Goal: Task Accomplishment & Management: Manage account settings

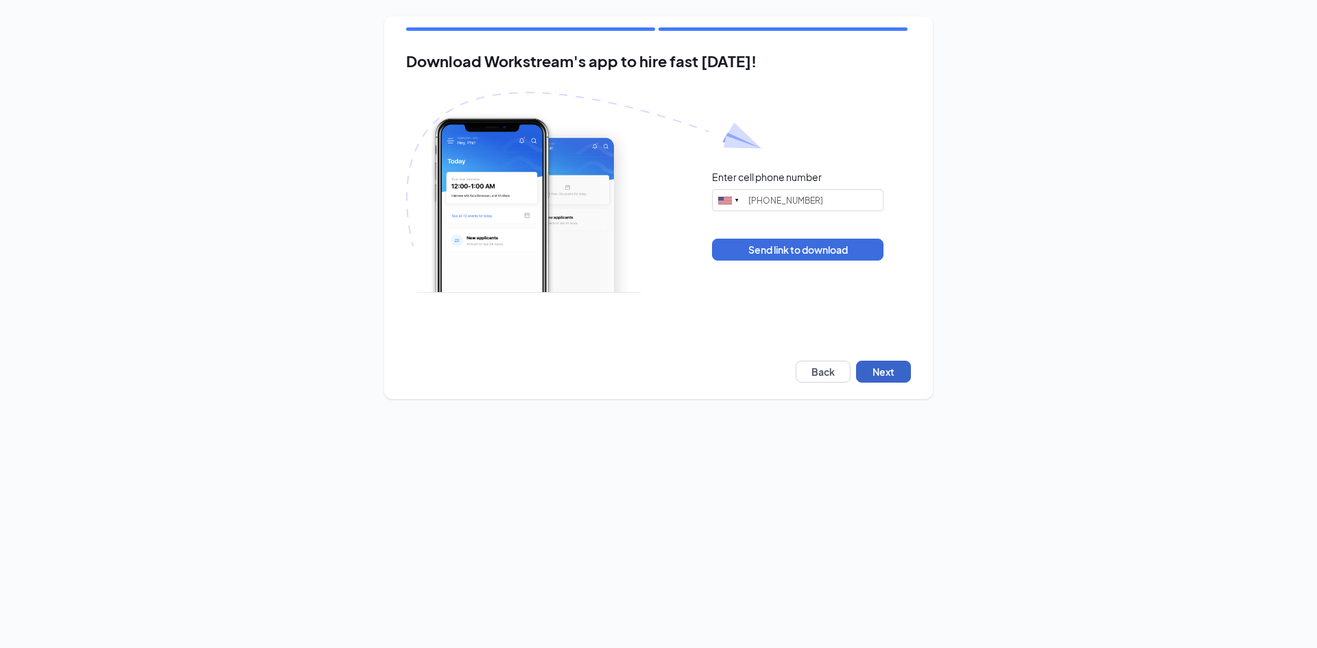
click at [897, 371] on button "Next" at bounding box center [883, 372] width 55 height 22
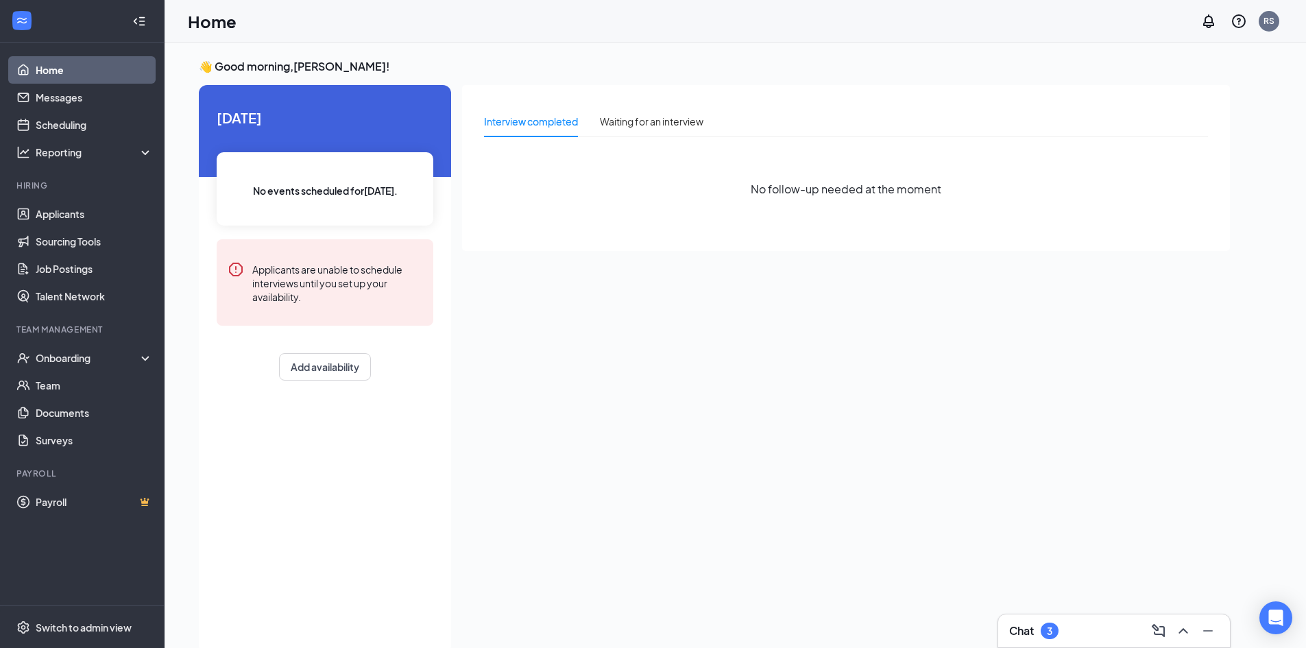
click at [1047, 617] on div "Chat 3" at bounding box center [1115, 630] width 232 height 33
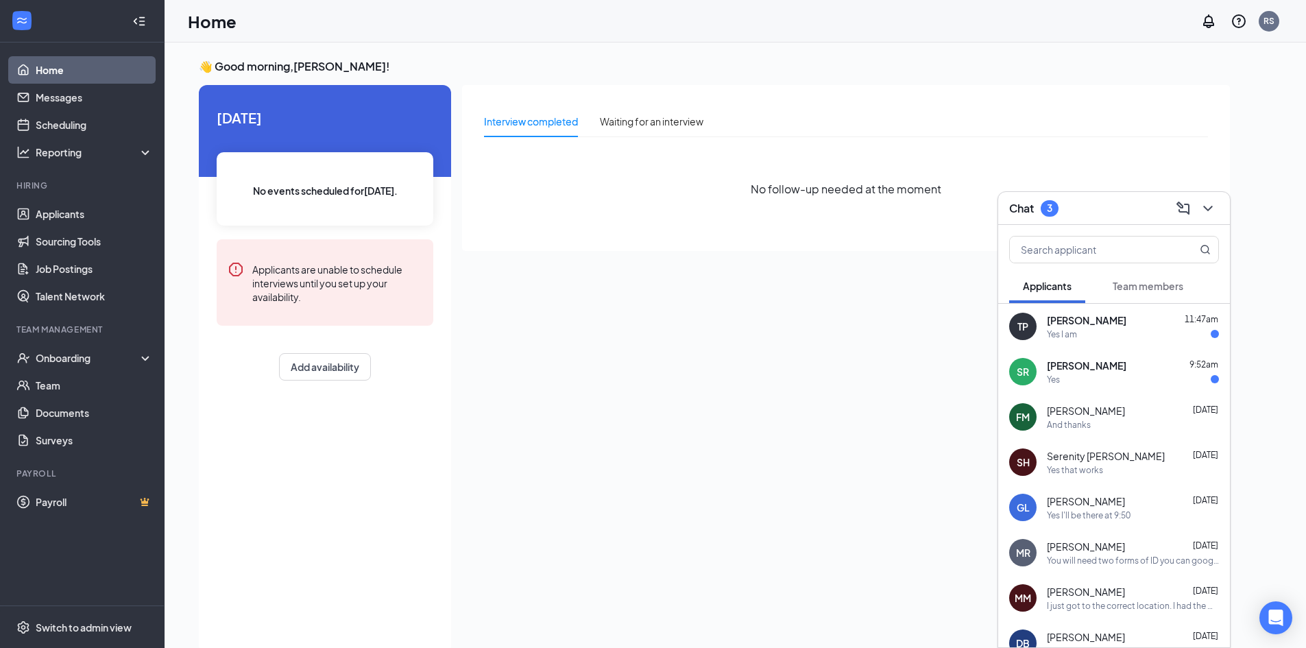
click at [1132, 296] on button "Team members" at bounding box center [1148, 286] width 98 height 34
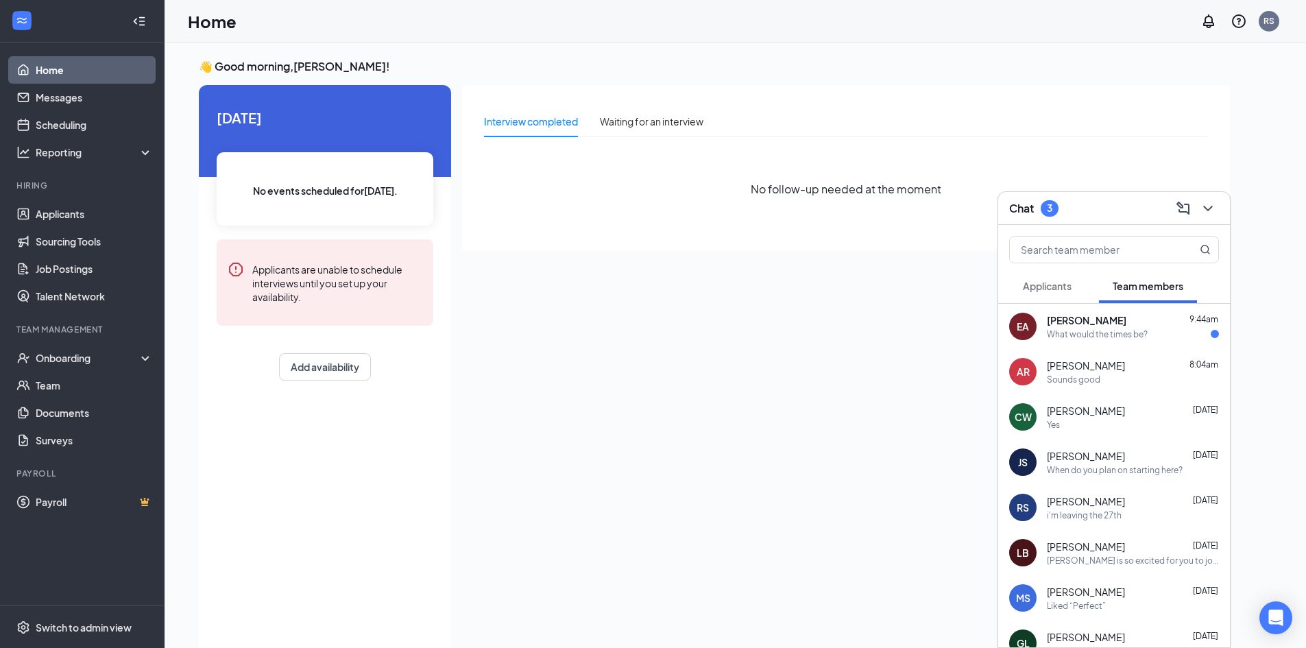
drag, startPoint x: 1062, startPoint y: 322, endPoint x: 1073, endPoint y: 392, distance: 70.8
click at [1063, 324] on span "[PERSON_NAME]" at bounding box center [1087, 320] width 80 height 14
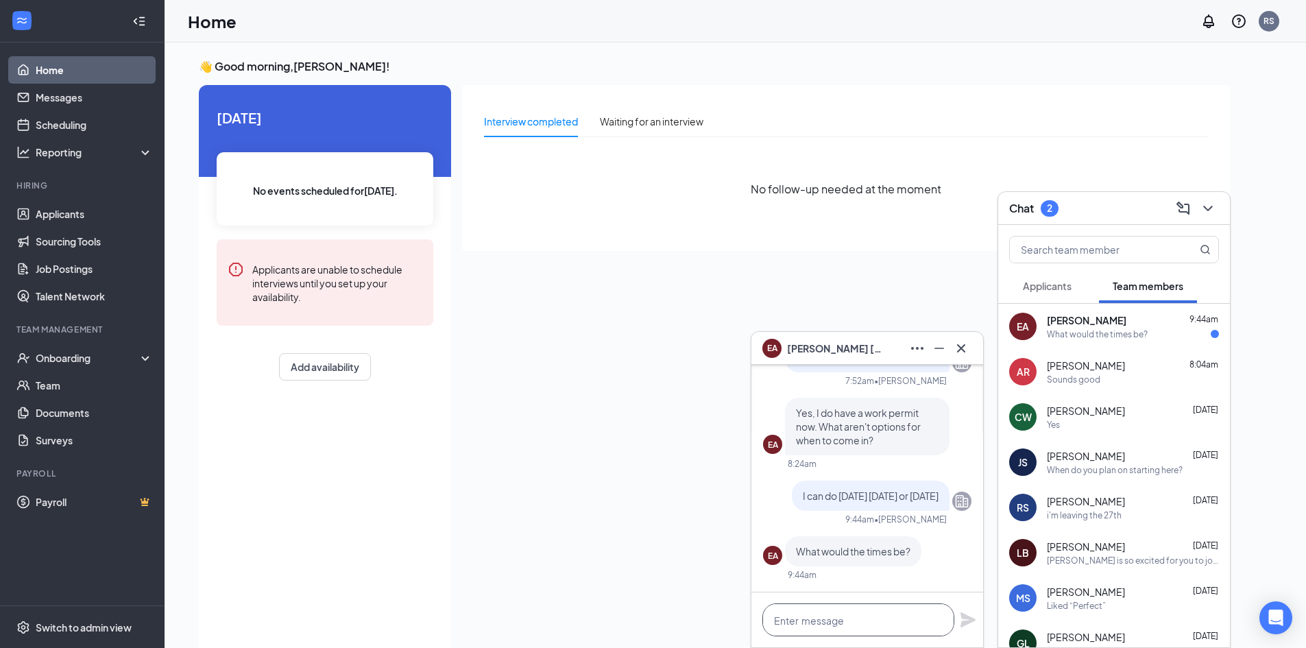
click at [864, 619] on textarea at bounding box center [859, 620] width 192 height 33
type textarea "T"
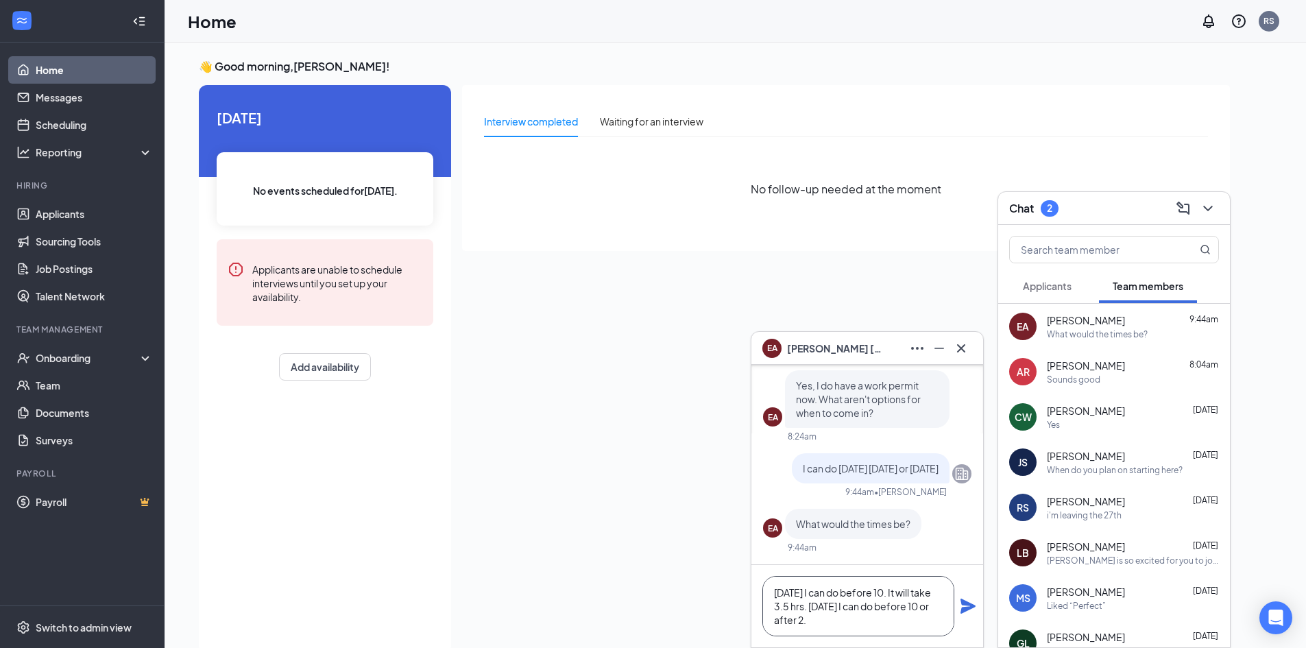
click at [872, 608] on textarea "[DATE] I can do before 10. It will take 3.5 hrs. [DATE] I can do before 10 or a…" at bounding box center [859, 606] width 192 height 60
type textarea "[DATE] I can do before 10. It will take 3.5 hrs. [DATE] and [DATE] I can do bef…"
click at [970, 607] on icon "Plane" at bounding box center [968, 606] width 15 height 15
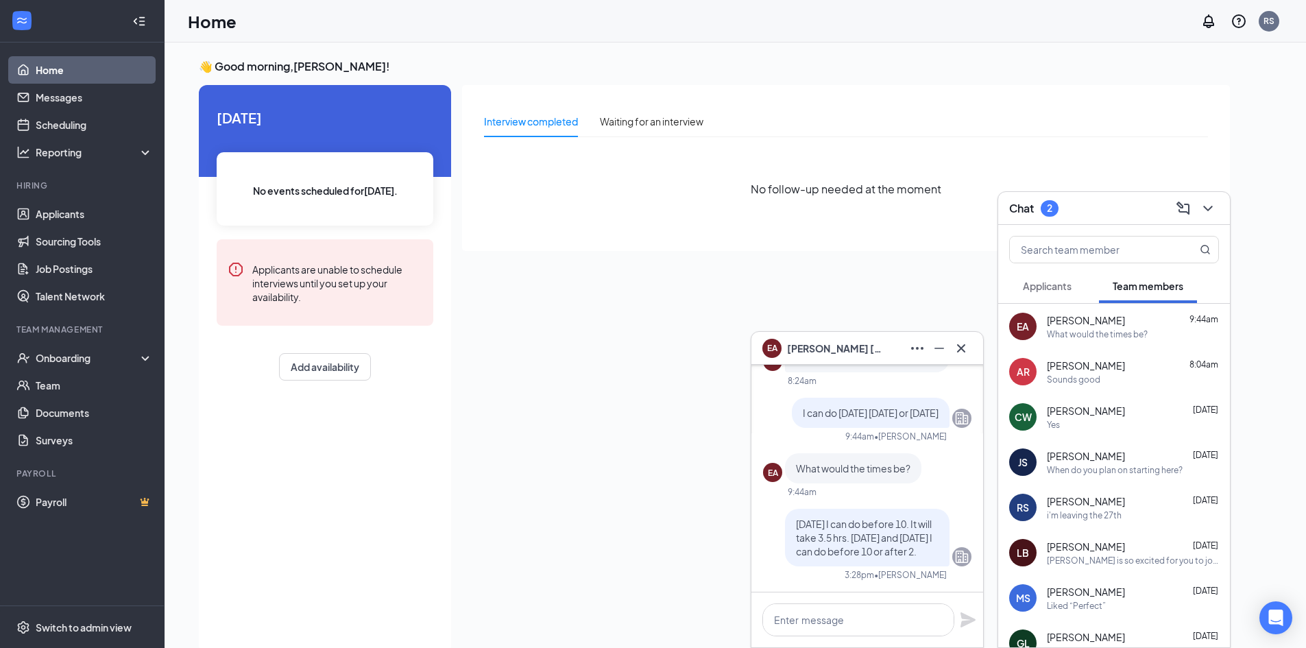
scroll to position [0, 0]
click at [1038, 275] on button "Applicants" at bounding box center [1047, 286] width 76 height 34
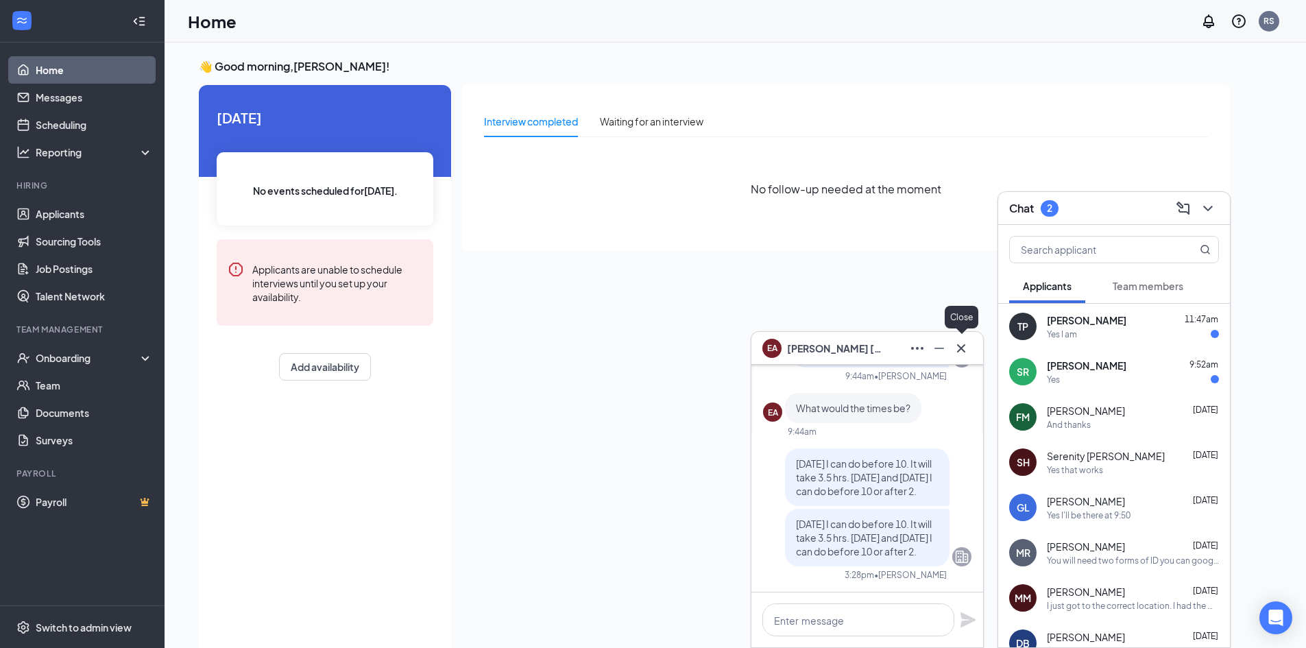
click at [970, 350] on button at bounding box center [962, 348] width 22 height 22
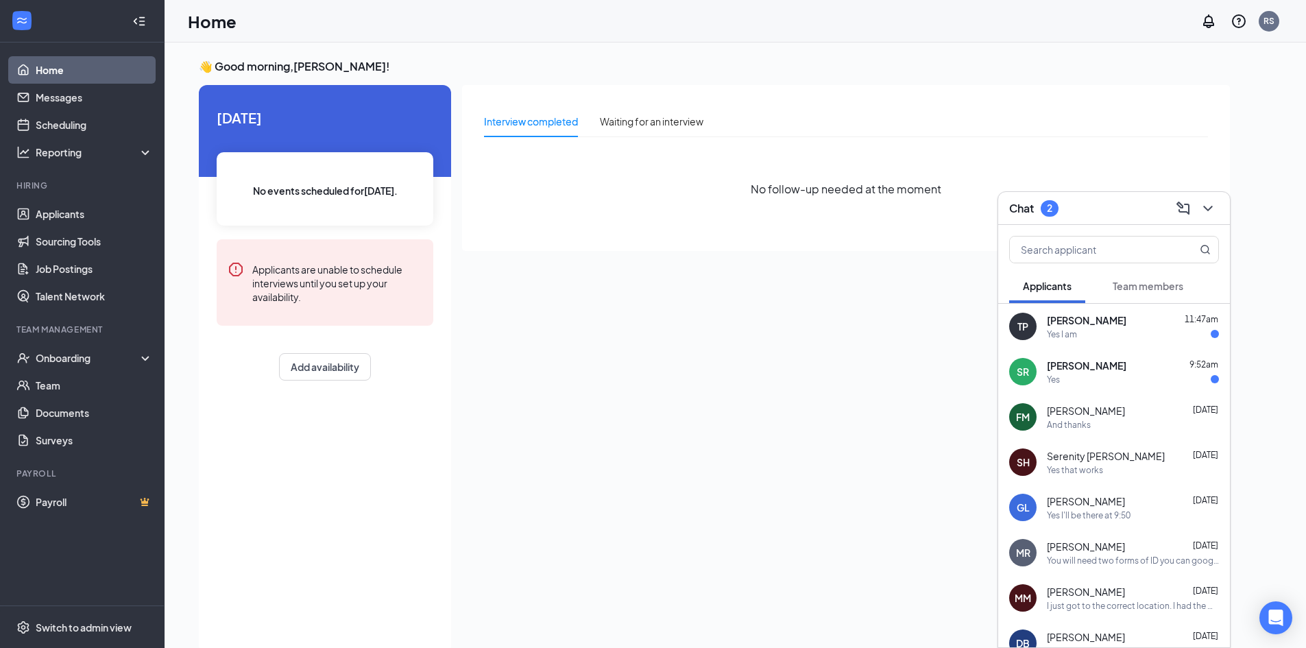
click at [1112, 374] on div "Yes" at bounding box center [1133, 380] width 172 height 12
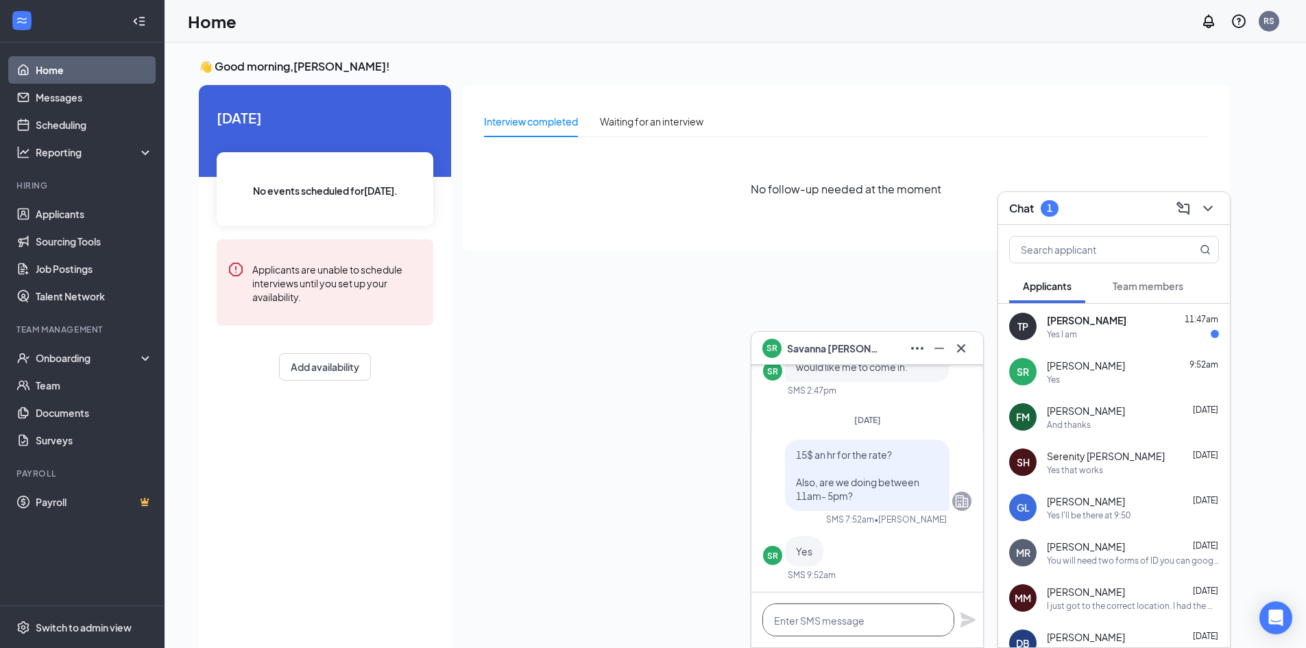
click at [832, 606] on textarea at bounding box center [859, 620] width 192 height 33
type textarea "Perfect I will send over paper work"
click at [966, 620] on icon "Plane" at bounding box center [968, 620] width 16 height 16
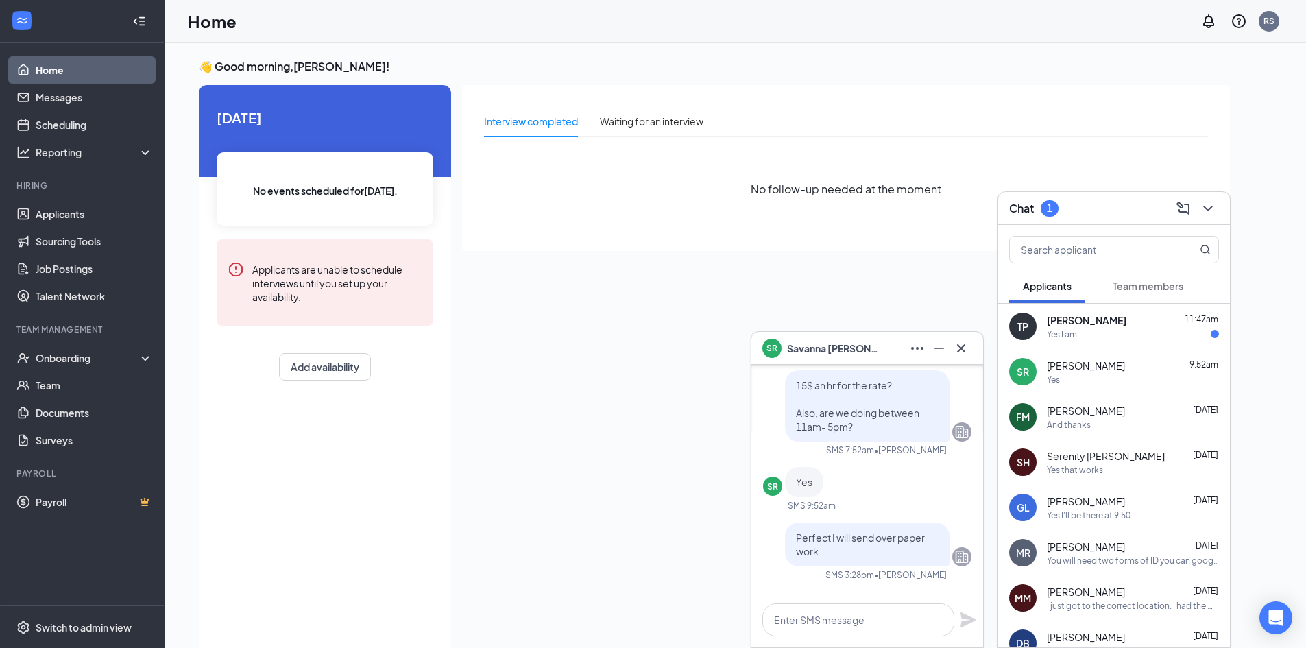
click at [1062, 322] on span "[PERSON_NAME]" at bounding box center [1087, 320] width 80 height 14
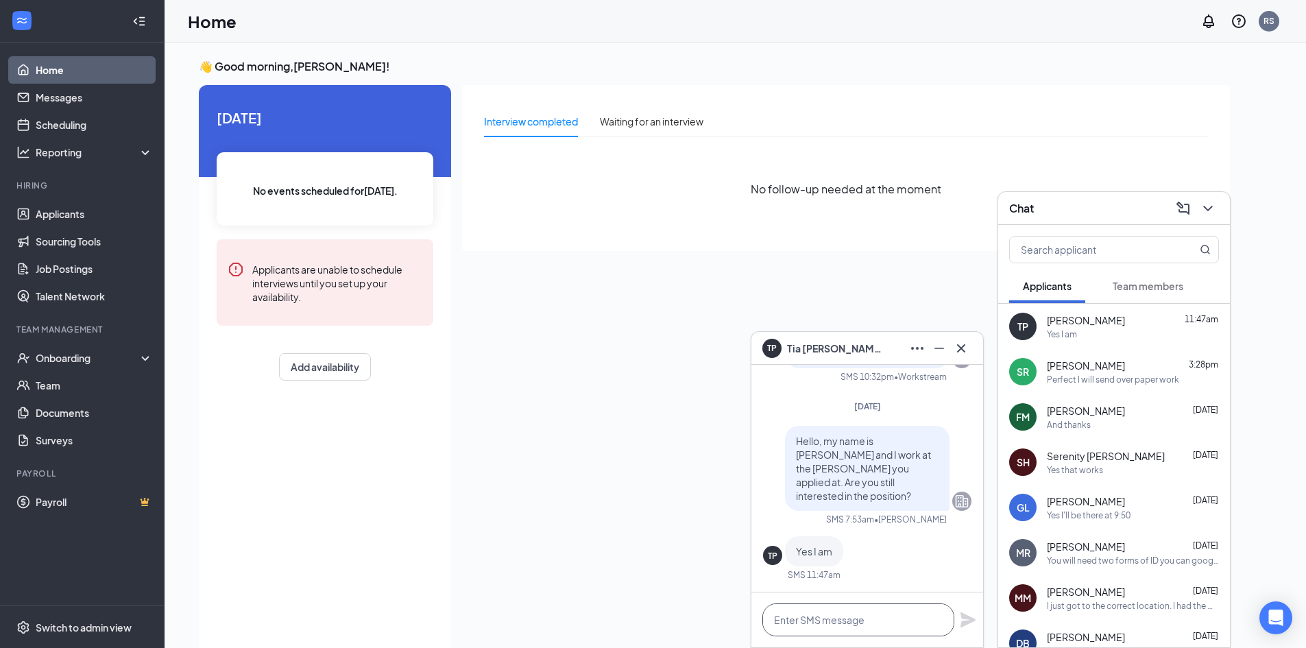
click at [812, 623] on textarea at bounding box center [859, 620] width 192 height 33
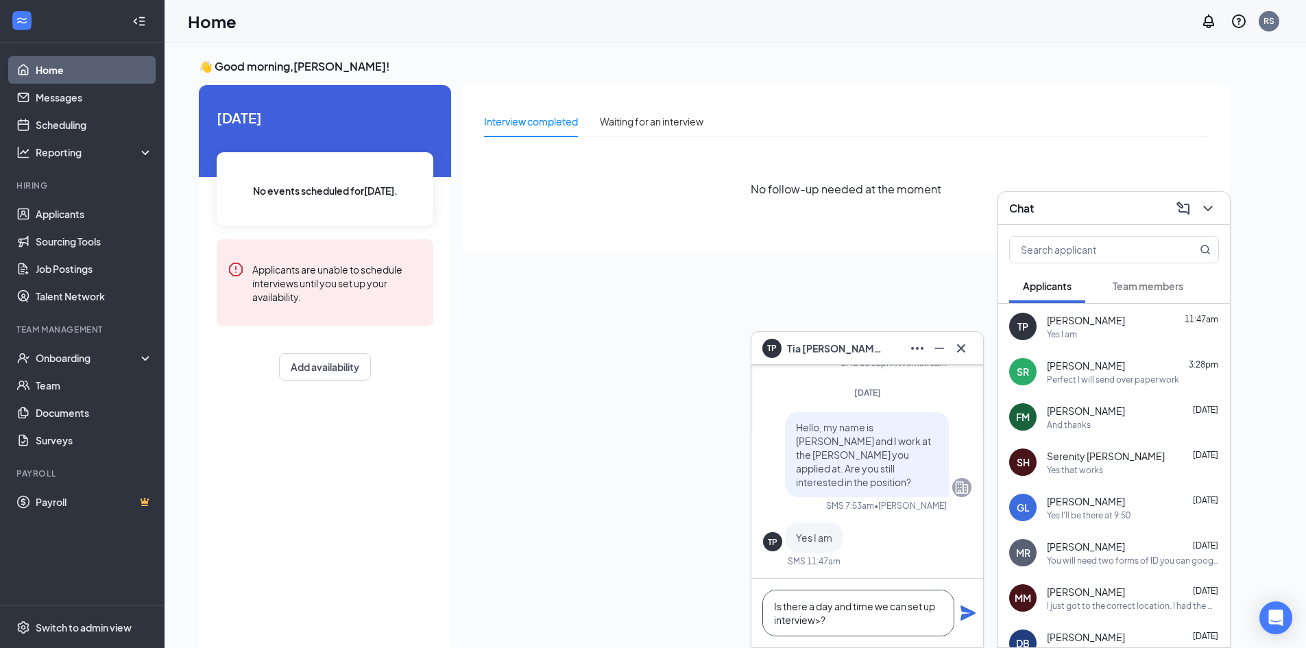
type textarea "Is there a day and time we can set up interview>?"
drag, startPoint x: 970, startPoint y: 616, endPoint x: 965, endPoint y: 595, distance: 21.8
click at [970, 616] on icon "Plane" at bounding box center [968, 613] width 15 height 15
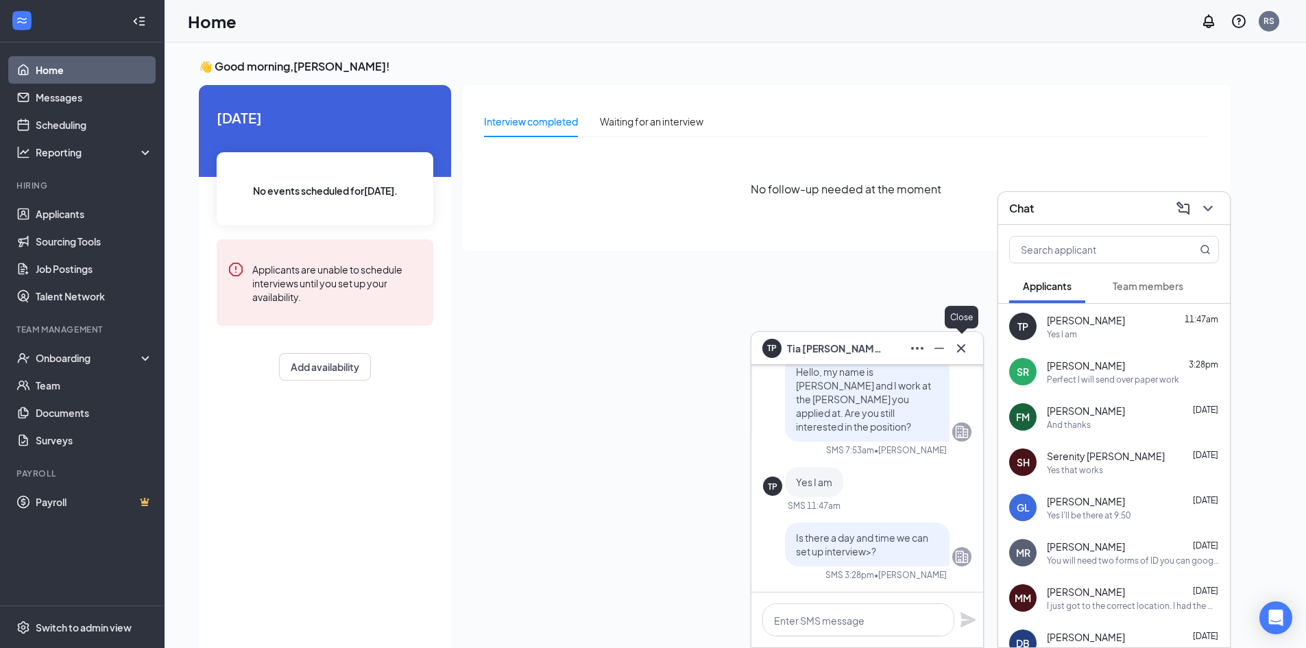
click at [959, 358] on button at bounding box center [962, 348] width 22 height 22
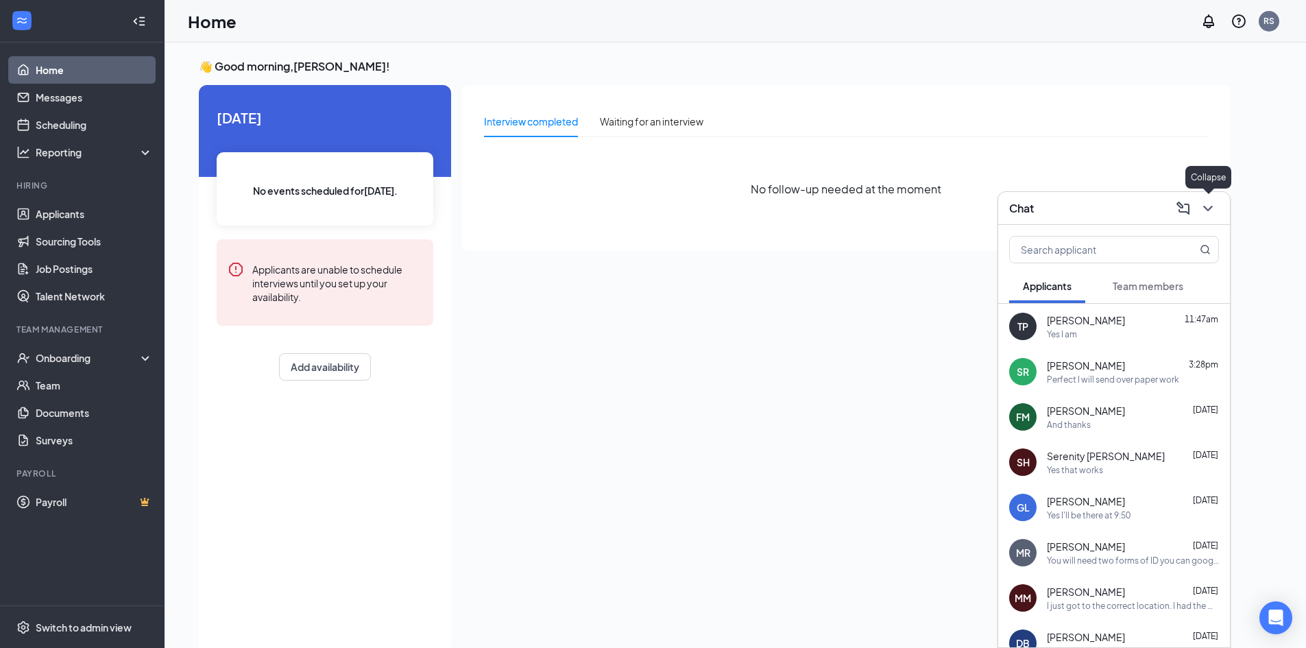
click at [1205, 205] on icon "ChevronDown" at bounding box center [1208, 208] width 16 height 16
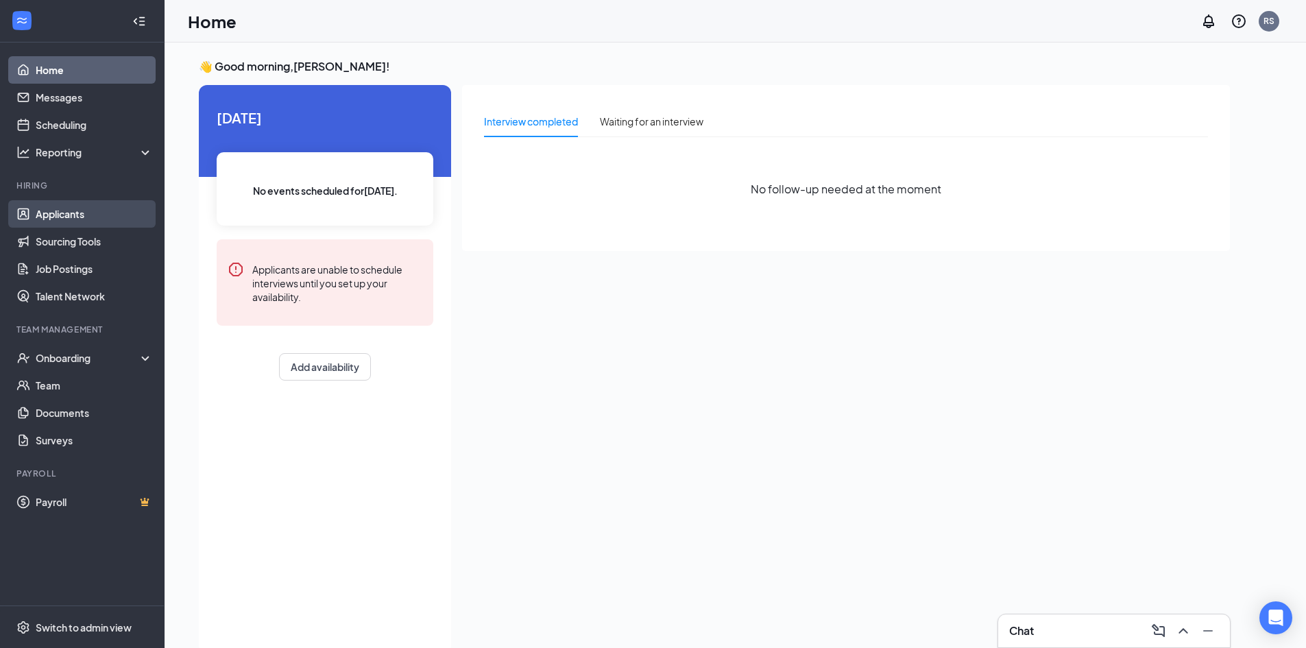
click at [71, 206] on link "Applicants" at bounding box center [94, 213] width 117 height 27
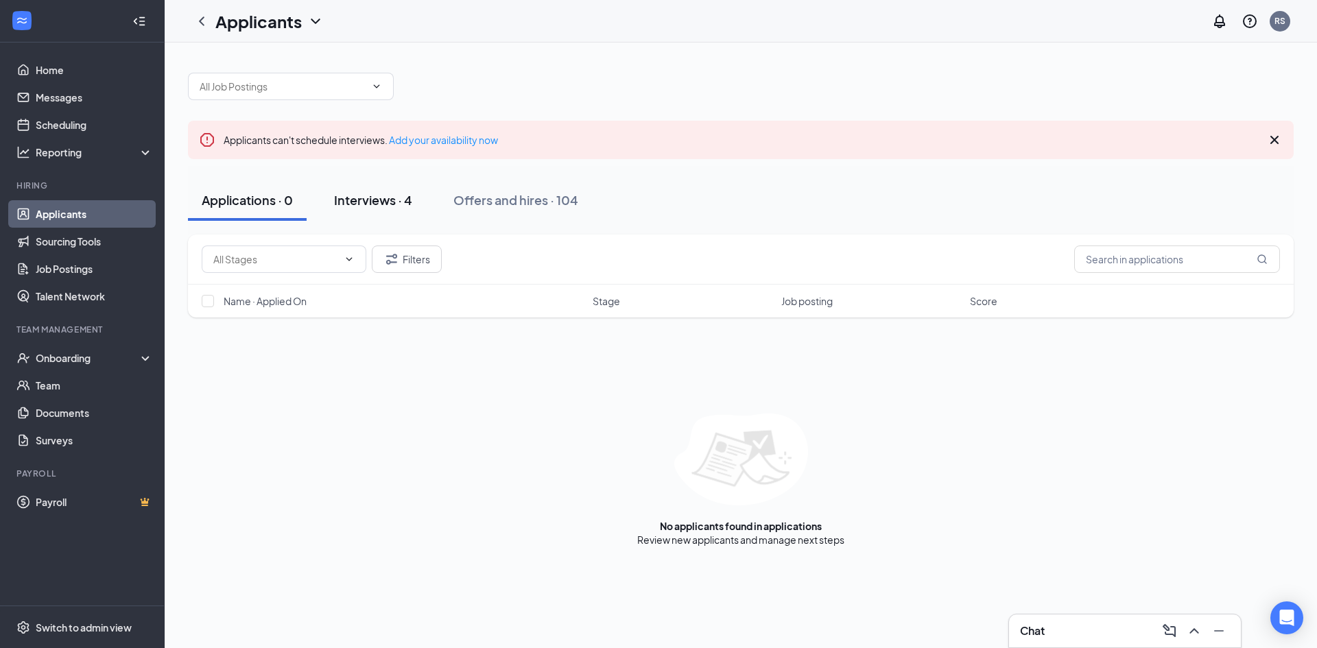
click at [404, 214] on button "Interviews · 4" at bounding box center [373, 200] width 106 height 41
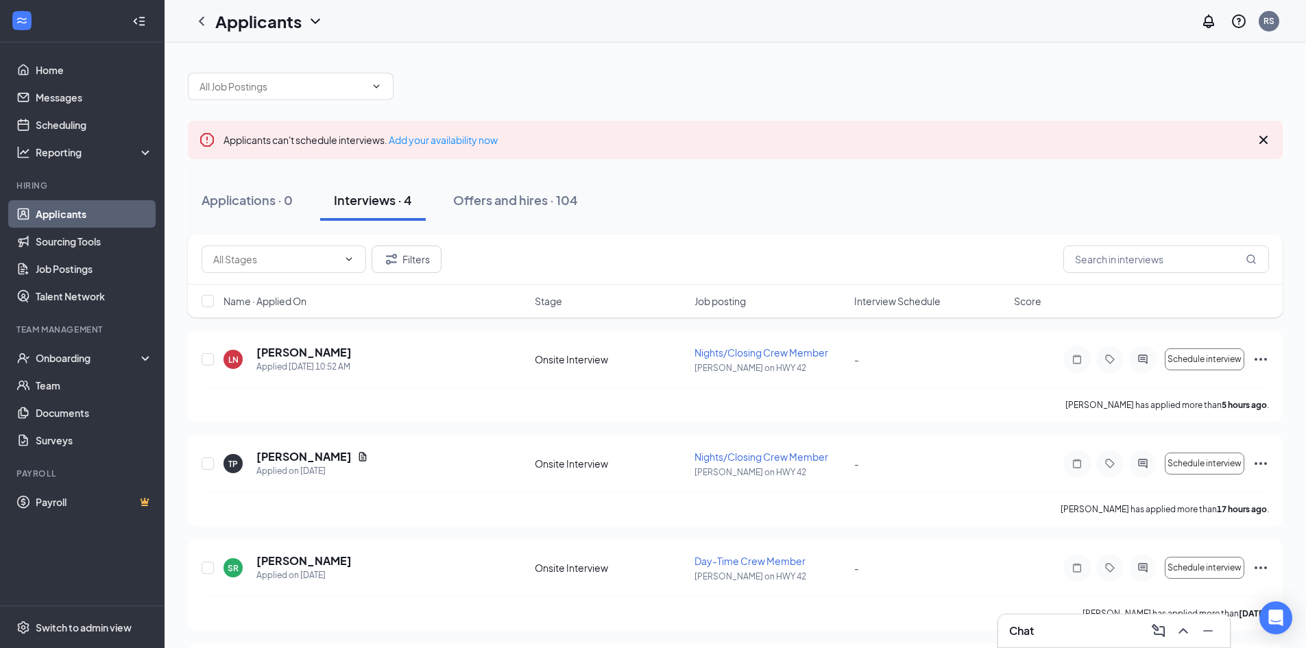
click at [272, 303] on span "Name · Applied On" at bounding box center [265, 301] width 83 height 14
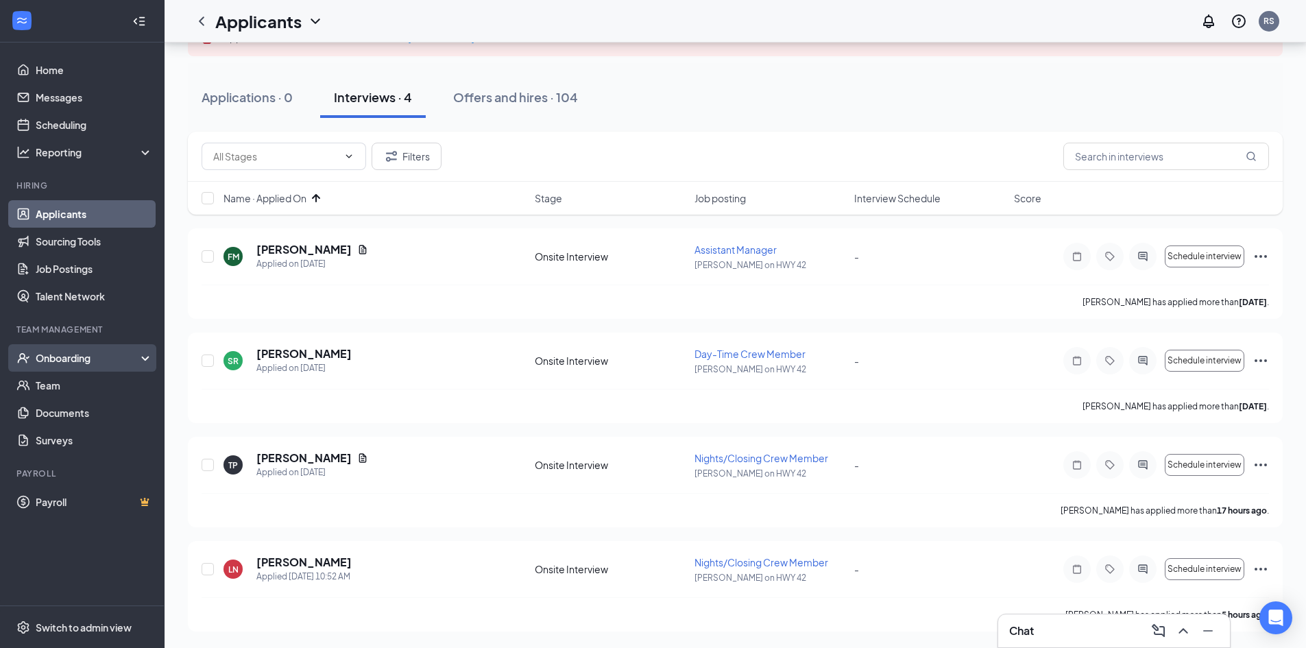
click at [75, 368] on div "Onboarding" at bounding box center [82, 357] width 165 height 27
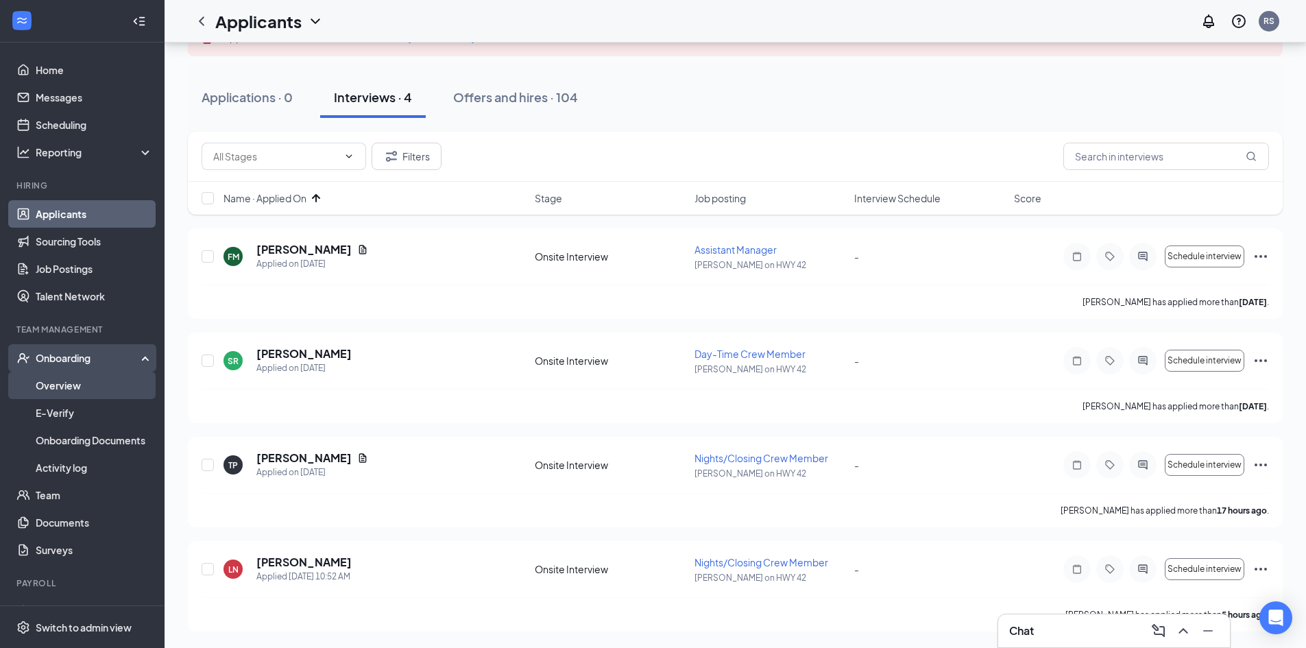
click at [69, 392] on link "Overview" at bounding box center [94, 385] width 117 height 27
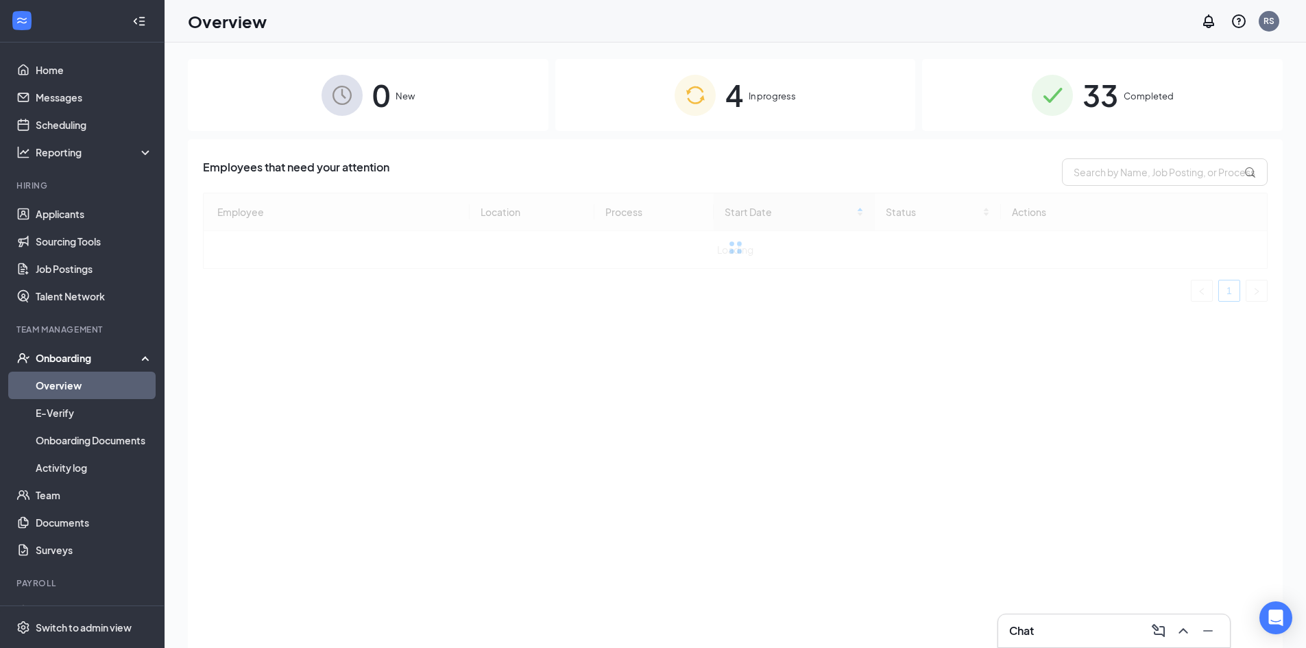
click at [778, 93] on span "In progress" at bounding box center [772, 96] width 47 height 14
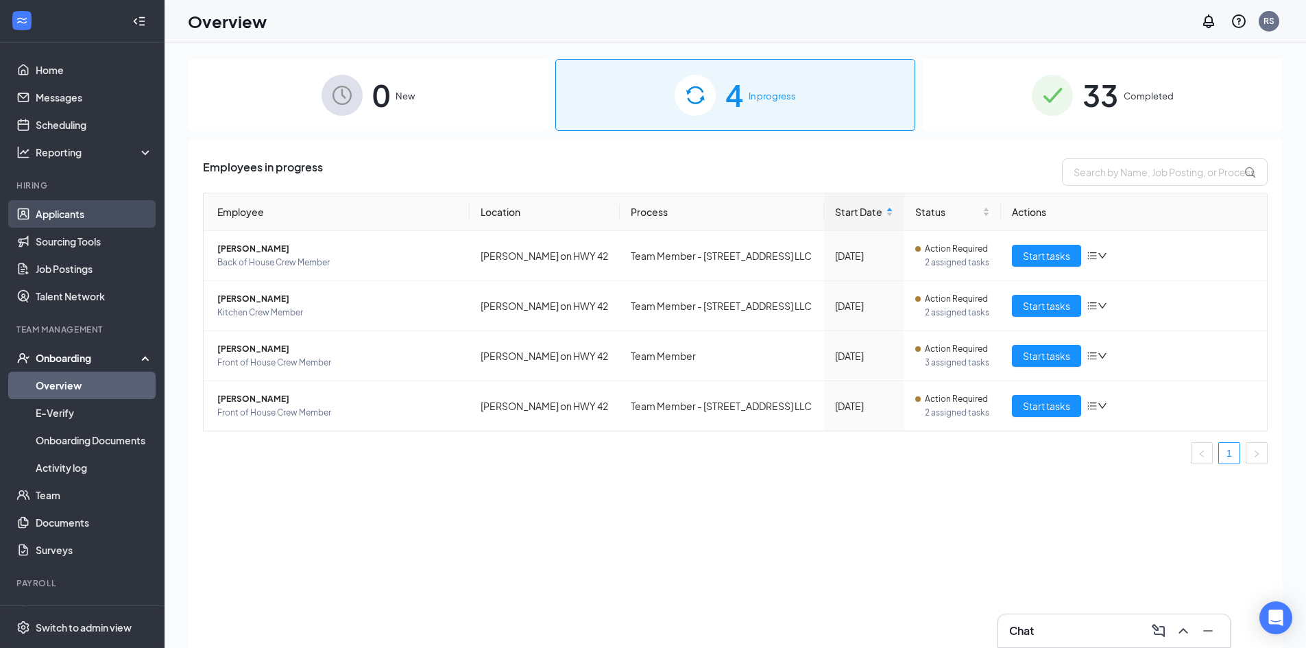
click at [75, 218] on link "Applicants" at bounding box center [94, 213] width 117 height 27
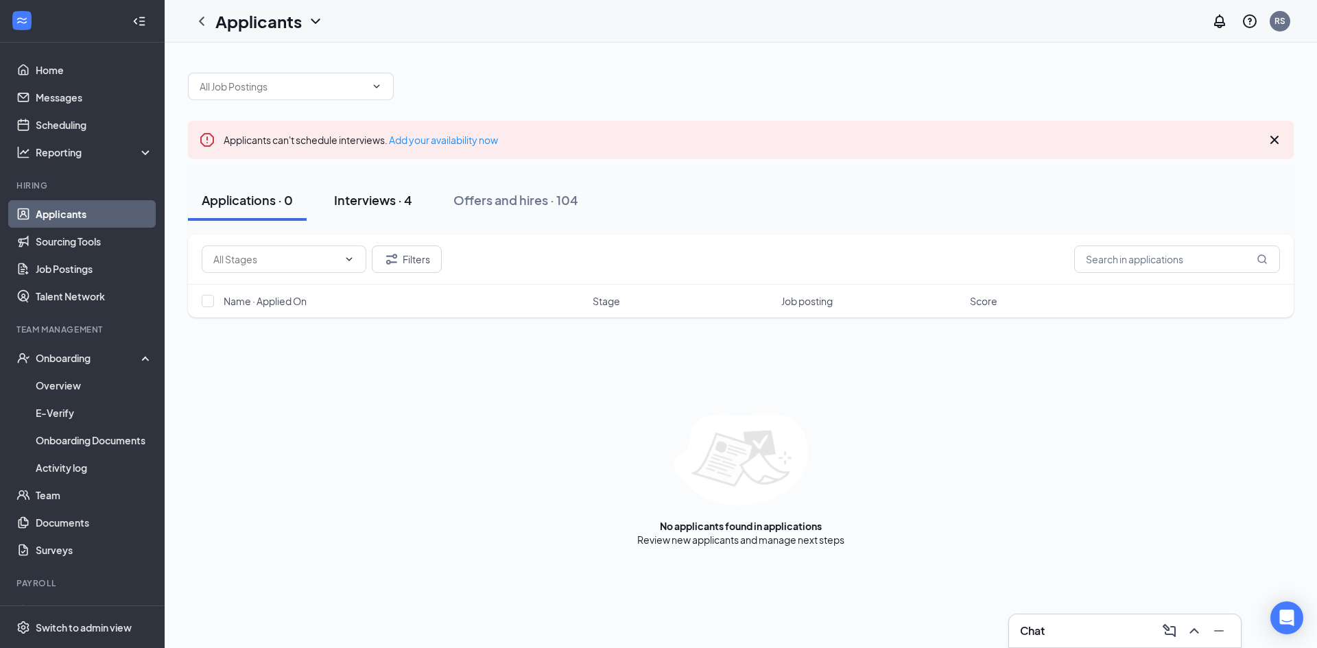
click at [385, 210] on button "Interviews · 4" at bounding box center [373, 200] width 106 height 41
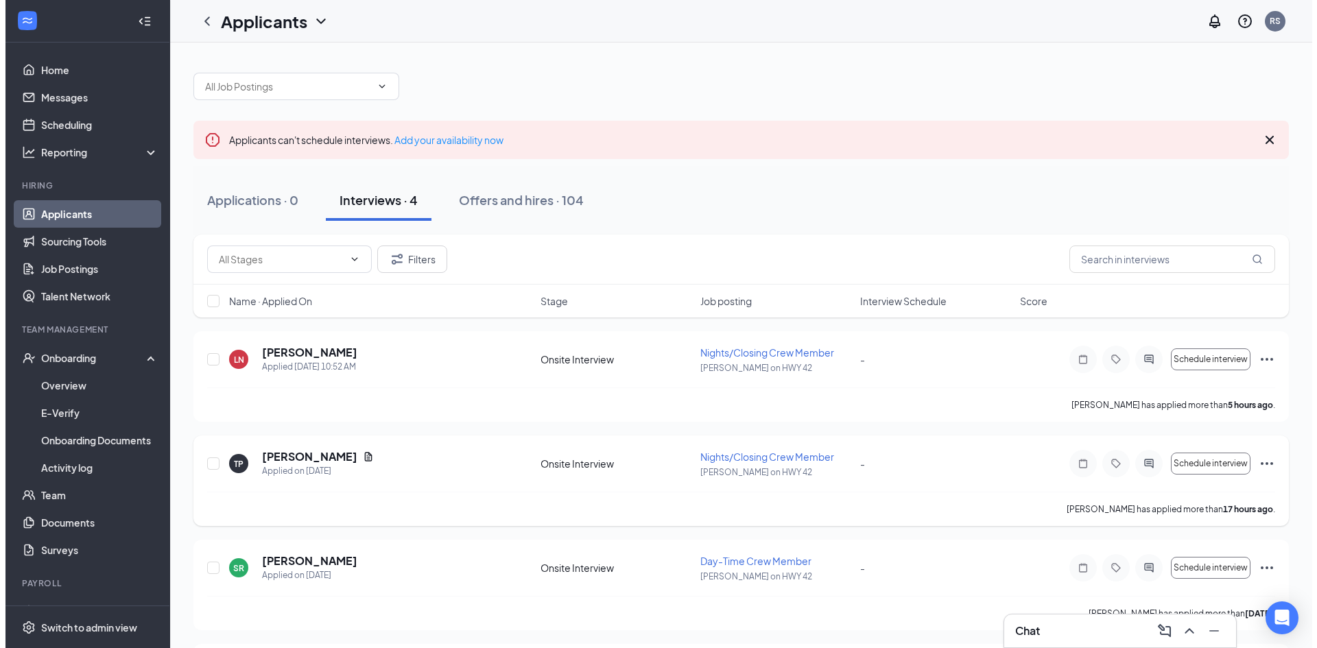
scroll to position [103, 0]
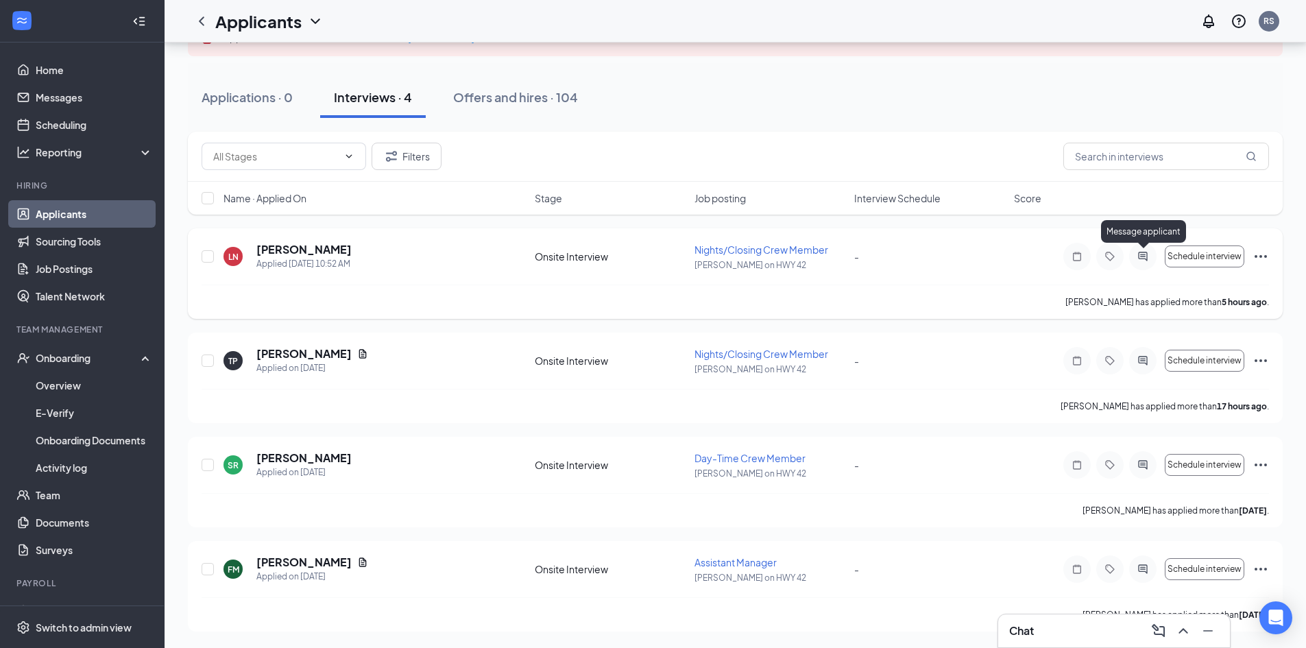
click at [1149, 261] on icon "ActiveChat" at bounding box center [1143, 256] width 16 height 11
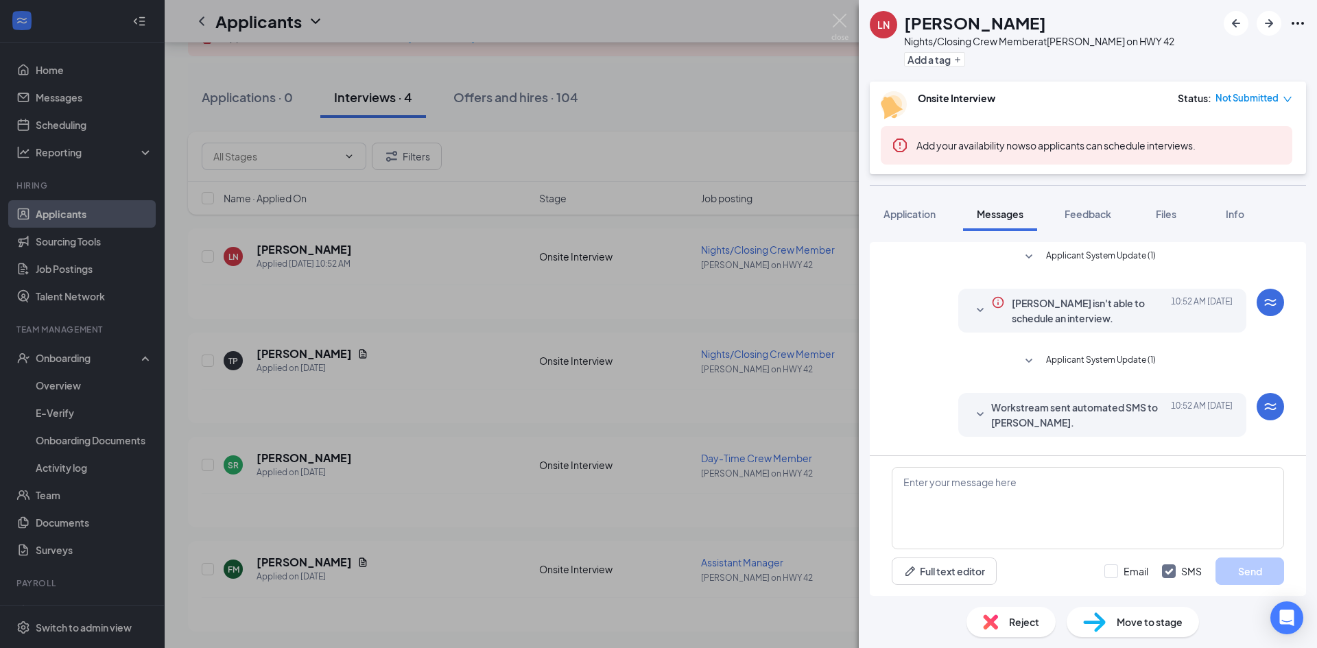
scroll to position [308, 0]
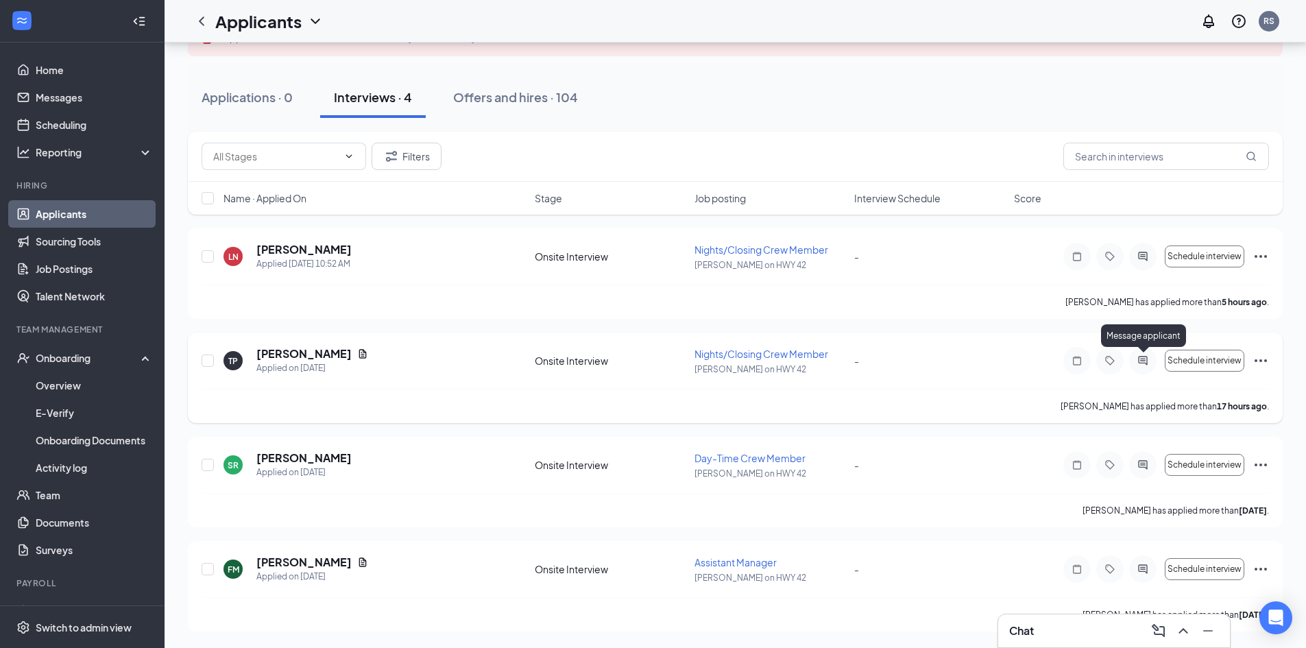
click at [1136, 363] on icon "ActiveChat" at bounding box center [1143, 360] width 16 height 11
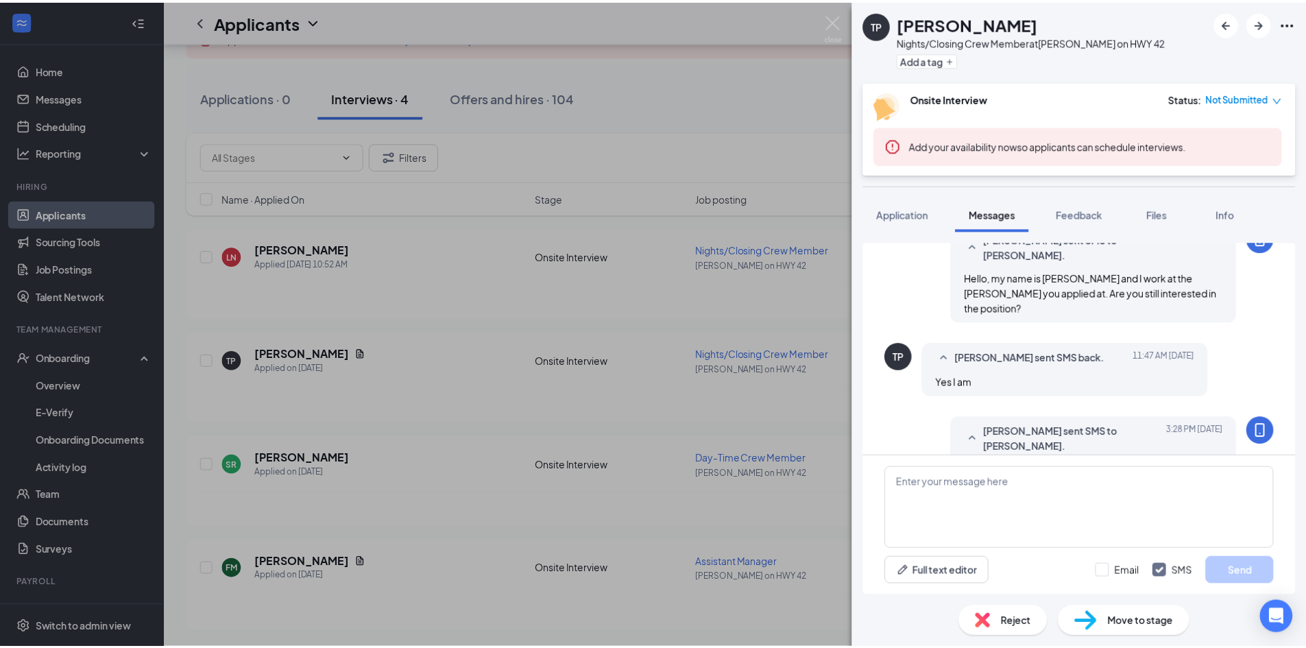
scroll to position [367, 0]
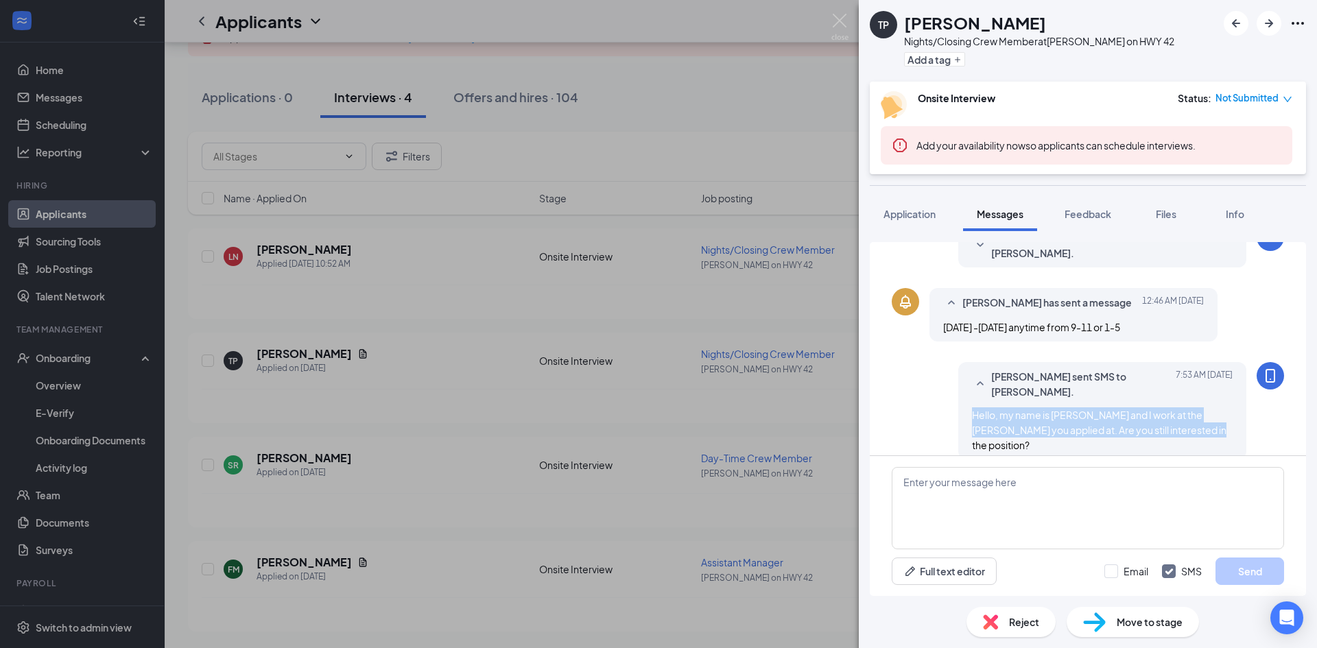
drag, startPoint x: 962, startPoint y: 401, endPoint x: 1121, endPoint y: 401, distance: 158.4
click at [1208, 414] on div "Hello, my name is [PERSON_NAME] and I work at the [PERSON_NAME] you applied at.…" at bounding box center [1102, 429] width 261 height 45
copy span "Hello, my name is [PERSON_NAME] and I work at the [PERSON_NAME] you applied at.…"
click at [667, 414] on div "TP [PERSON_NAME] Nights/Closing Crew Member at [PERSON_NAME] on HWY 42 Add a ta…" at bounding box center [658, 324] width 1317 height 648
click at [640, 410] on div "TP [PERSON_NAME] Nights/Closing Crew Member at [PERSON_NAME] on HWY 42 Add a ta…" at bounding box center [658, 324] width 1317 height 648
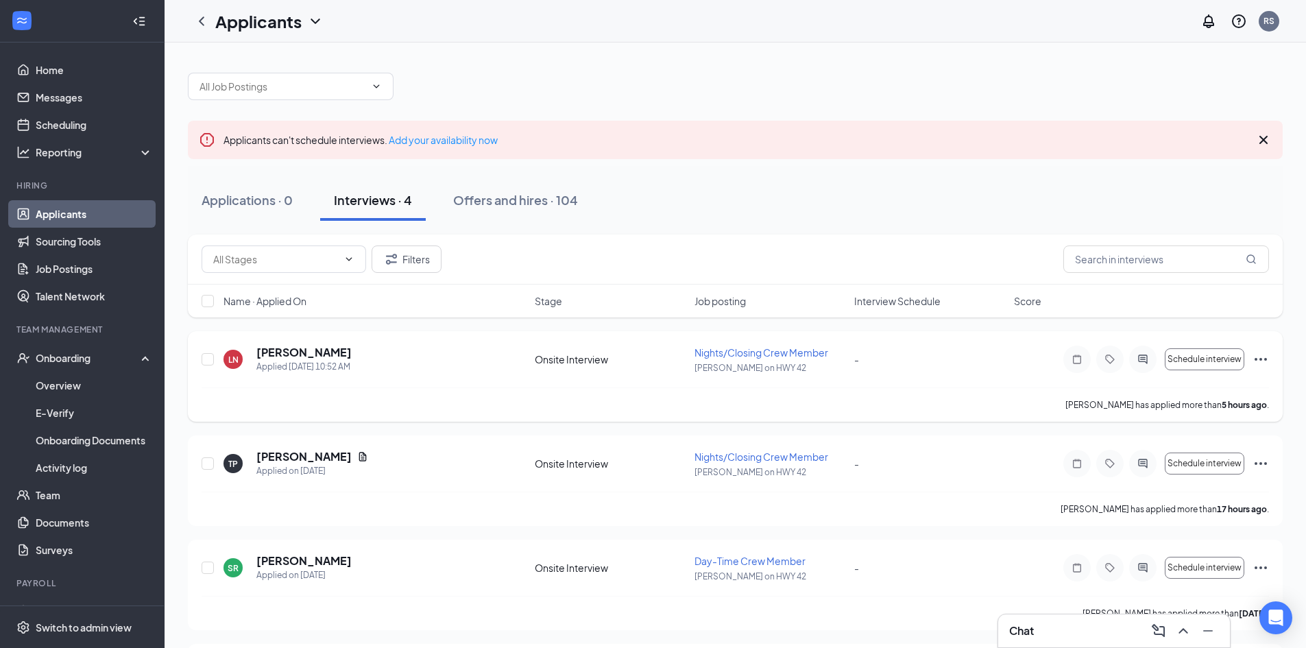
click at [1147, 366] on div at bounding box center [1143, 359] width 27 height 27
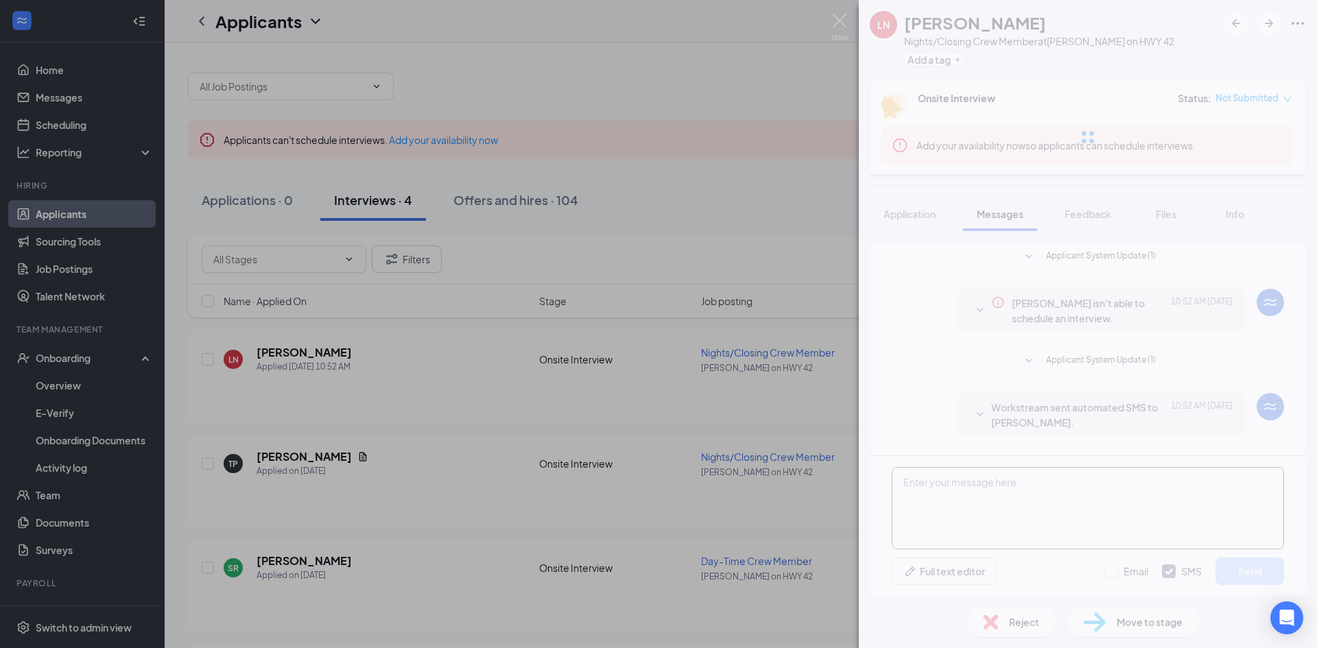
scroll to position [308, 0]
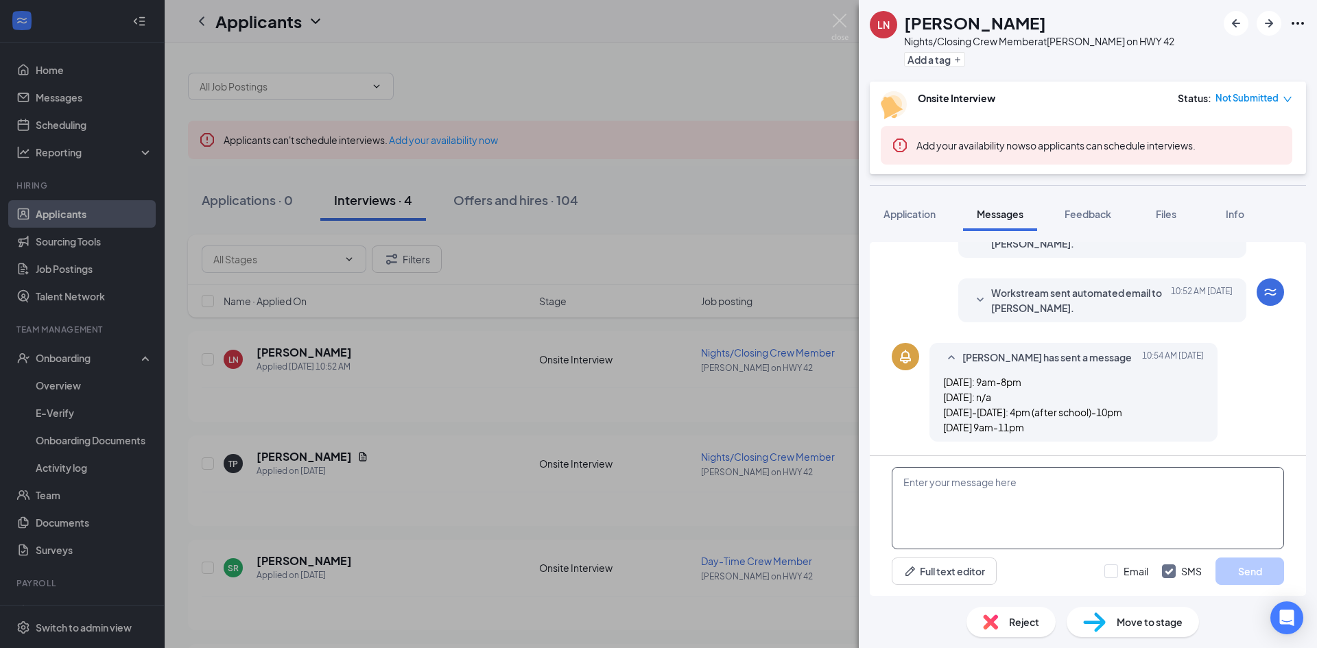
click at [1010, 521] on textarea at bounding box center [1088, 508] width 392 height 82
paste textarea "Hello, my name is [PERSON_NAME] and I work at the [PERSON_NAME] you applied at.…"
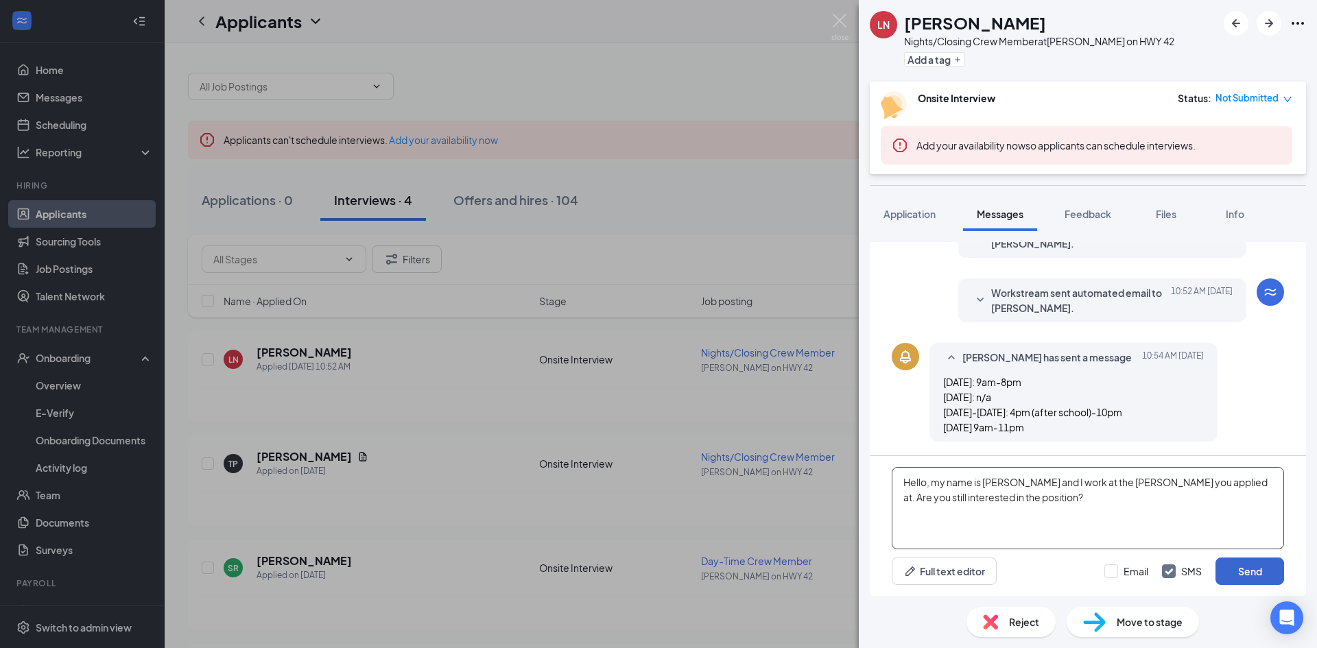
type textarea "Hello, my name is [PERSON_NAME] and I work at the [PERSON_NAME] you applied at.…"
drag, startPoint x: 1239, startPoint y: 562, endPoint x: 1207, endPoint y: 562, distance: 31.6
click at [1239, 562] on button "Send" at bounding box center [1249, 571] width 69 height 27
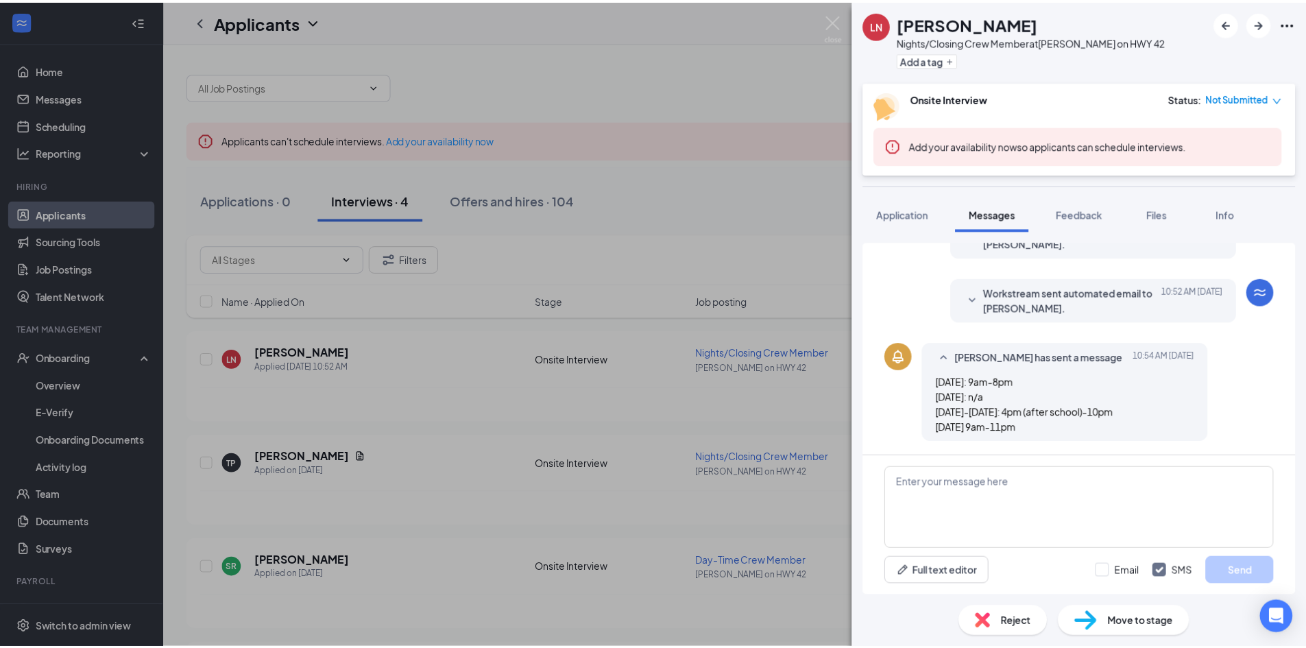
scroll to position [397, 0]
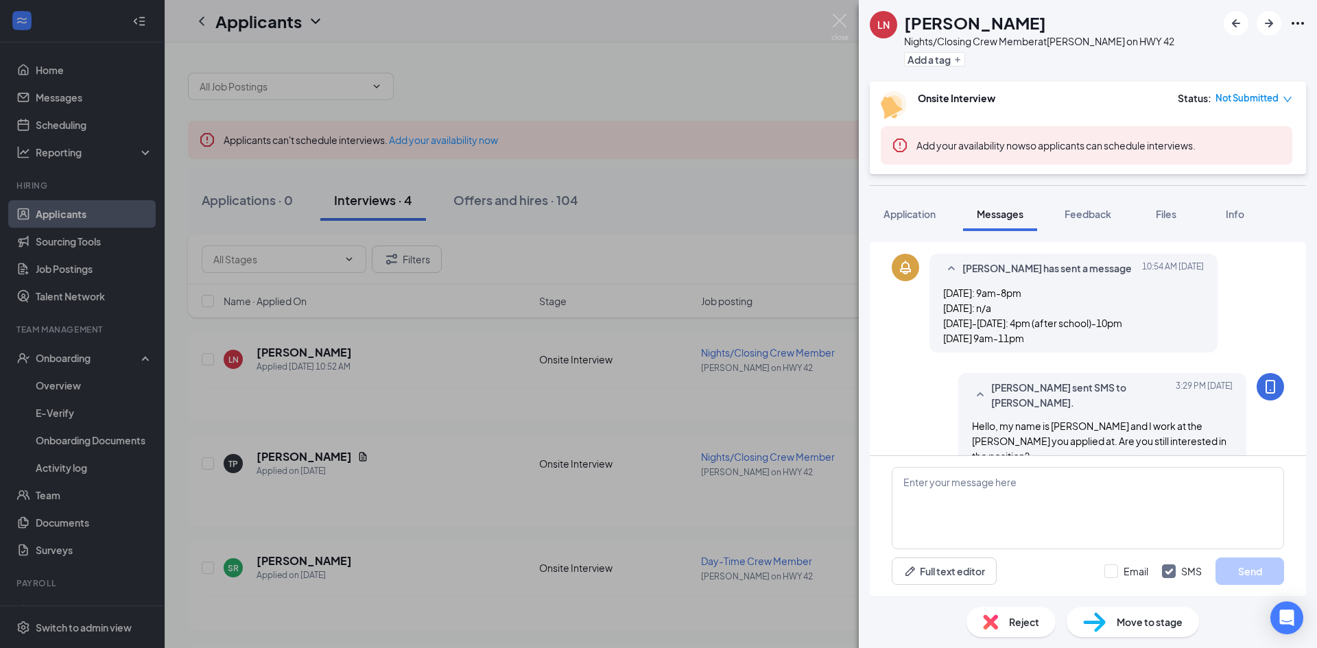
click at [401, 430] on div "LN [PERSON_NAME] Nights/Closing Crew Member at [PERSON_NAME] on HWY 42 Add a ta…" at bounding box center [658, 324] width 1317 height 648
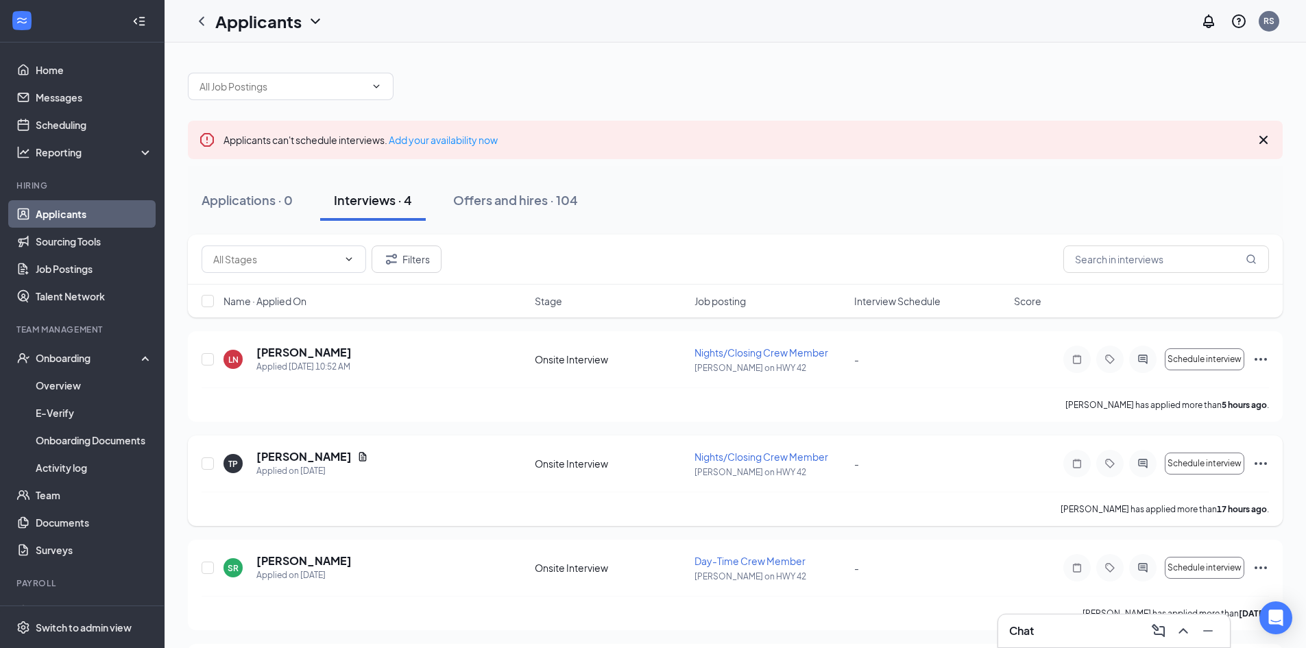
scroll to position [103, 0]
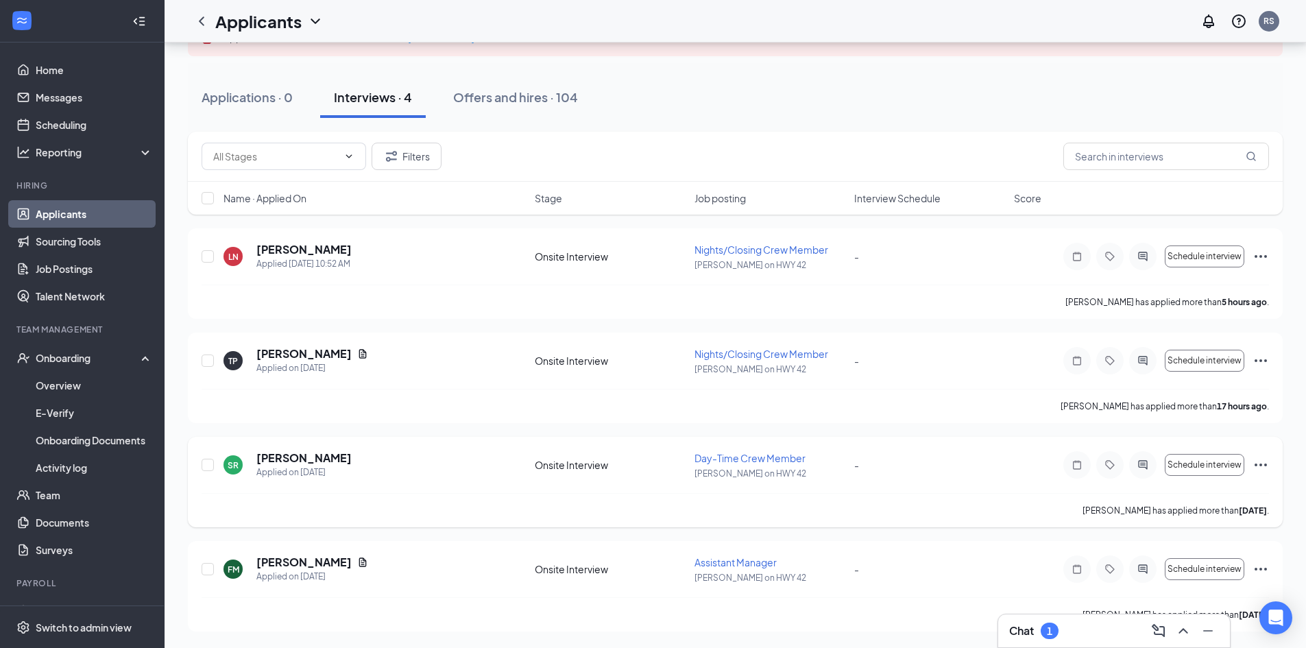
click at [1257, 468] on icon "Ellipses" at bounding box center [1261, 465] width 16 height 16
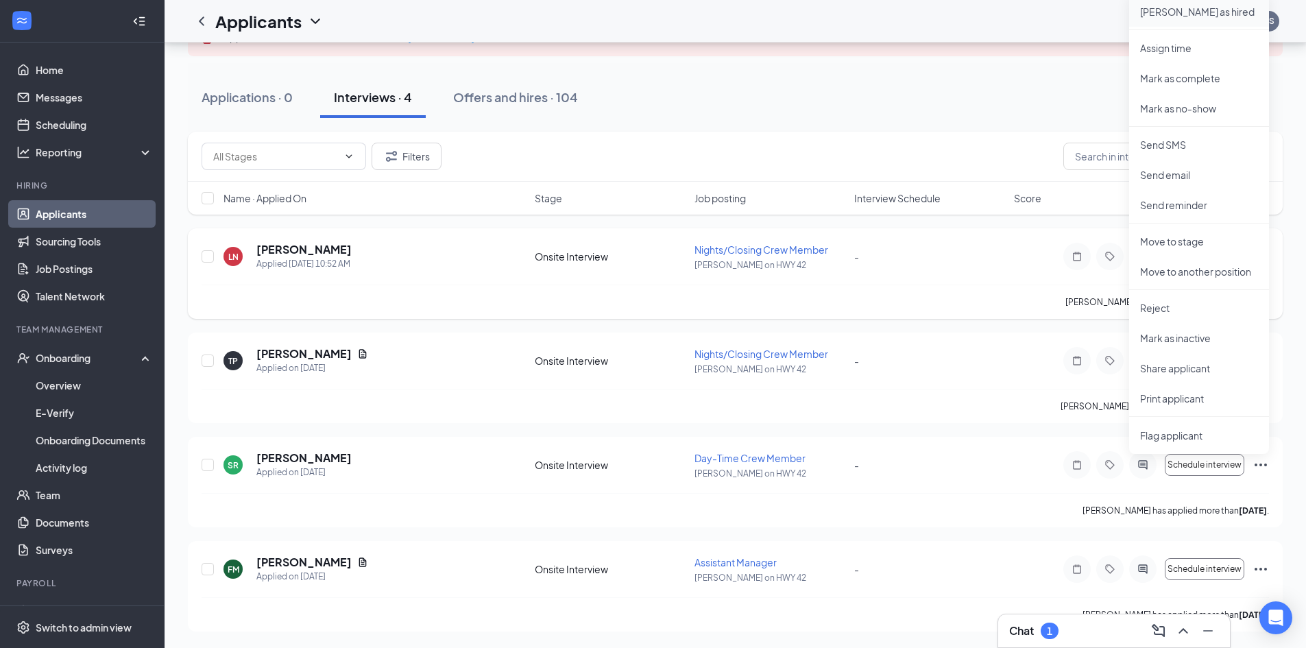
click at [1176, 3] on li "[PERSON_NAME] as hired" at bounding box center [1200, 12] width 140 height 30
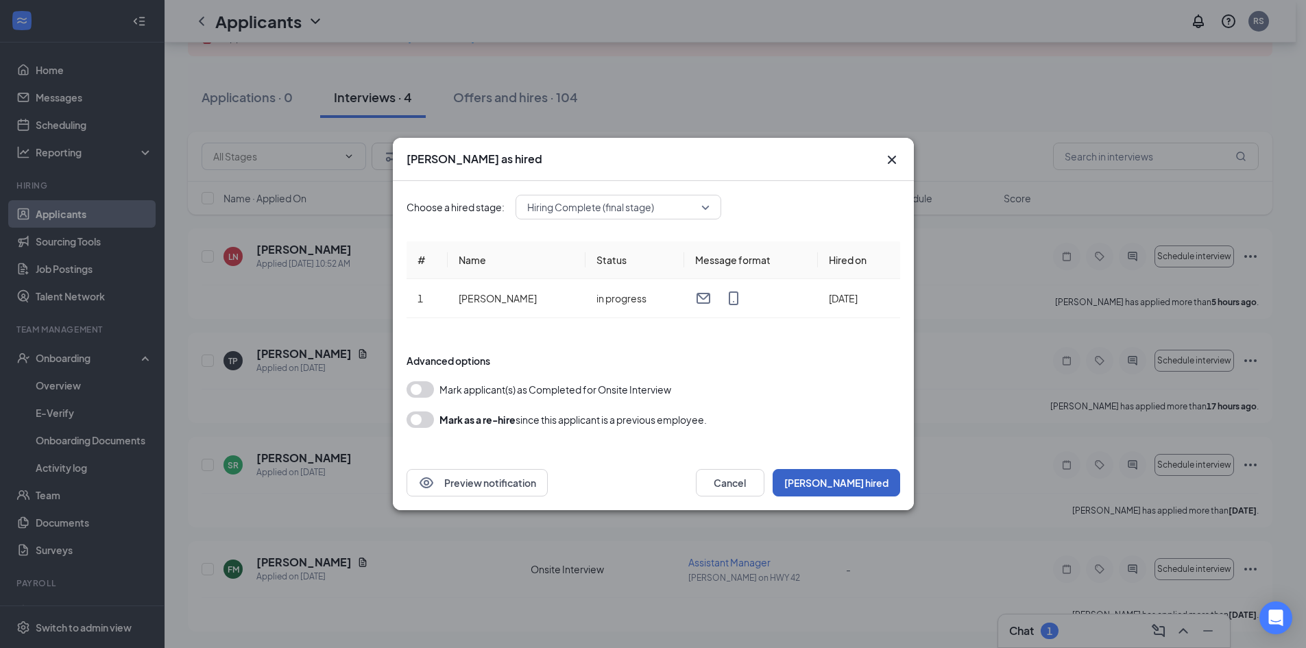
click at [878, 487] on button "[PERSON_NAME] hired" at bounding box center [837, 482] width 128 height 27
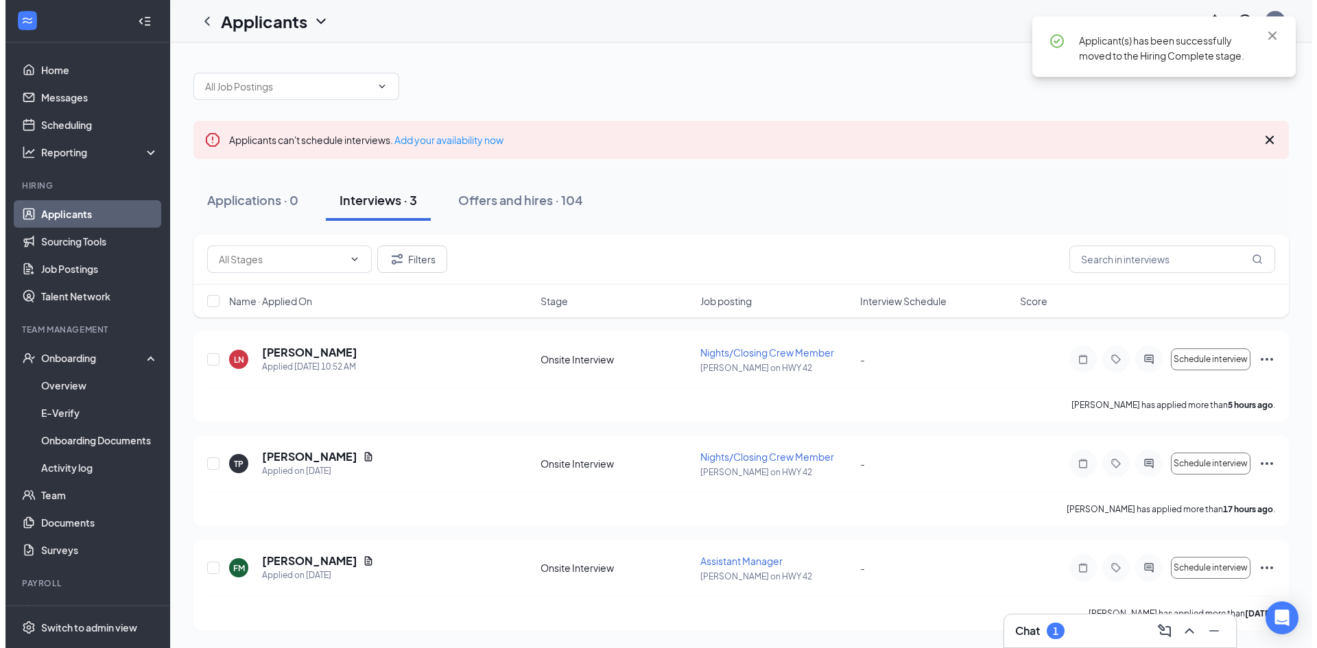
scroll to position [0, 0]
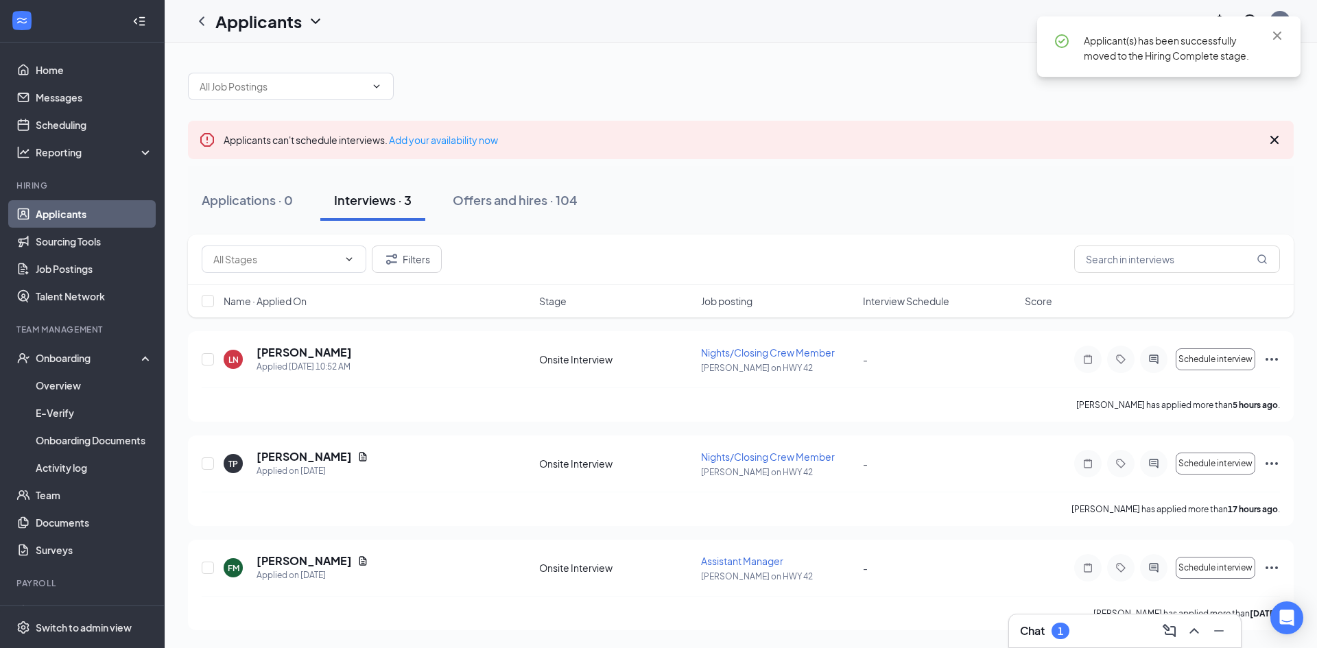
click at [1060, 642] on div "Chat 1" at bounding box center [1125, 630] width 232 height 33
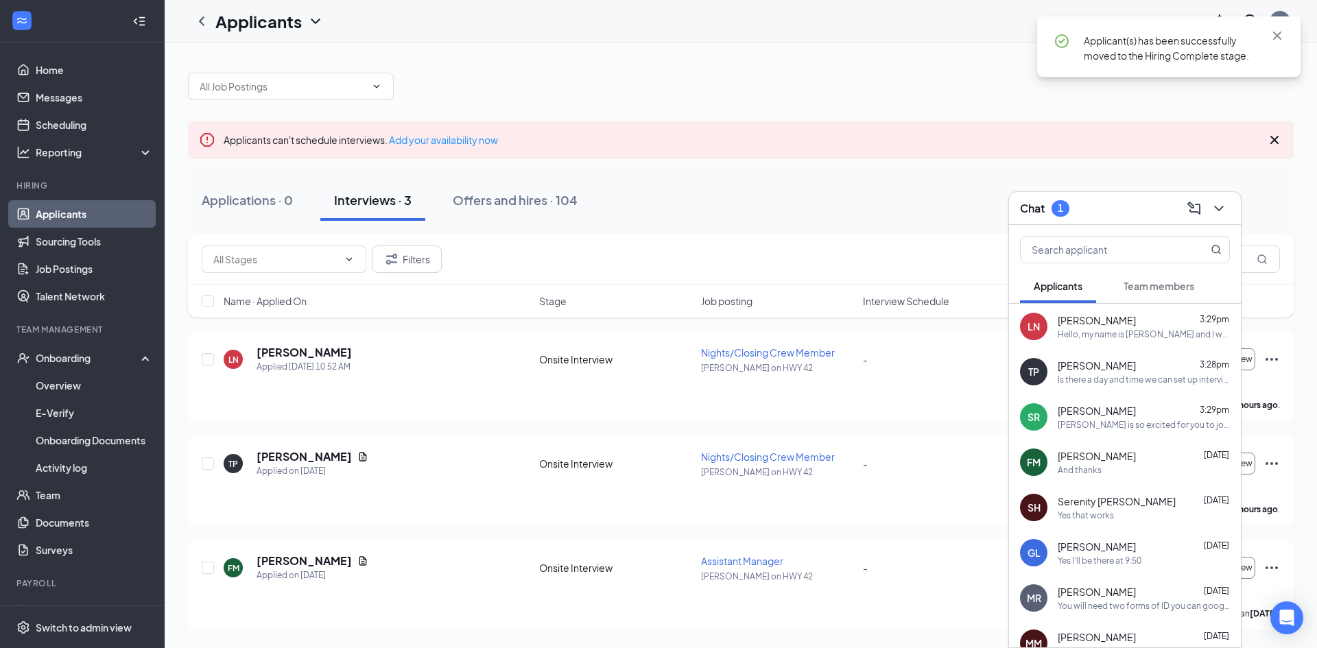
click at [1129, 285] on span "Team members" at bounding box center [1158, 286] width 71 height 12
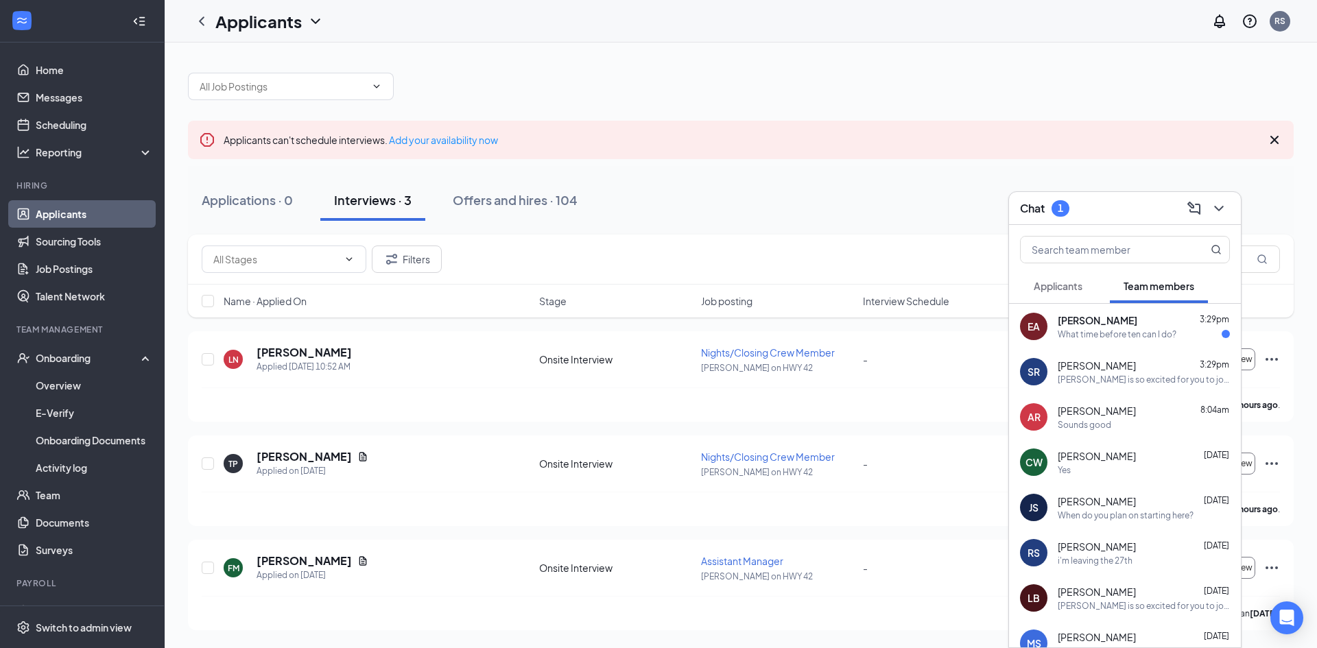
click at [1126, 342] on div "EA [PERSON_NAME] 3:29pm What time before ten can I do?" at bounding box center [1125, 326] width 232 height 45
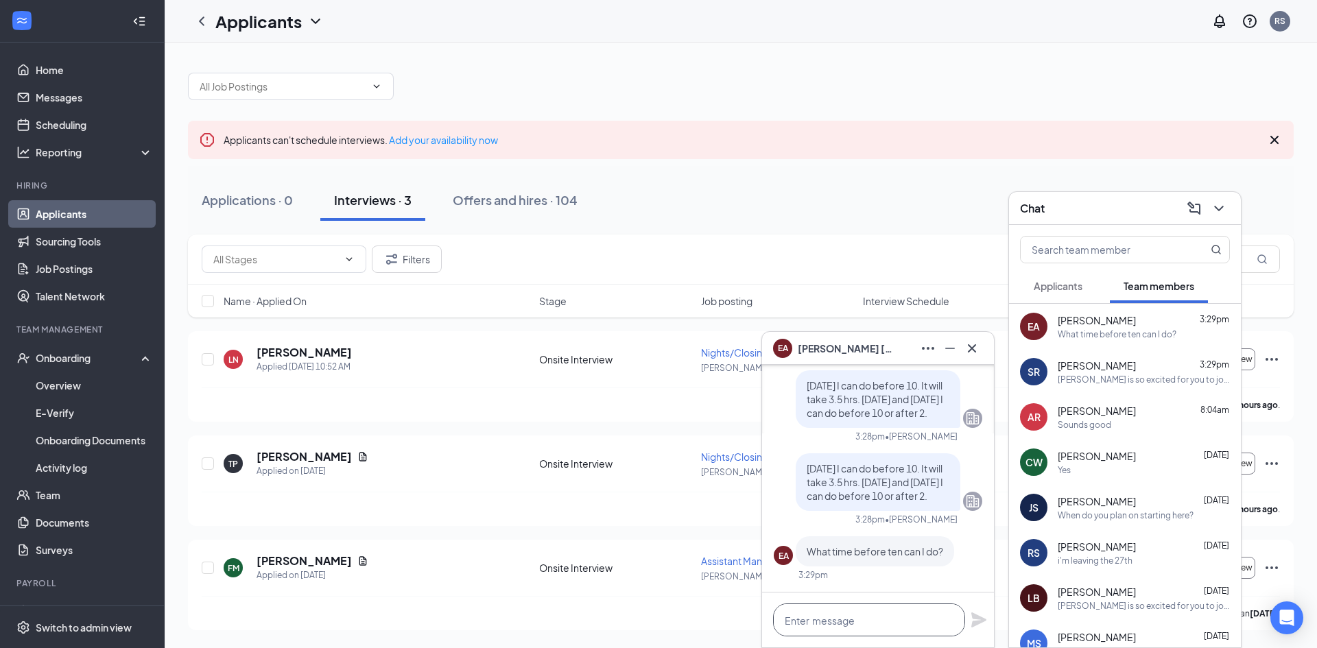
click at [893, 604] on textarea at bounding box center [869, 620] width 192 height 33
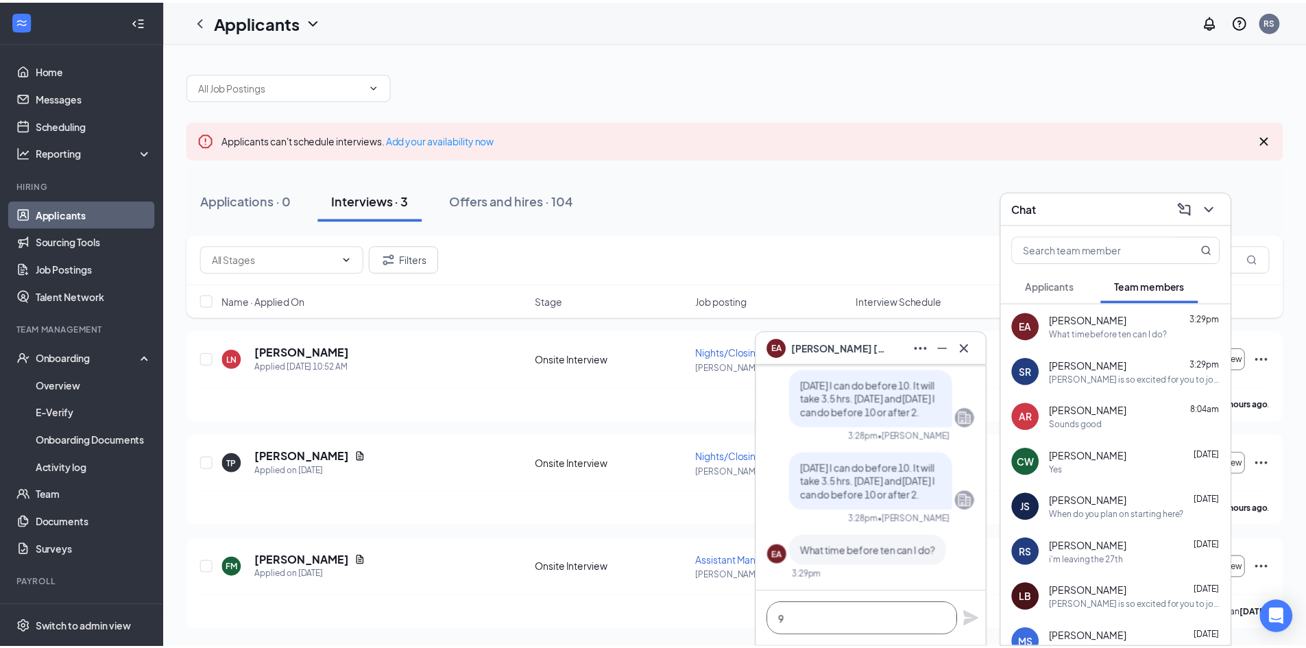
scroll to position [1, 0]
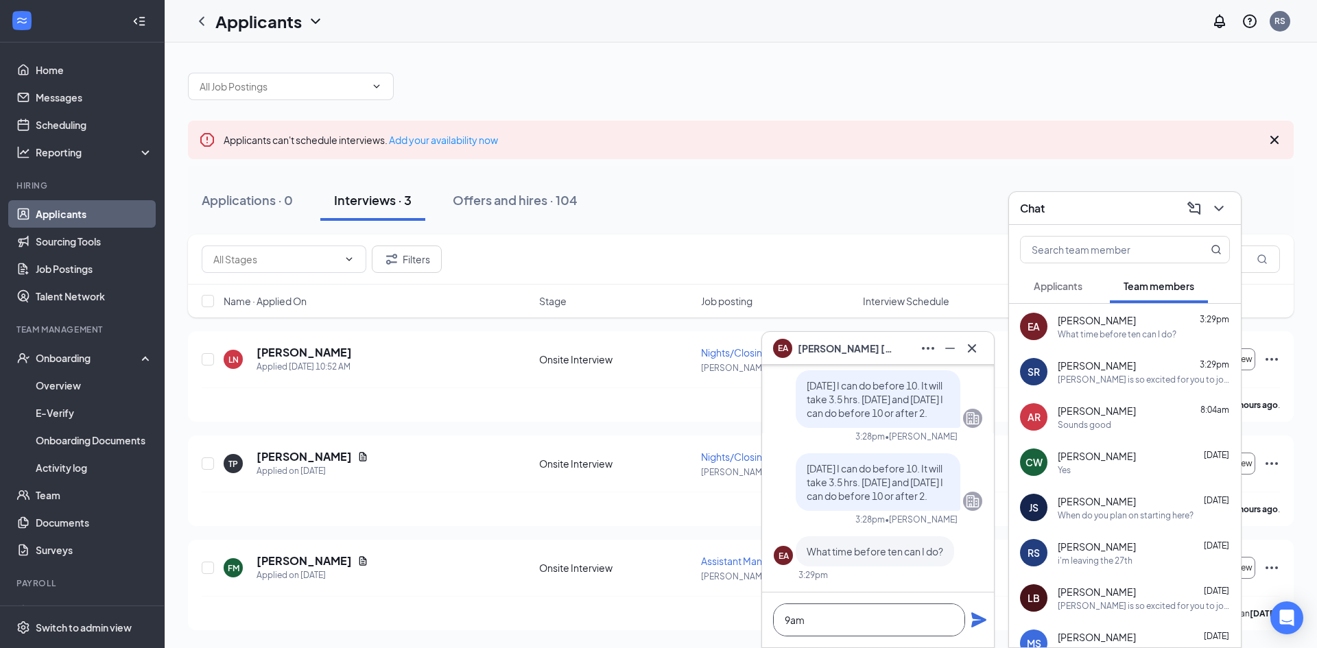
type textarea "9am"
click at [982, 621] on icon "Plane" at bounding box center [978, 619] width 15 height 15
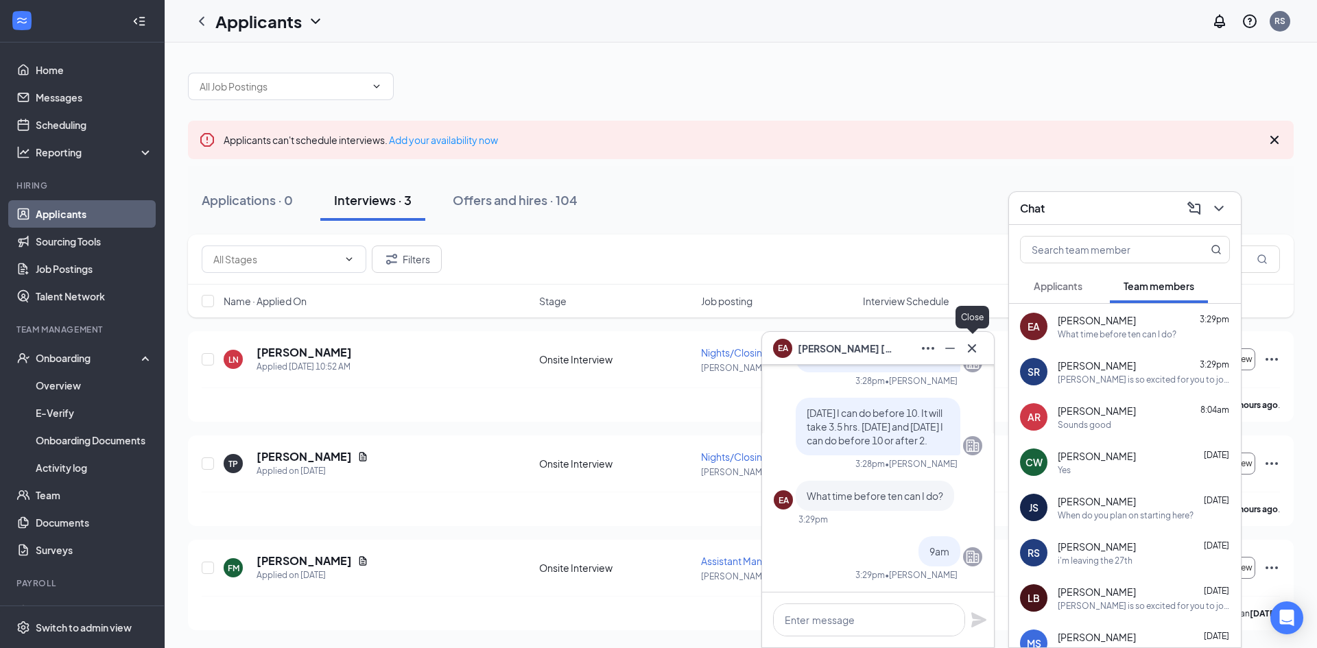
click at [964, 357] on button at bounding box center [972, 348] width 22 height 22
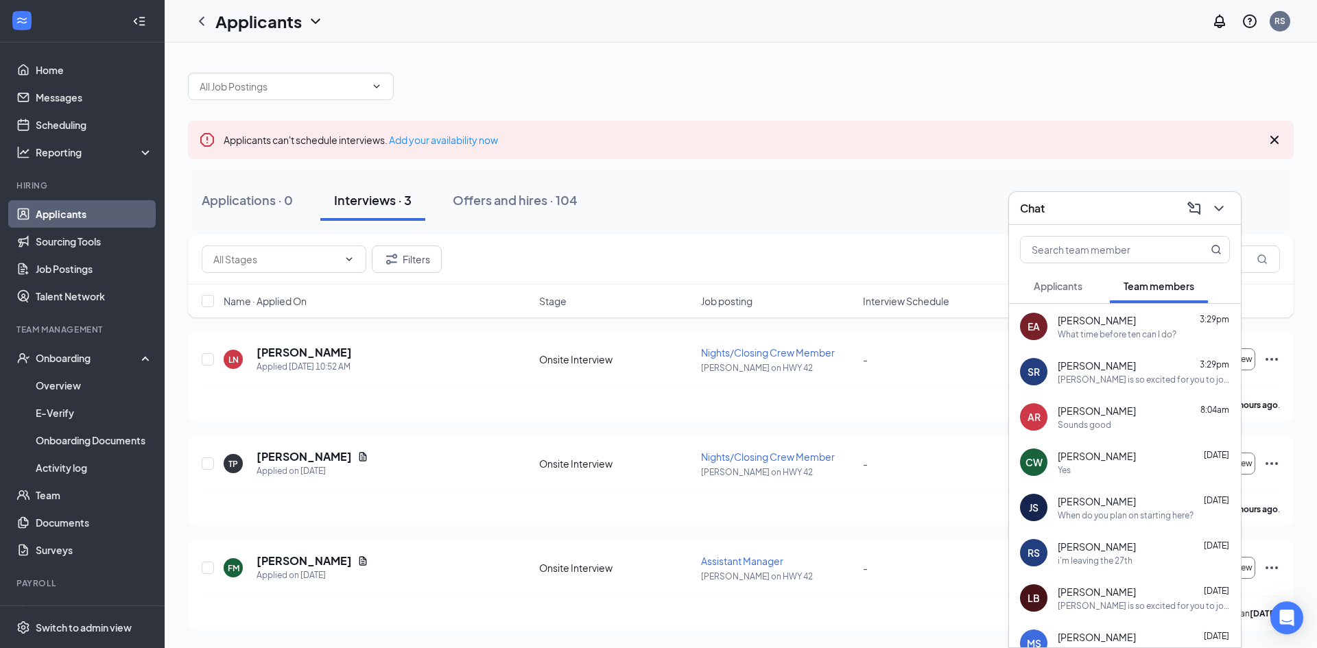
click at [1234, 202] on div "Chat" at bounding box center [1125, 208] width 232 height 33
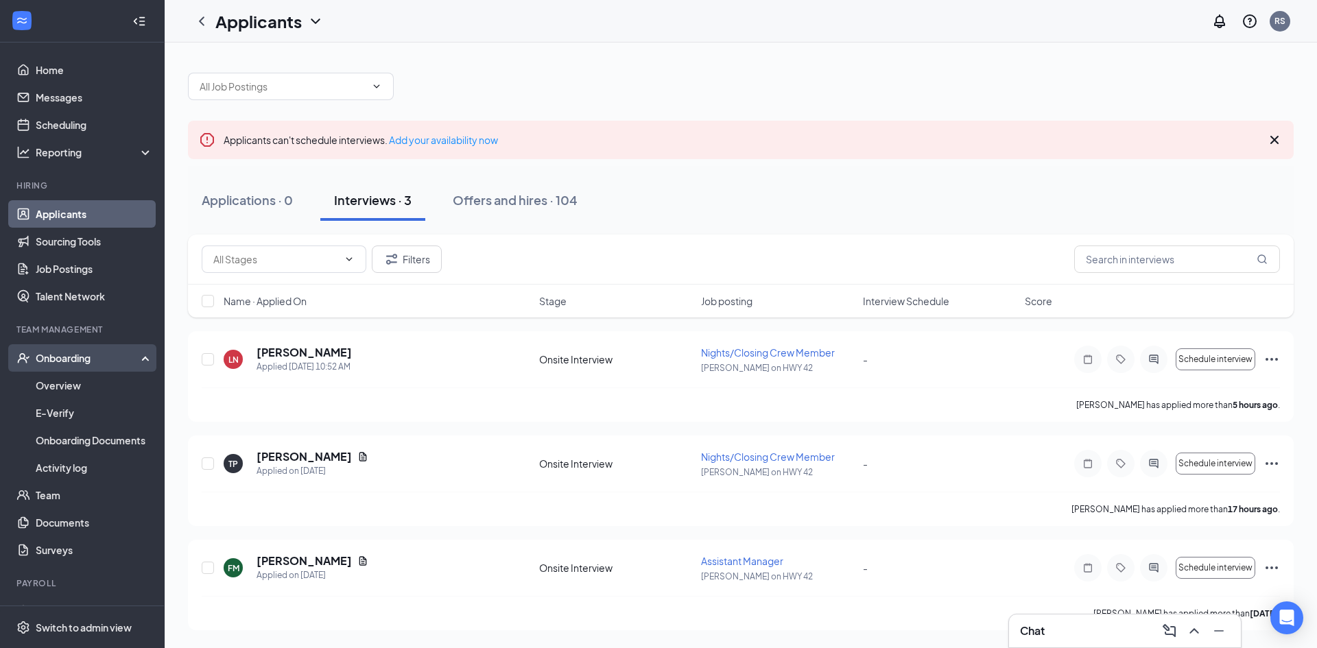
click at [67, 363] on div "Onboarding" at bounding box center [89, 358] width 106 height 14
click at [59, 366] on div "Onboarding" at bounding box center [82, 357] width 165 height 27
click at [62, 398] on link "Overview" at bounding box center [94, 385] width 117 height 27
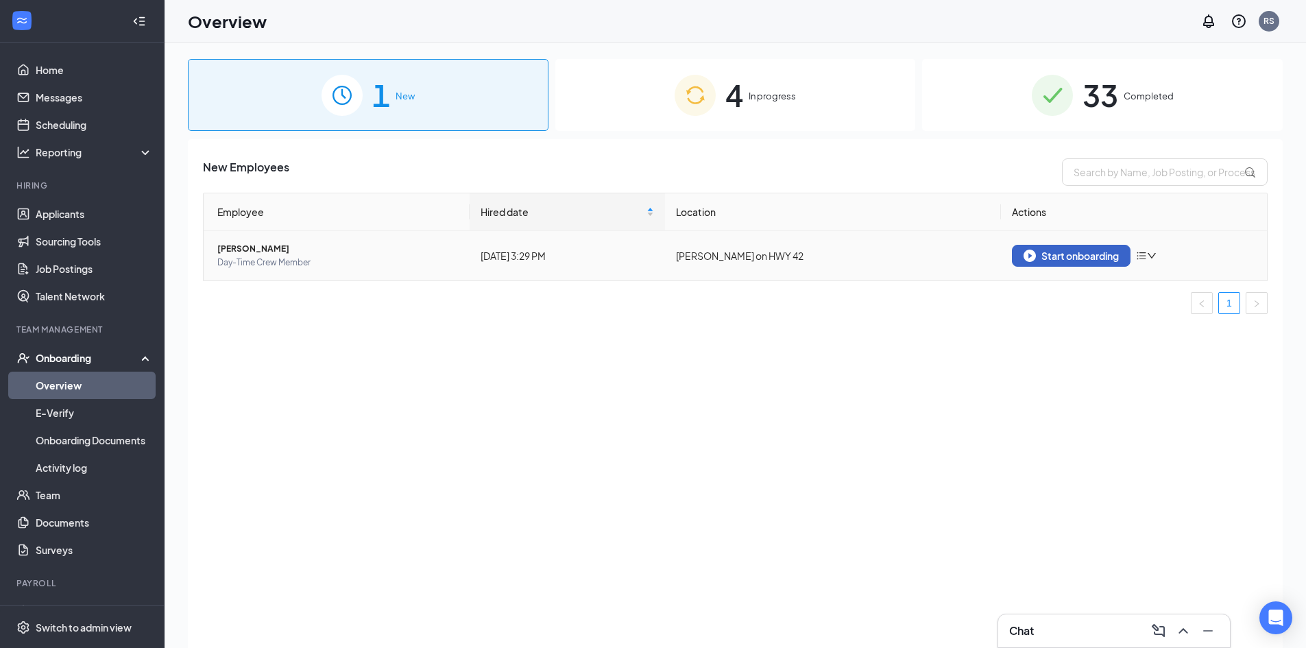
click at [1125, 260] on button "Start onboarding" at bounding box center [1071, 256] width 119 height 22
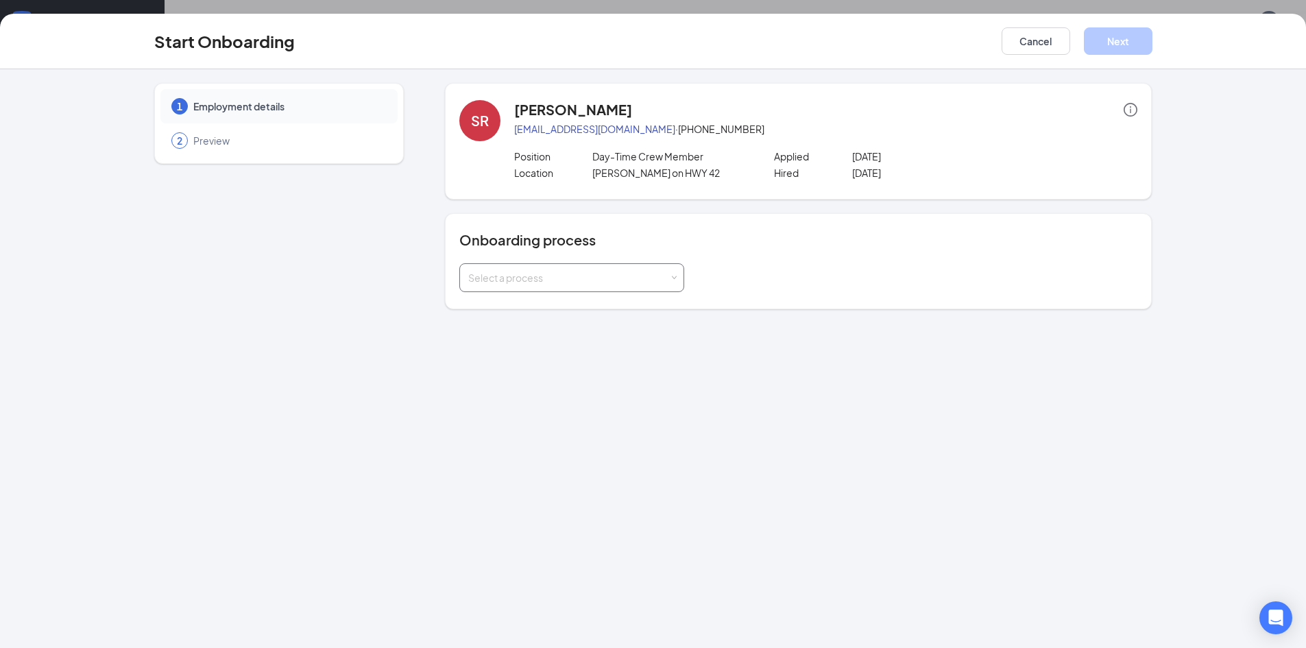
click at [531, 279] on div "Select a process" at bounding box center [568, 278] width 201 height 14
click at [532, 330] on li "Team Member" at bounding box center [571, 332] width 225 height 25
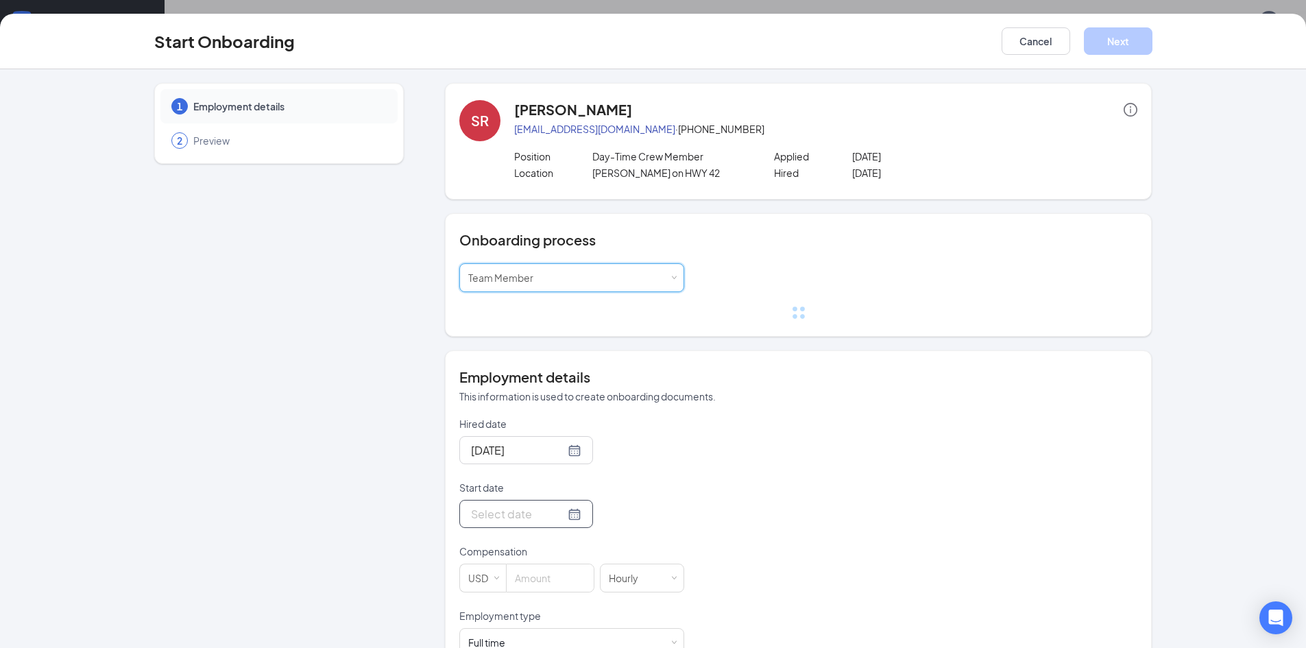
click at [497, 516] on input "Start date" at bounding box center [518, 513] width 94 height 17
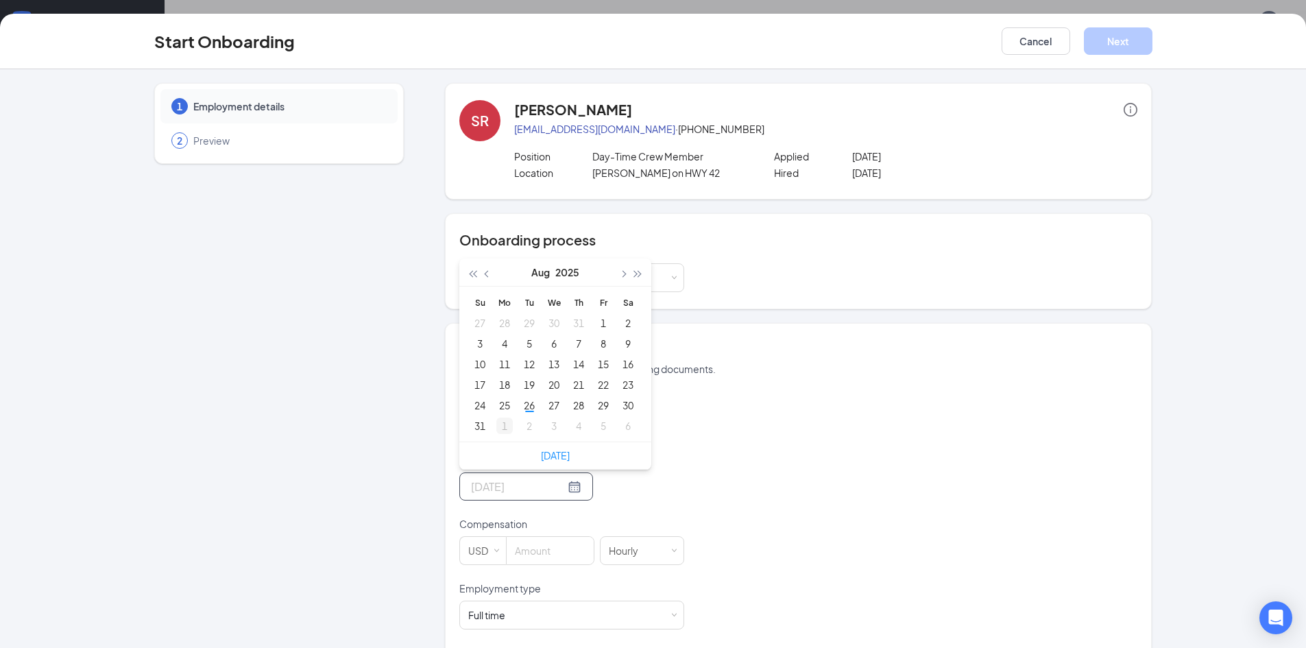
click at [500, 429] on div "1" at bounding box center [505, 426] width 16 height 16
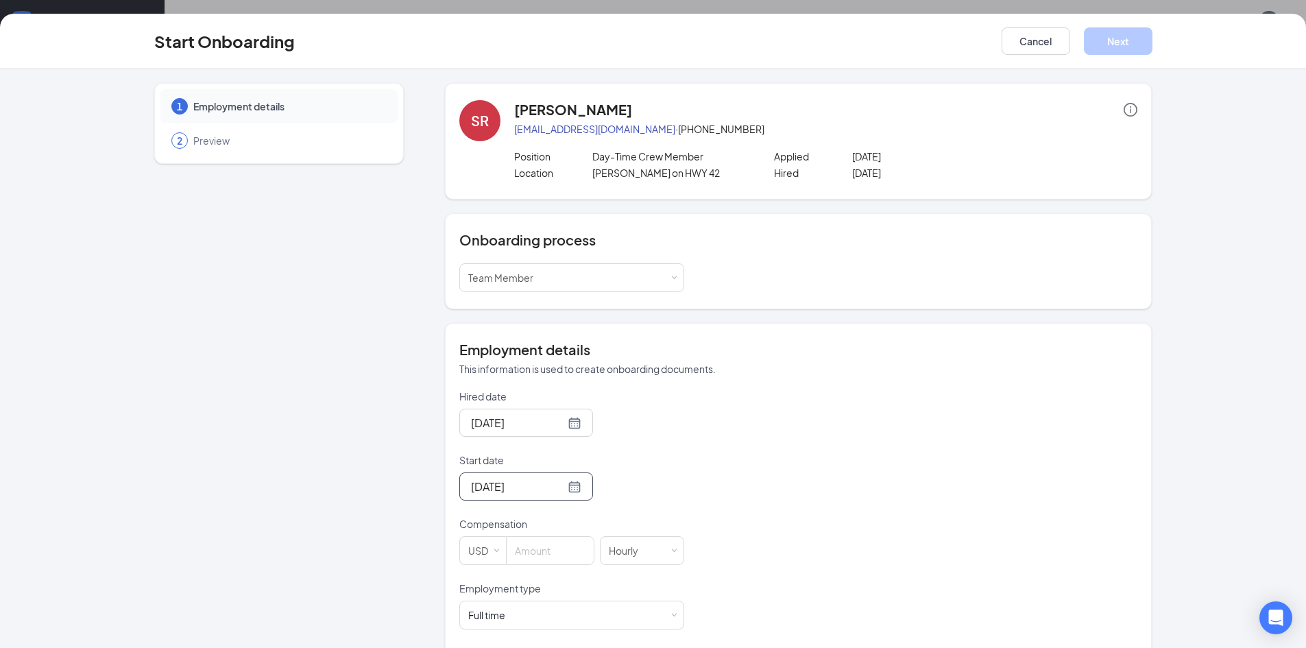
type input "[DATE]"
click at [838, 521] on div "Hired date [DATE] Start date [DATE] [DATE] Su Mo Tu We Th Fr Sa 31 1 2 3 4 5 6 …" at bounding box center [798, 542] width 678 height 304
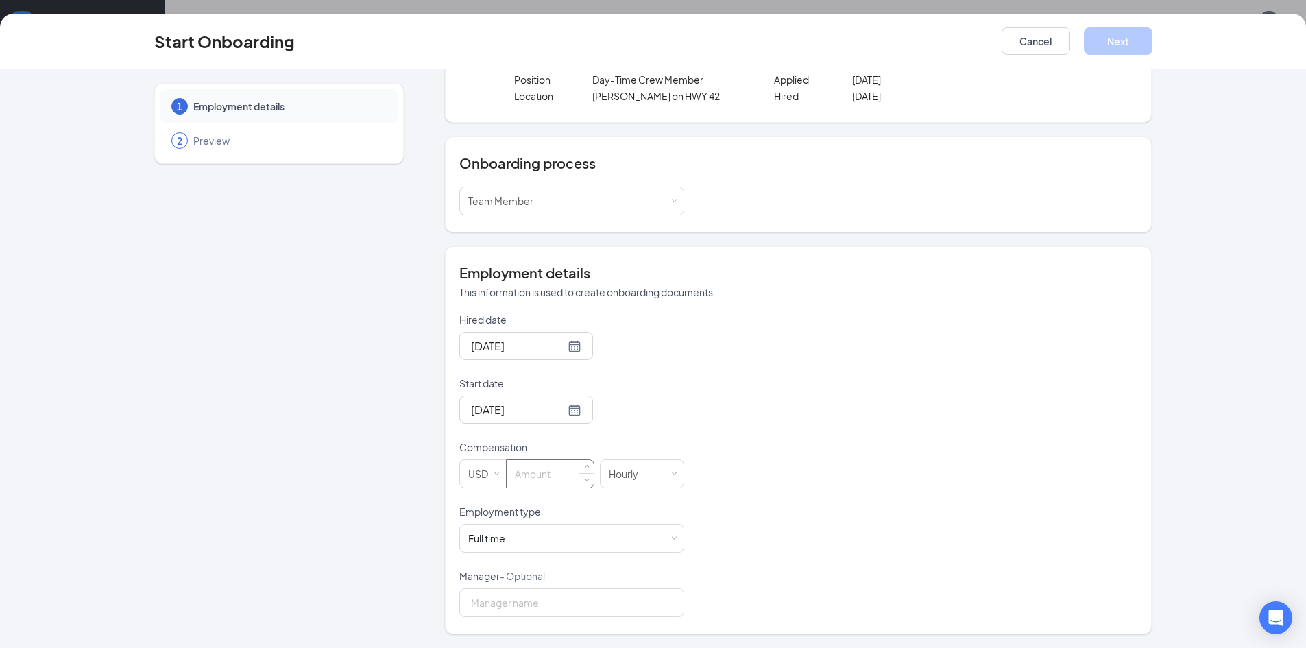
click at [532, 479] on input at bounding box center [550, 473] width 87 height 27
type input "15"
click at [916, 498] on div "Hired date [DATE] Start date [DATE] [DATE] Su Mo Tu We Th Fr Sa 31 1 2 3 4 5 6 …" at bounding box center [798, 465] width 678 height 304
click at [505, 545] on div "Full time Works 30+ hours per week and is reasonably expected to work" at bounding box center [491, 538] width 47 height 14
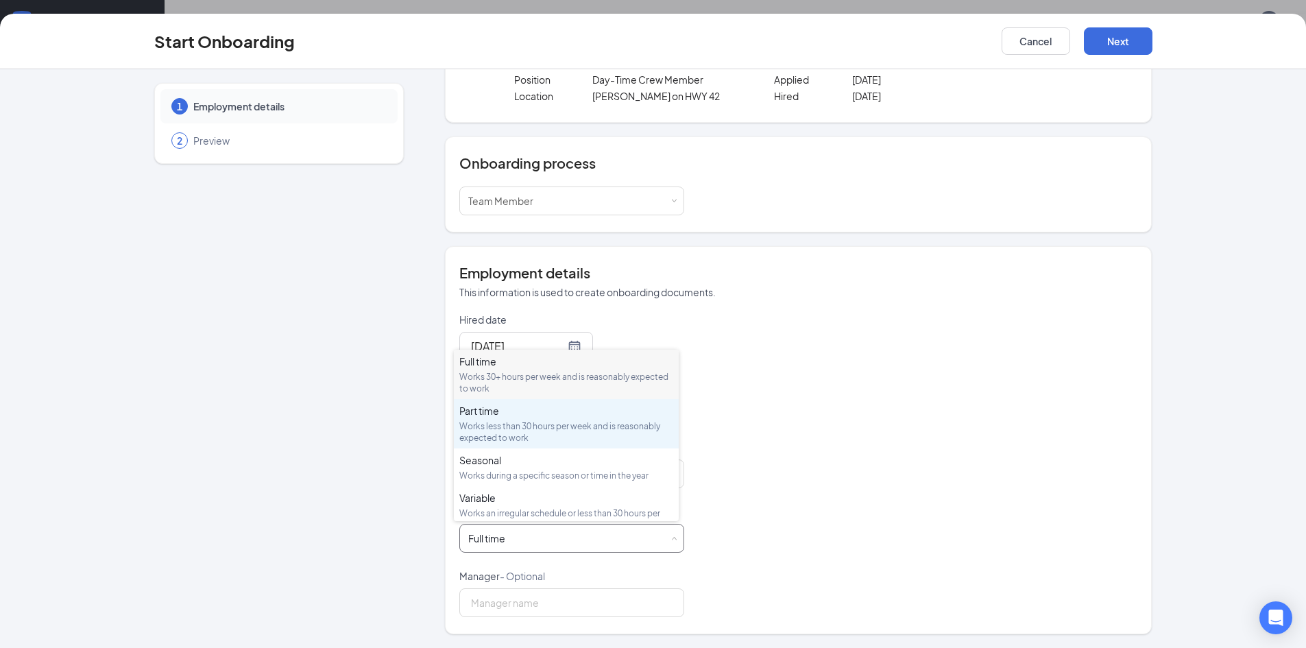
click at [498, 432] on div "Works less than 30 hours per week and is reasonably expected to work" at bounding box center [566, 431] width 214 height 23
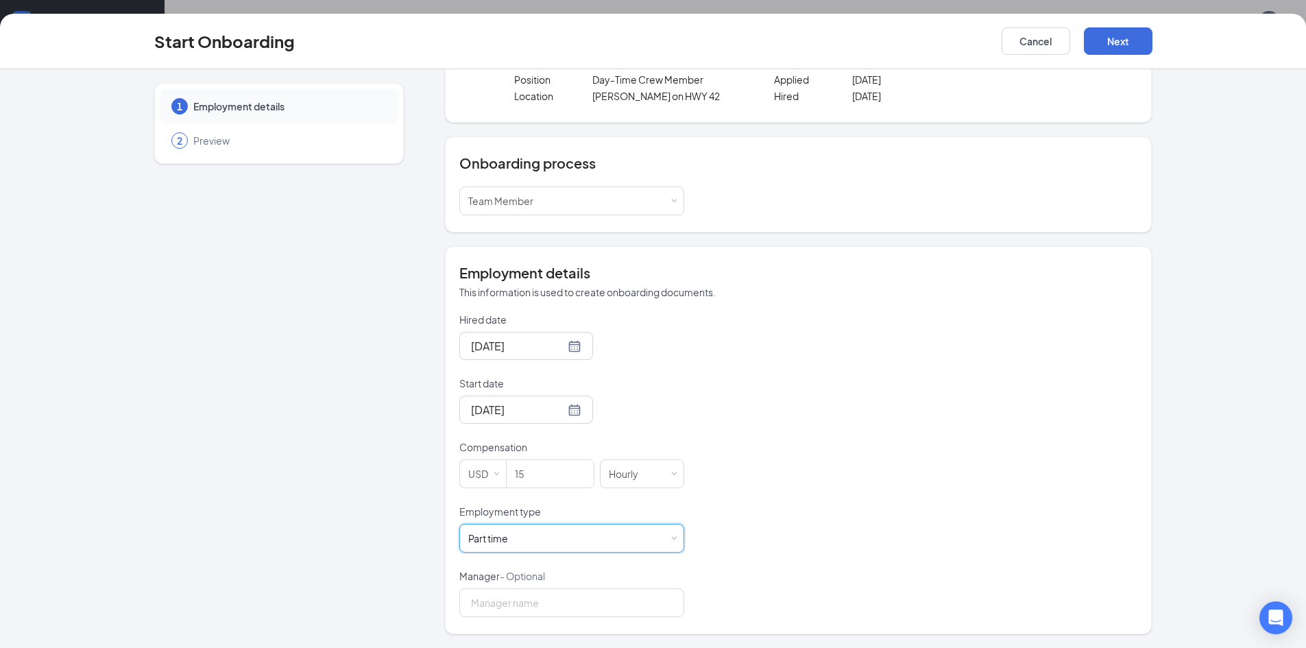
click at [886, 435] on div "Hired date [DATE] Start date [DATE] [DATE] Su Mo Tu We Th Fr Sa 31 1 2 3 4 5 6 …" at bounding box center [798, 465] width 678 height 304
click at [1127, 39] on button "Next" at bounding box center [1118, 40] width 69 height 27
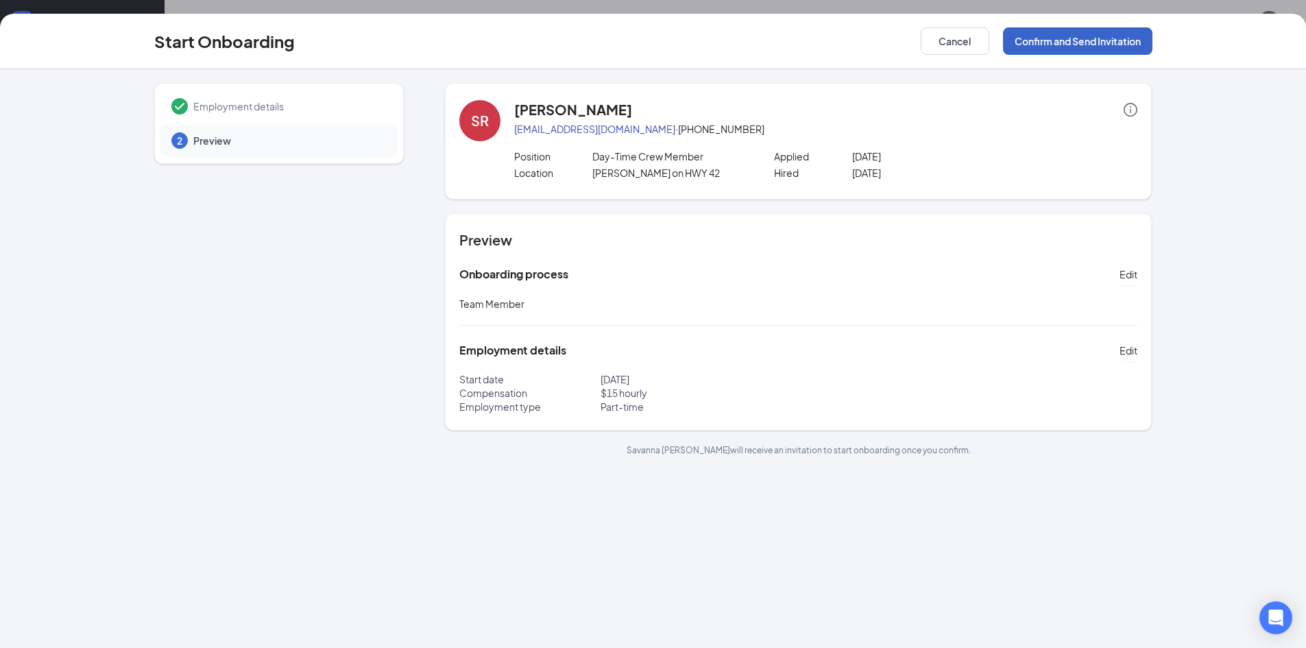
click at [1098, 41] on button "Confirm and Send Invitation" at bounding box center [1078, 40] width 150 height 27
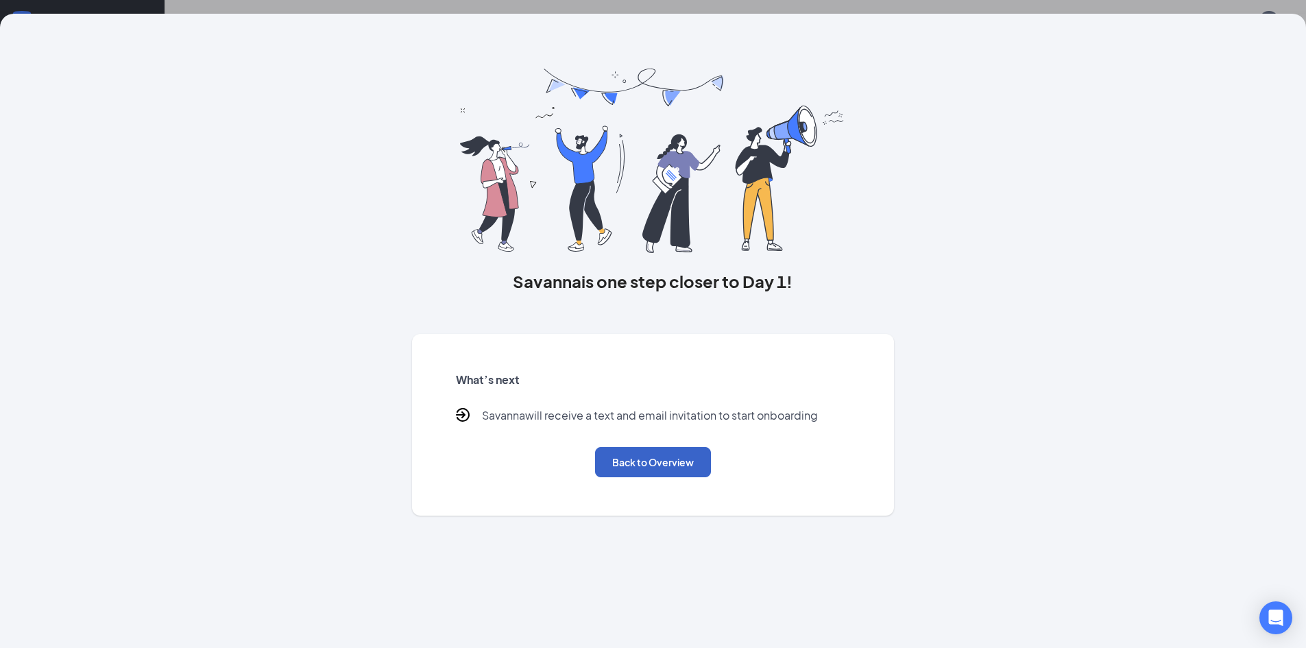
click at [660, 472] on button "Back to Overview" at bounding box center [653, 462] width 116 height 30
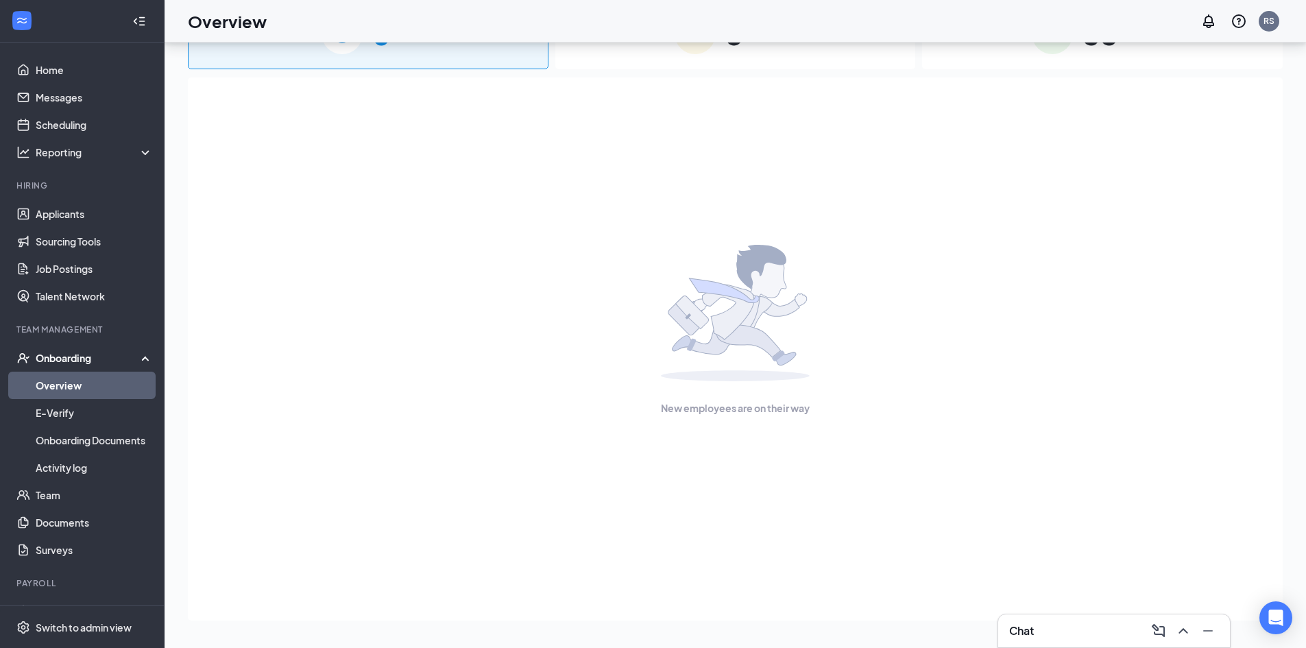
click at [1031, 629] on h3 "Chat" at bounding box center [1021, 630] width 25 height 15
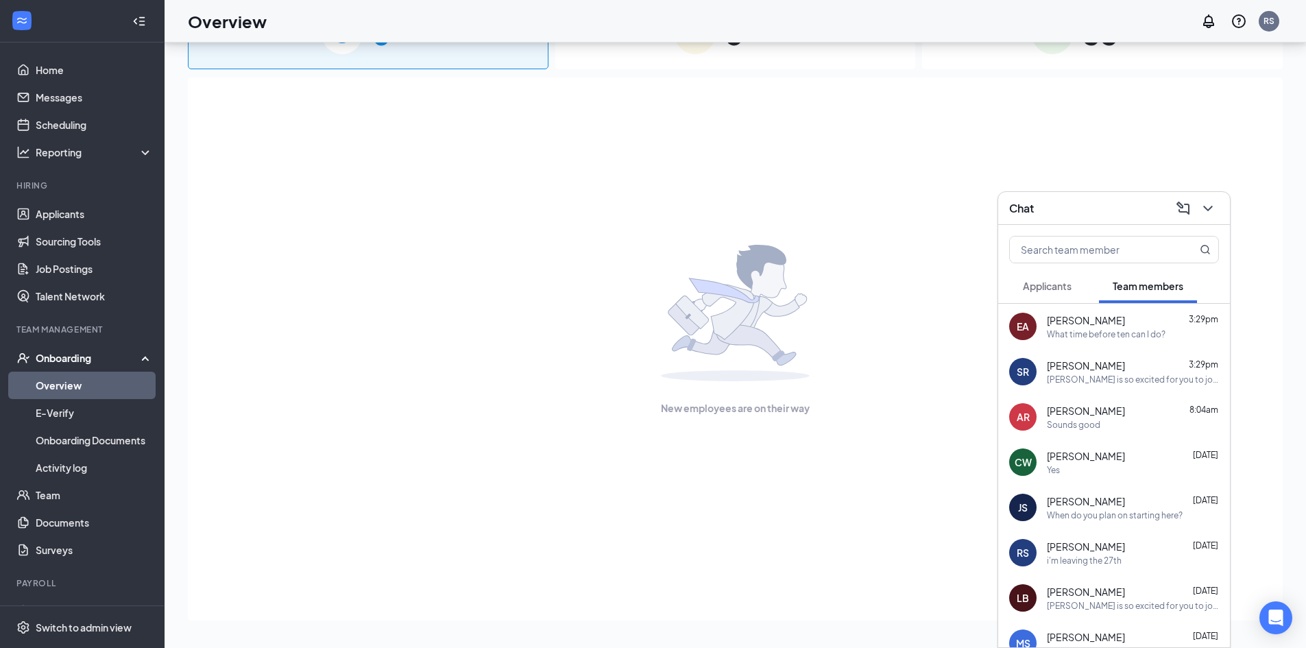
click at [1108, 331] on div "What time before ten can I do?" at bounding box center [1106, 334] width 119 height 12
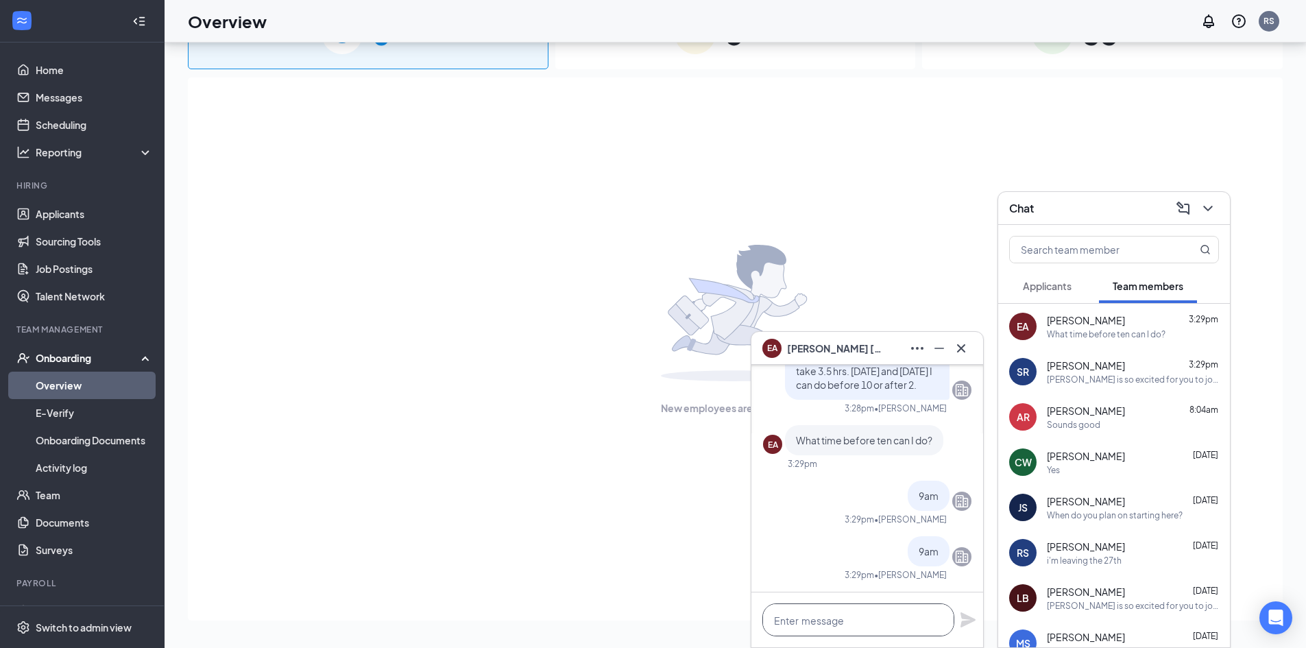
click at [857, 626] on textarea at bounding box center [859, 620] width 192 height 33
click at [824, 621] on textarea "It will take" at bounding box center [859, 620] width 192 height 33
type textarea "I"
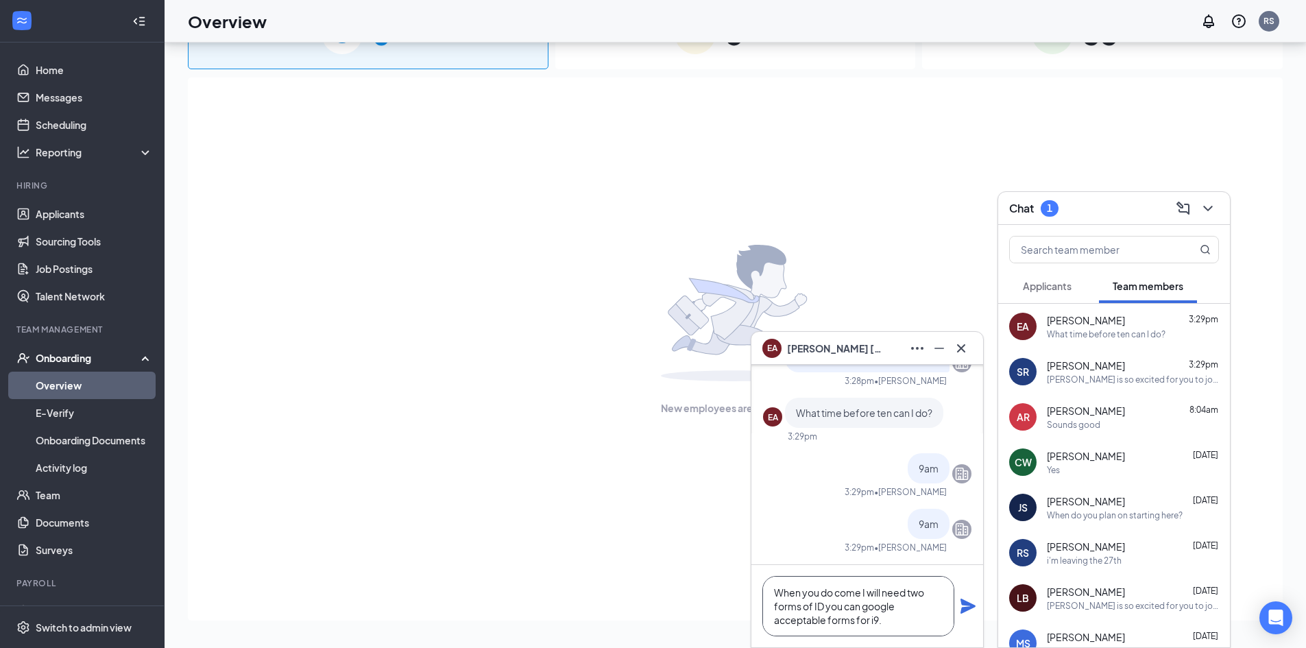
type textarea "When you do come I will need two forms of ID you can google acceptable forms fo…"
click at [1068, 291] on span "Applicants" at bounding box center [1047, 286] width 49 height 12
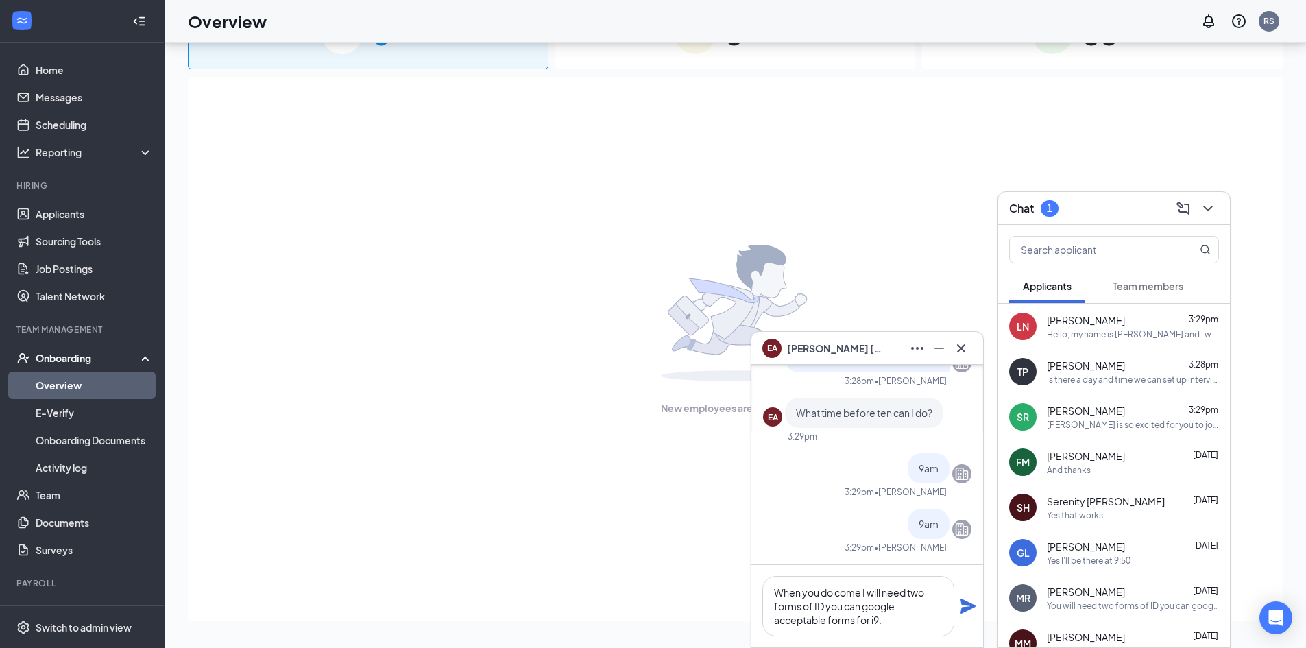
click at [1182, 295] on button "Team members" at bounding box center [1148, 286] width 98 height 34
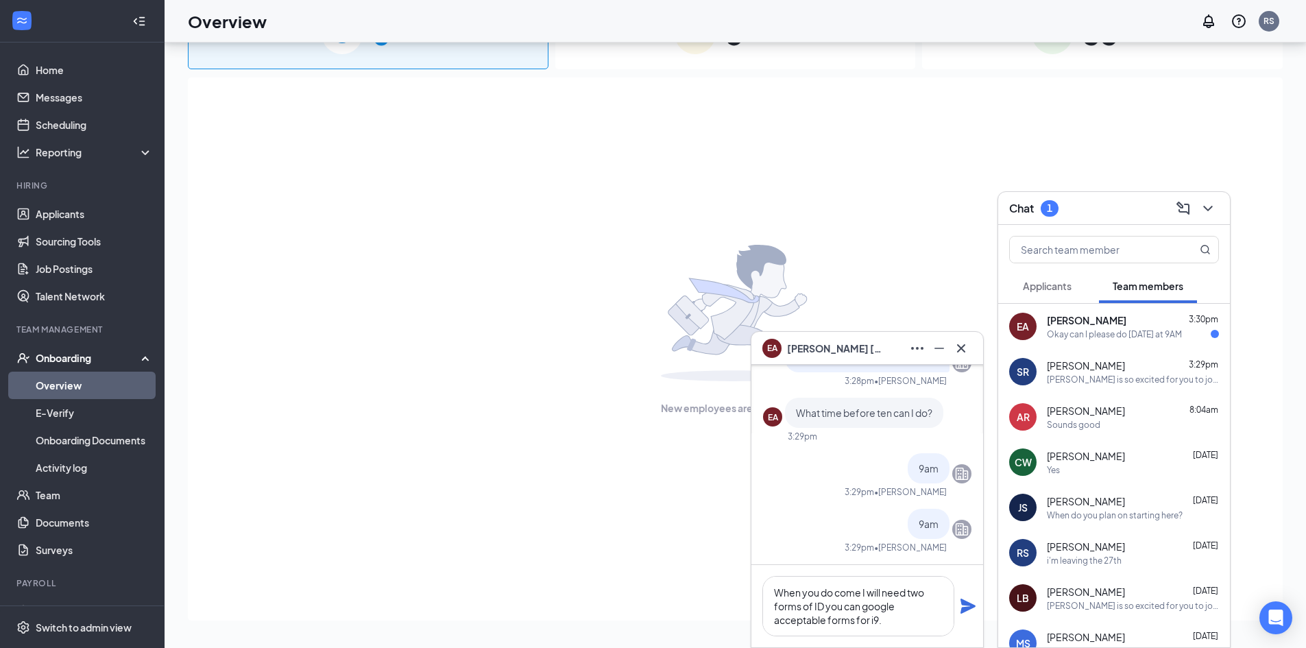
click at [965, 618] on div "When you do come I will need two forms of ID you can google acceptable forms fo…" at bounding box center [868, 606] width 232 height 82
click at [963, 608] on icon "Plane" at bounding box center [968, 606] width 15 height 15
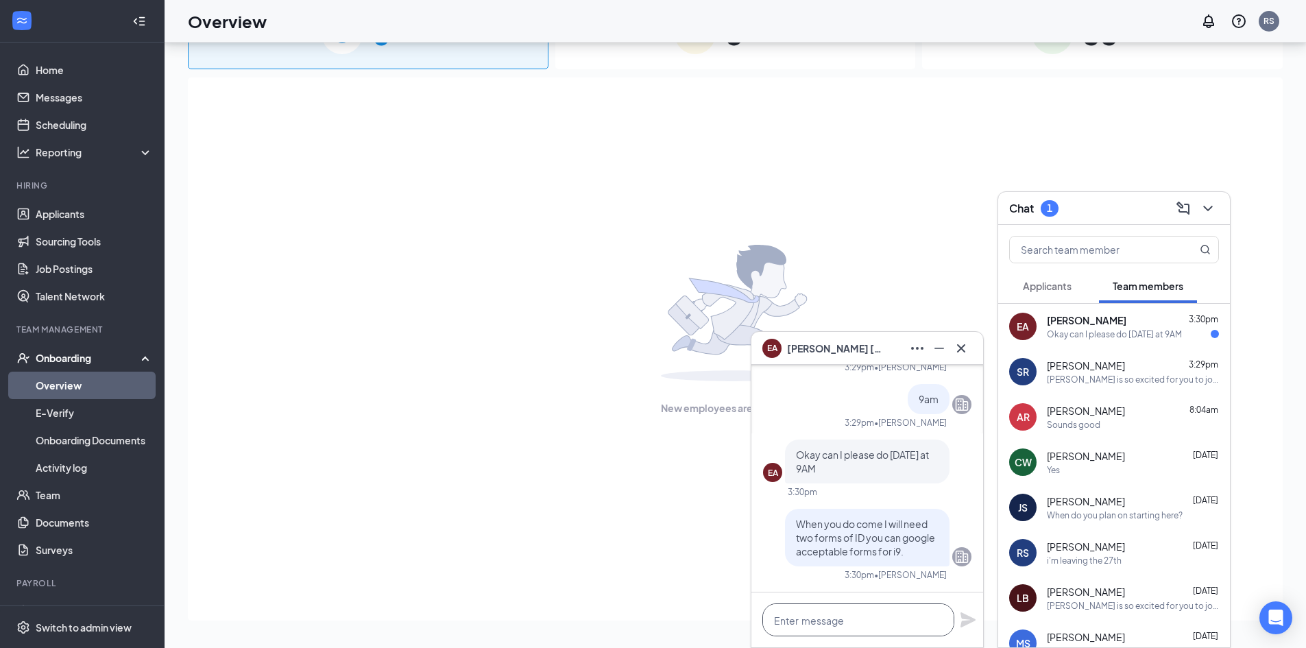
click at [861, 618] on textarea at bounding box center [859, 620] width 192 height 33
type textarea "I will see you [DATE] at 9am"
click at [964, 616] on icon "Plane" at bounding box center [968, 619] width 15 height 15
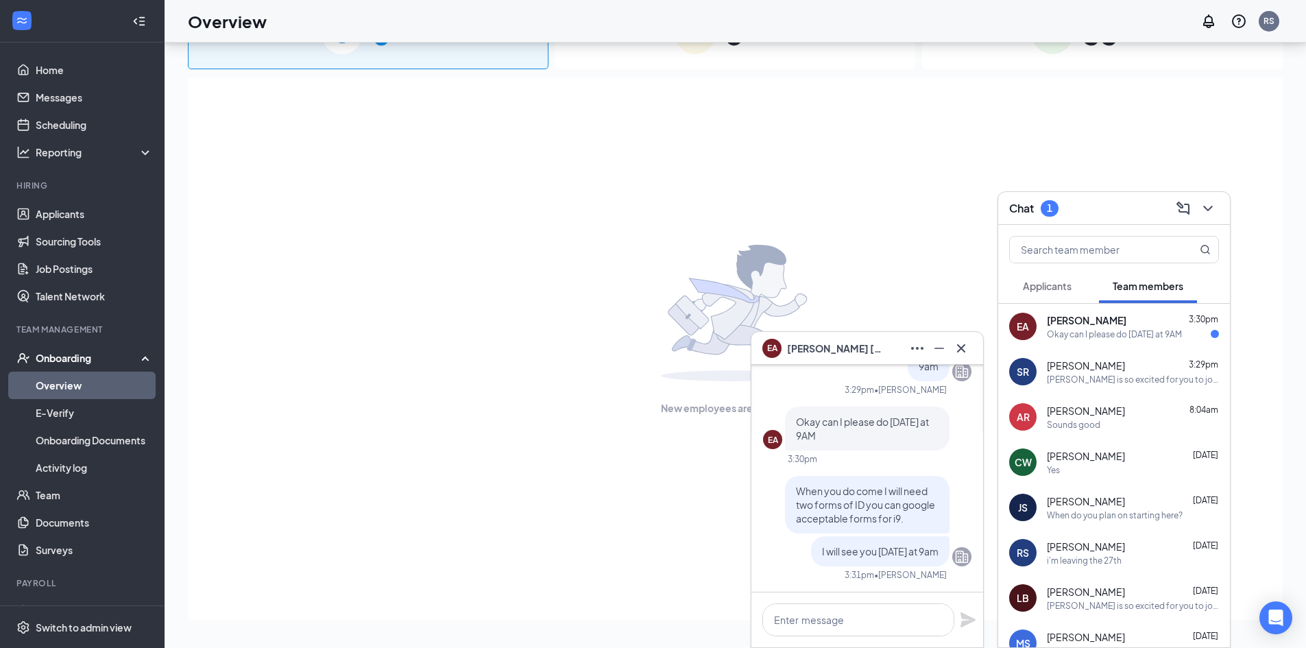
click at [1052, 285] on span "Applicants" at bounding box center [1047, 286] width 49 height 12
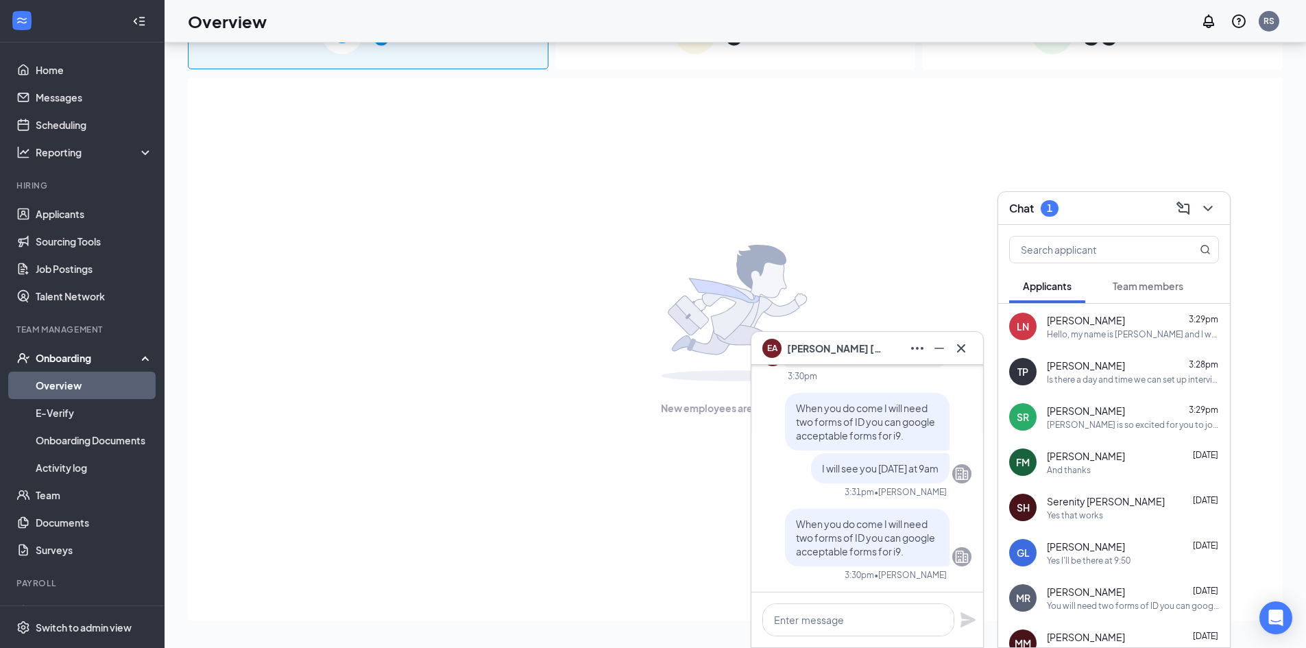
click at [1149, 290] on span "Team members" at bounding box center [1148, 286] width 71 height 12
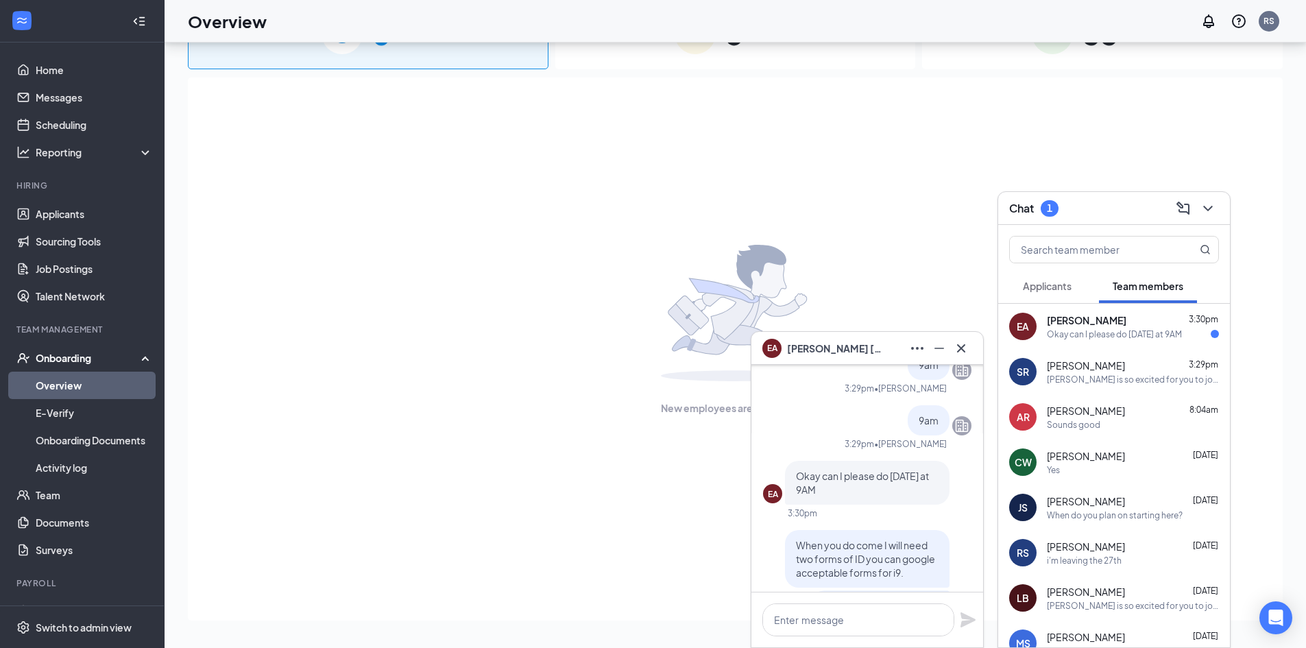
scroll to position [0, 0]
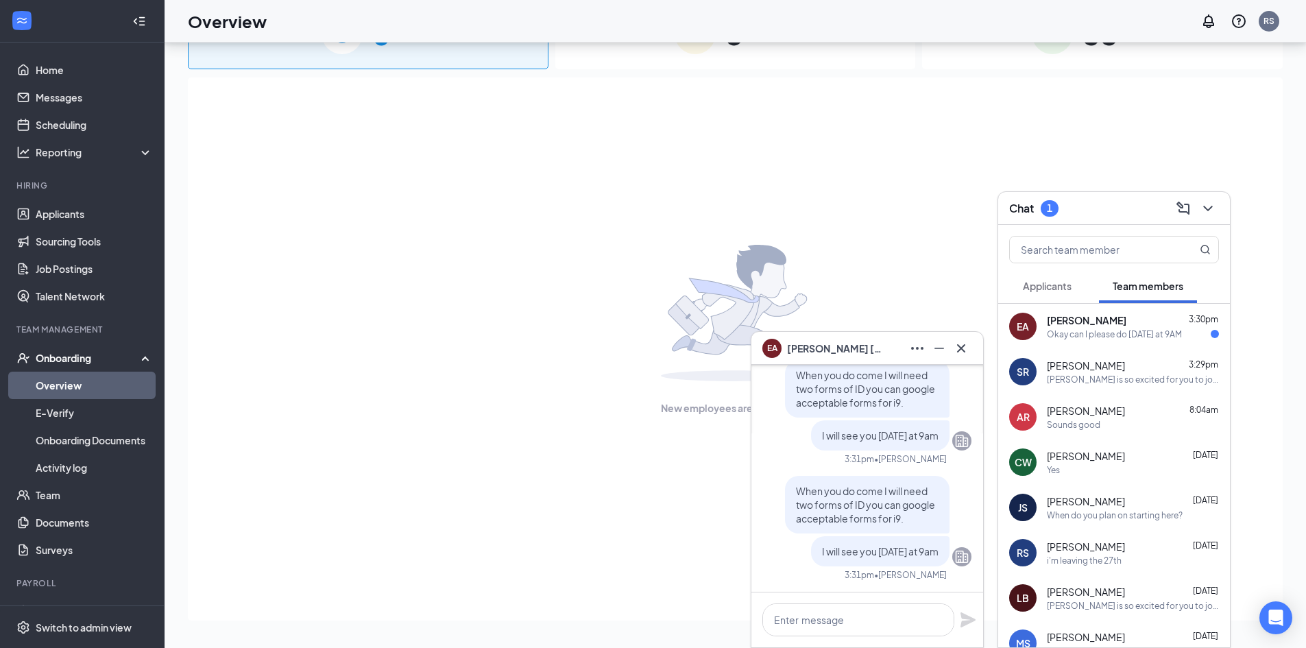
drag, startPoint x: 1133, startPoint y: 339, endPoint x: 1126, endPoint y: 342, distance: 7.7
click at [1130, 341] on div "EA [PERSON_NAME] 3:30pm Okay can I please do [DATE] at 9AM" at bounding box center [1115, 326] width 232 height 45
click at [1130, 341] on div "EA [PERSON_NAME] 3:31pm I will see you [DATE] at 9am" at bounding box center [1115, 326] width 232 height 45
click at [1068, 288] on span "Applicants" at bounding box center [1047, 286] width 49 height 12
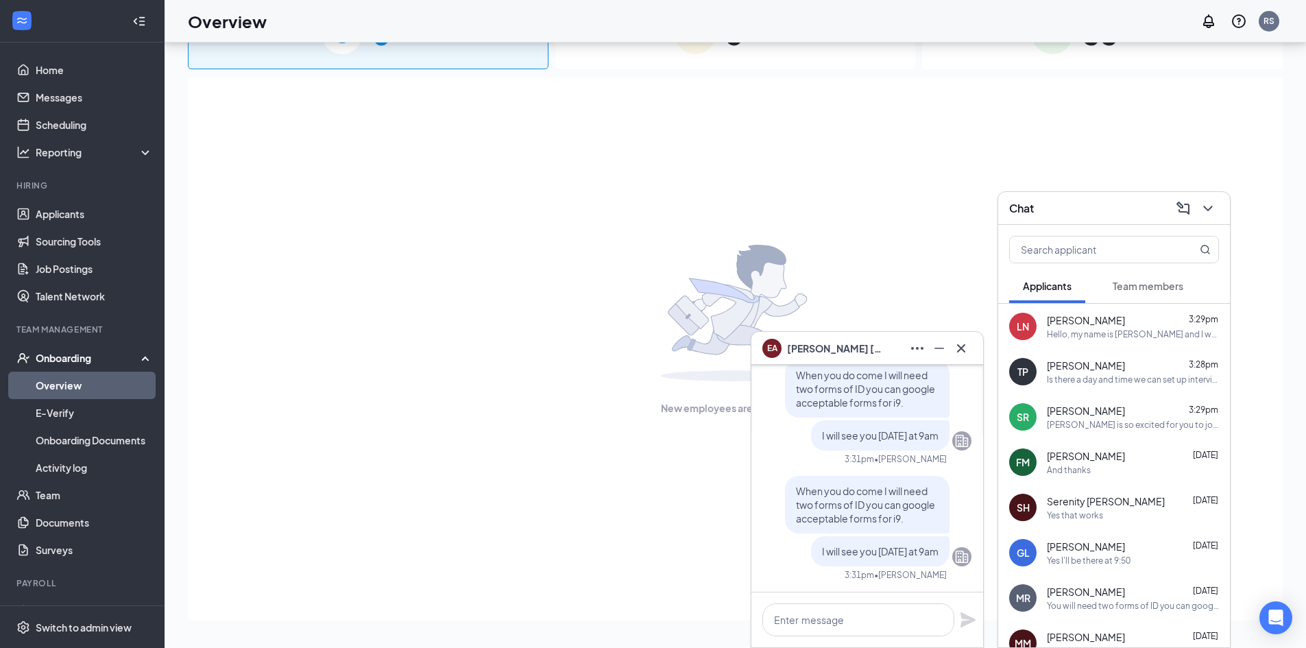
click at [1109, 333] on div "Hello, my name is [PERSON_NAME] and I work at the [PERSON_NAME] you applied at.…" at bounding box center [1133, 334] width 172 height 12
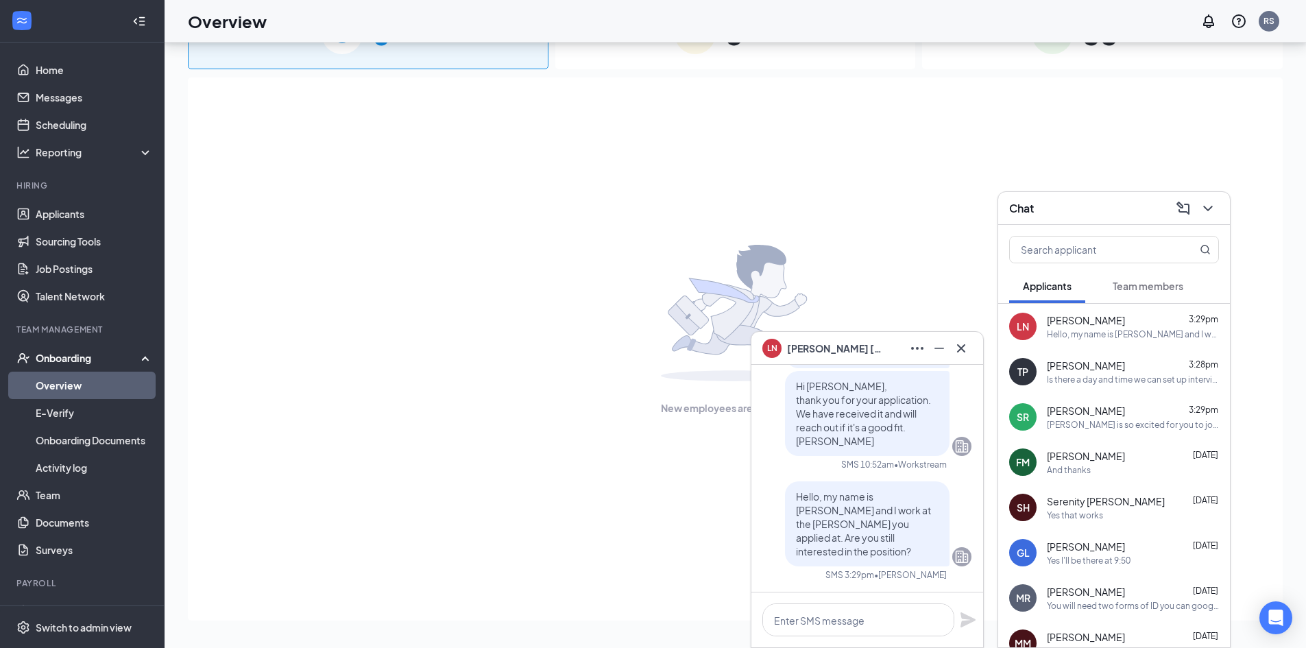
click at [1106, 423] on div "[PERSON_NAME] is so excited for you to join our team! Do you know anyone else w…" at bounding box center [1133, 425] width 172 height 12
click at [1160, 299] on button "Team members" at bounding box center [1148, 286] width 98 height 34
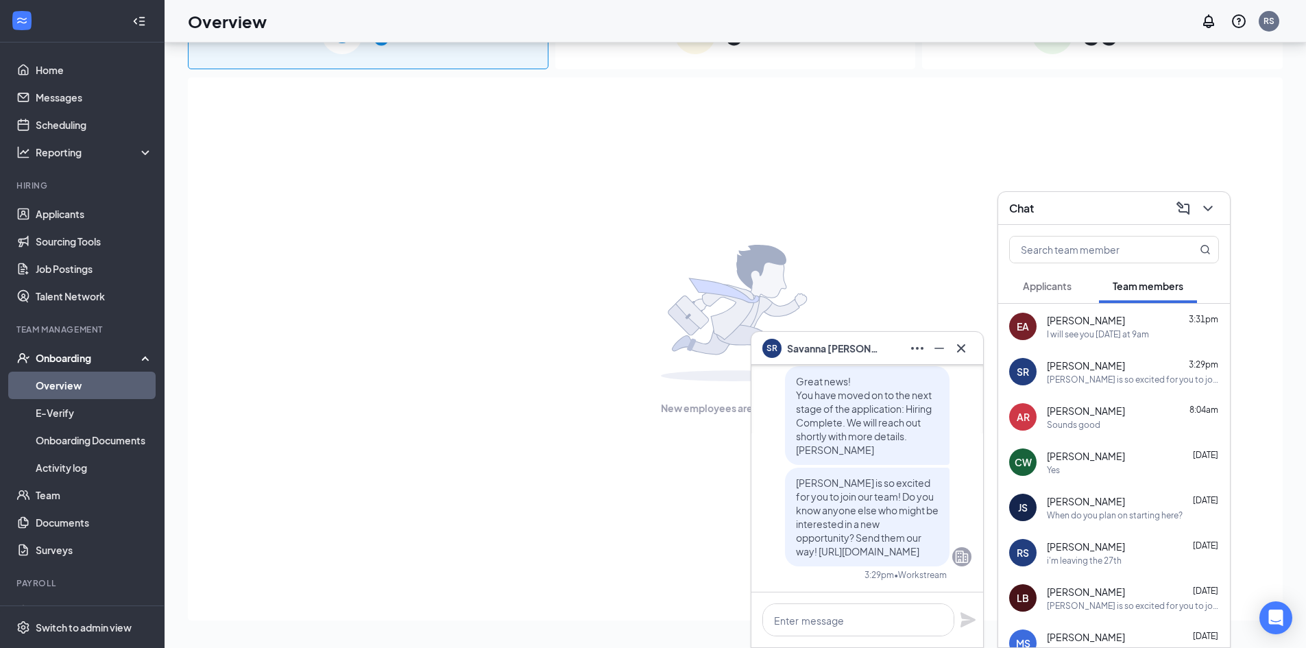
click at [1119, 406] on span "[PERSON_NAME]" at bounding box center [1086, 411] width 78 height 14
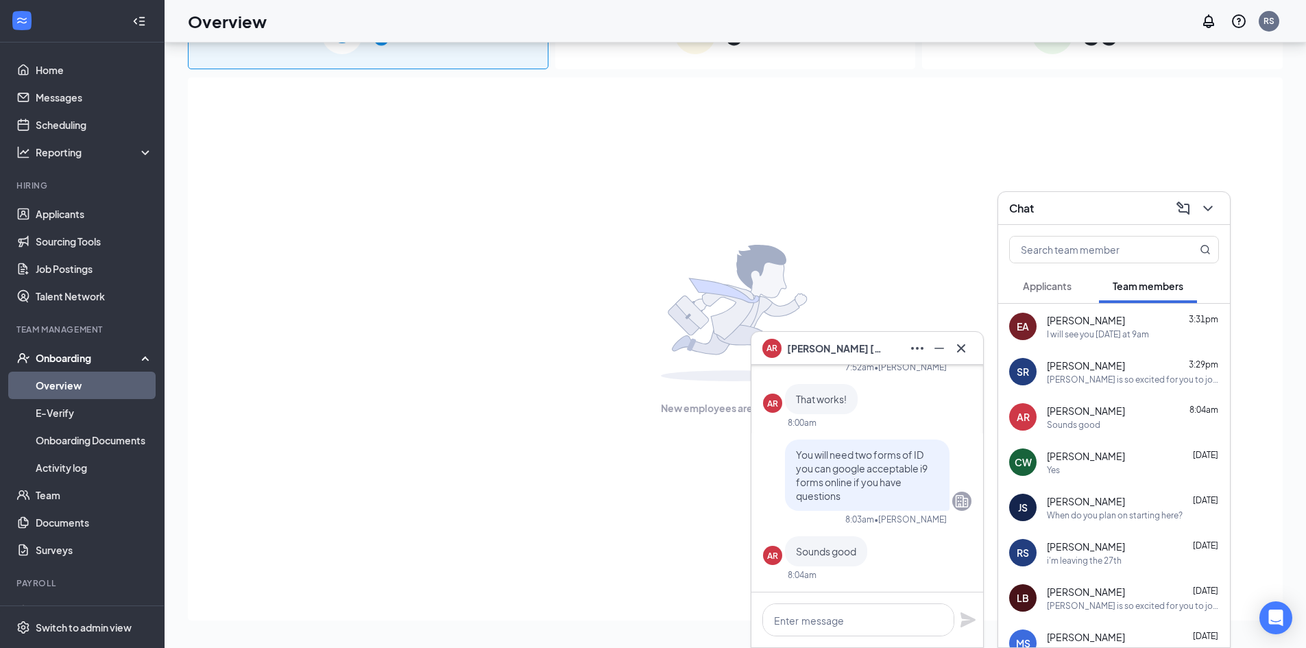
click at [1037, 291] on span "Applicants" at bounding box center [1047, 286] width 49 height 12
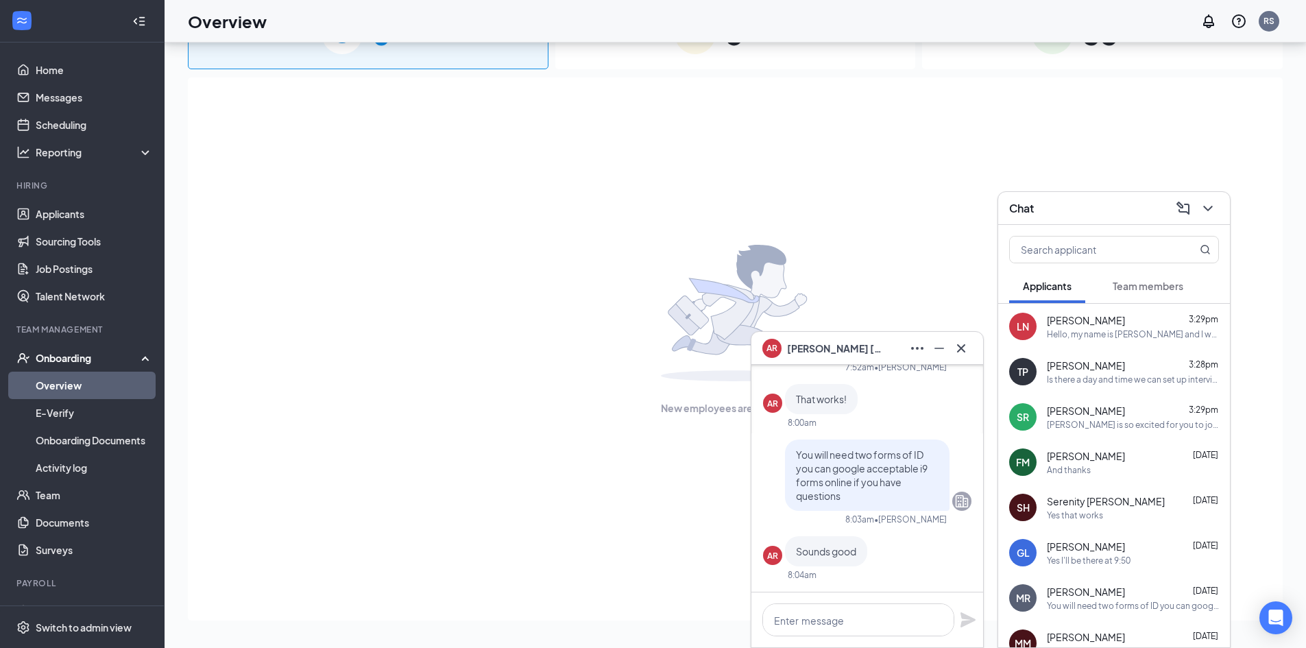
click at [1158, 265] on div at bounding box center [1115, 247] width 232 height 44
click at [1156, 281] on span "Team members" at bounding box center [1148, 286] width 71 height 12
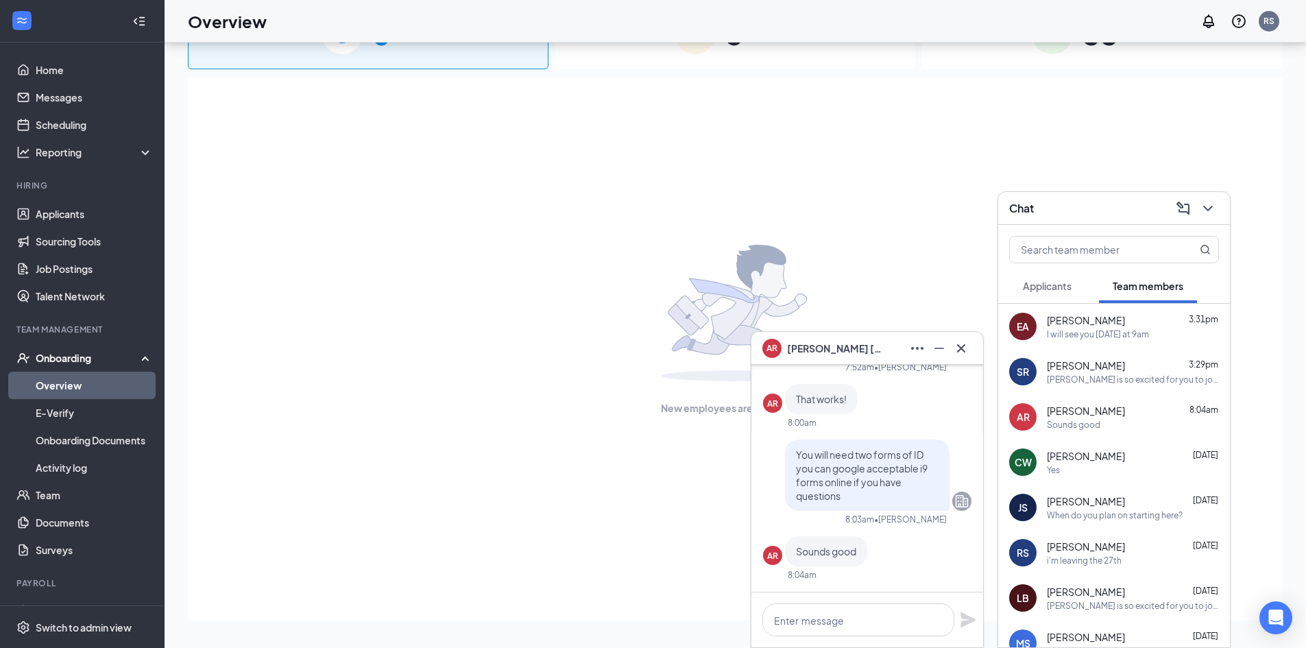
click at [1088, 311] on div "EA [PERSON_NAME] 3:31pm I will see you [DATE] at 9am" at bounding box center [1115, 326] width 232 height 45
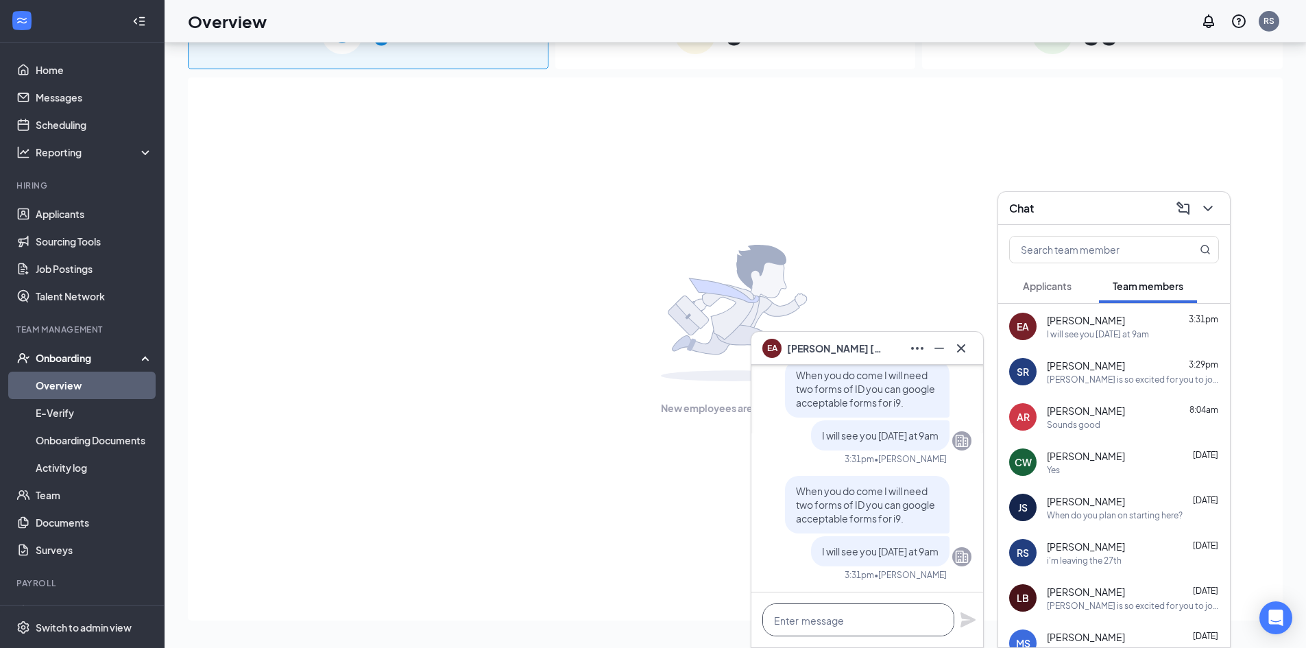
click at [848, 635] on textarea at bounding box center [859, 620] width 192 height 33
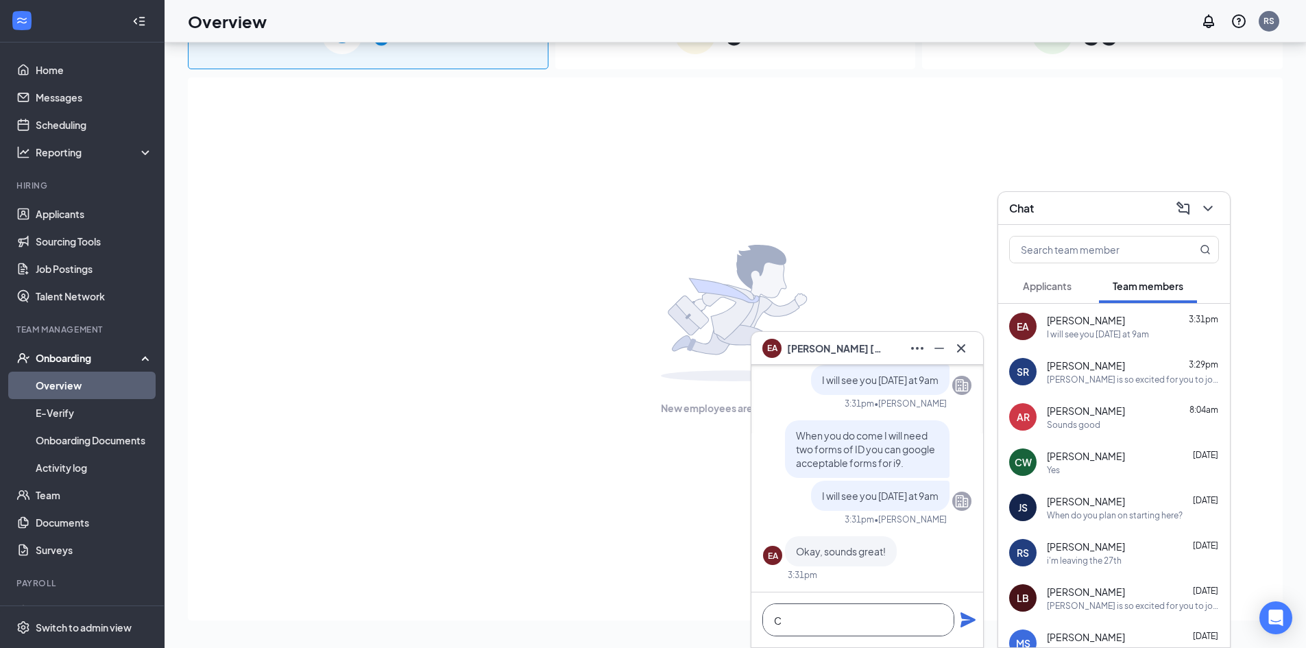
scroll to position [1, 0]
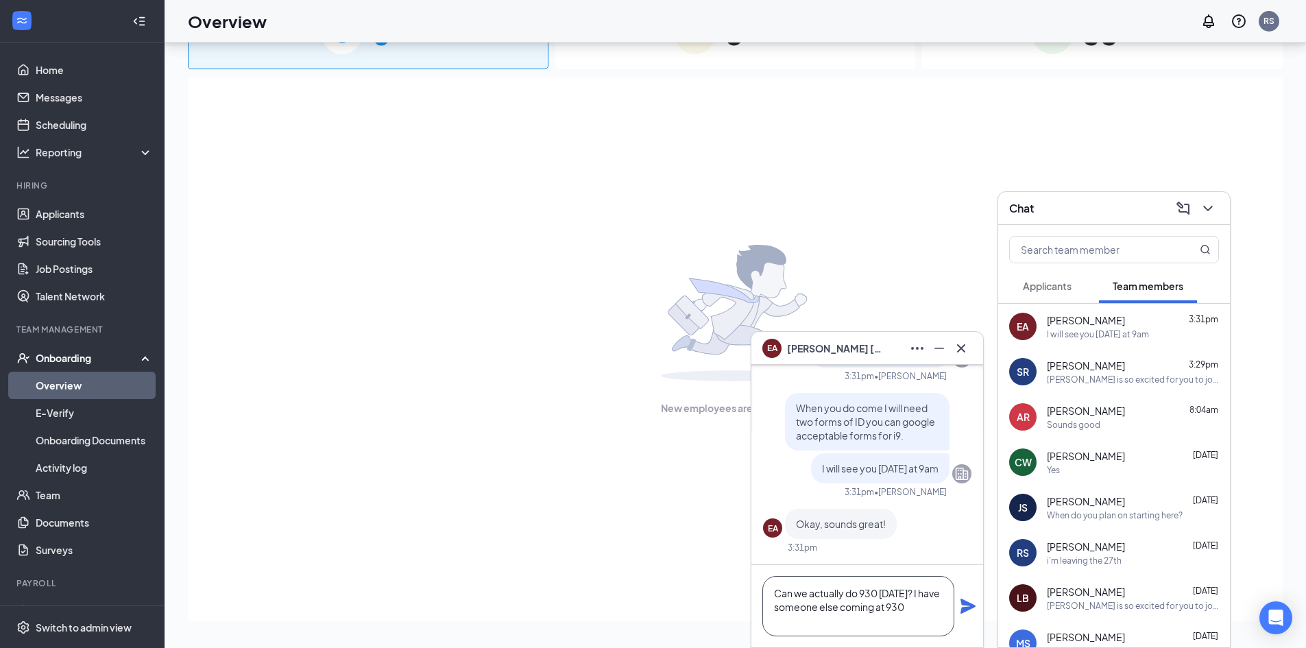
type textarea "Can we actually do 930 [DATE]? I have someone else coming at 930"
click at [961, 610] on icon "Plane" at bounding box center [968, 606] width 16 height 16
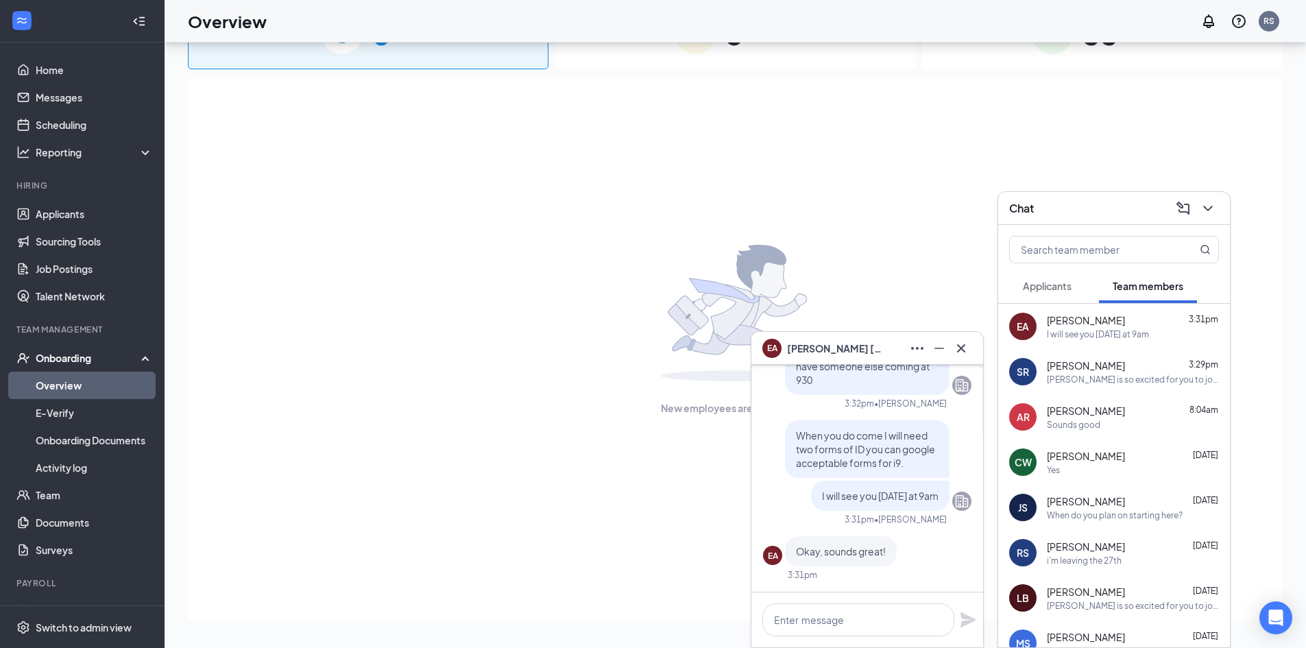
scroll to position [0, 0]
click at [966, 353] on icon "Cross" at bounding box center [961, 348] width 16 height 16
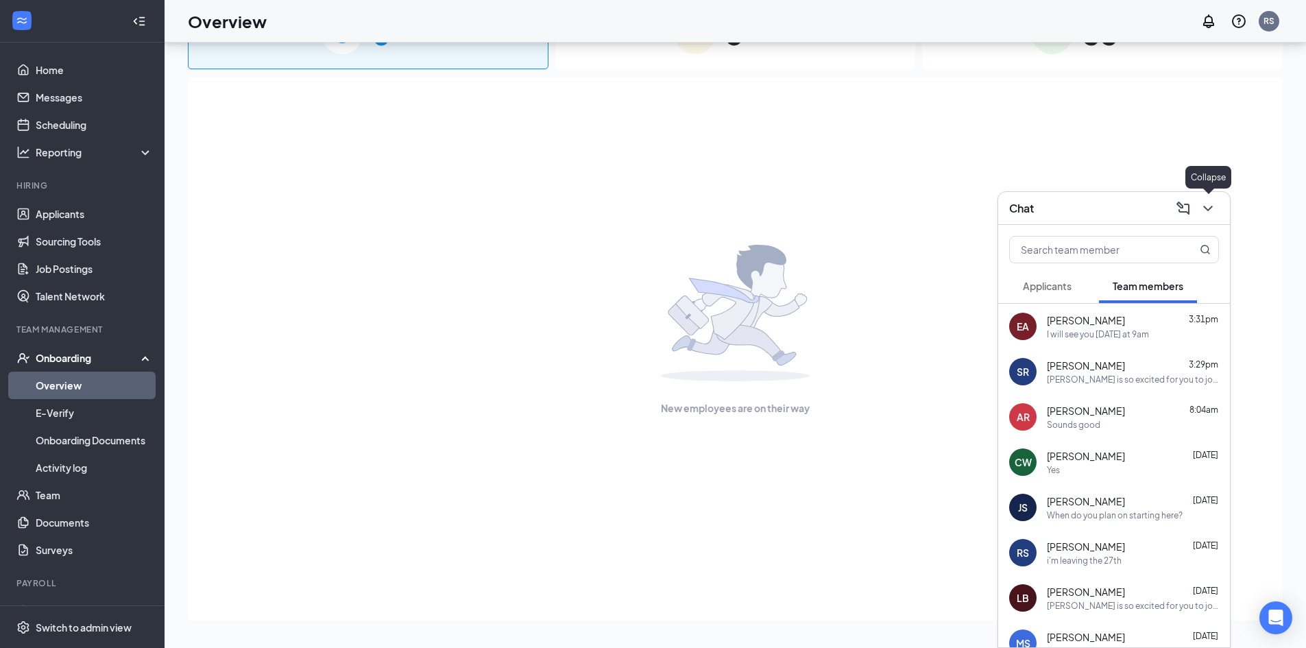
click at [1209, 206] on icon "ChevronDown" at bounding box center [1208, 208] width 16 height 16
